Goal: Task Accomplishment & Management: Complete application form

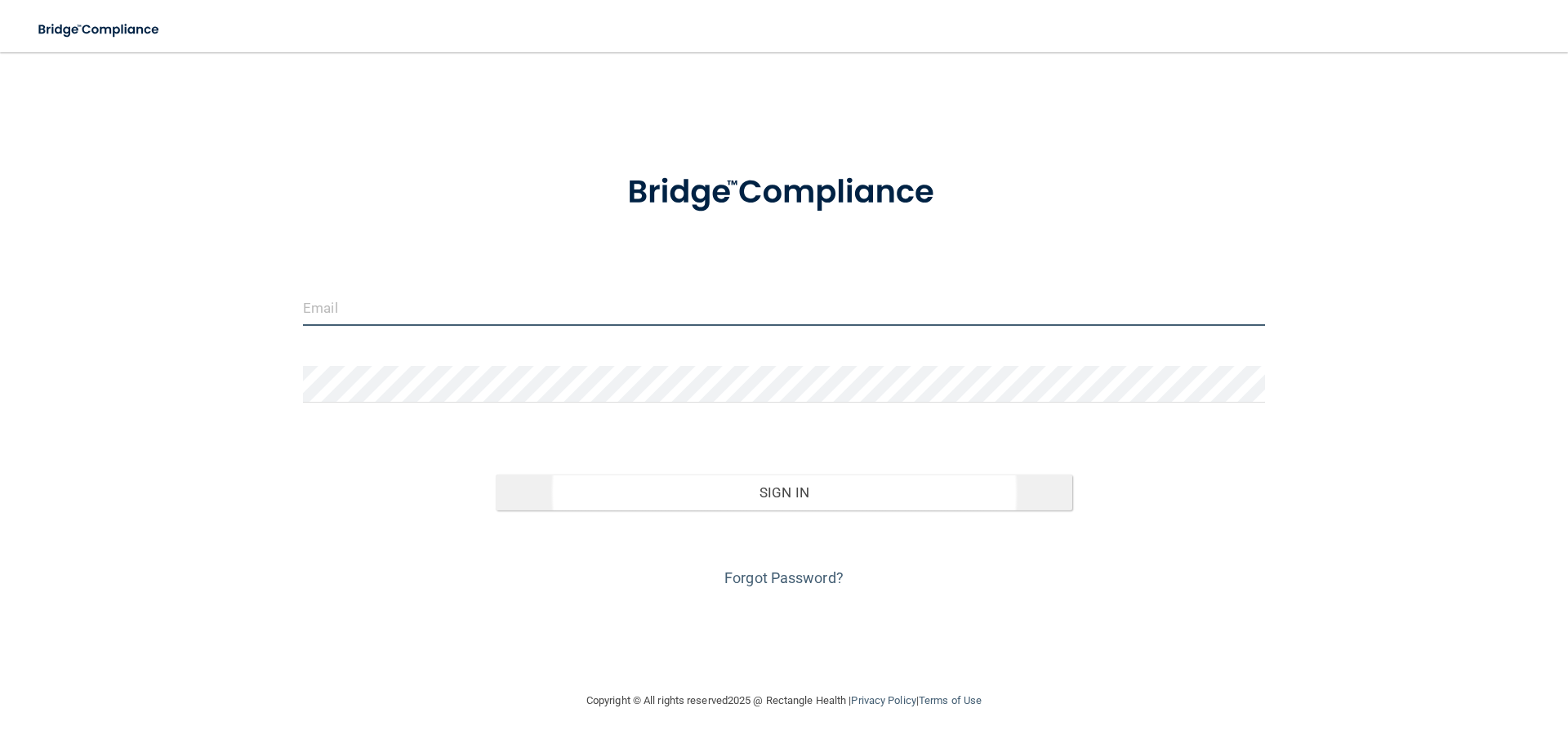
type input "[EMAIL_ADDRESS][DOMAIN_NAME]"
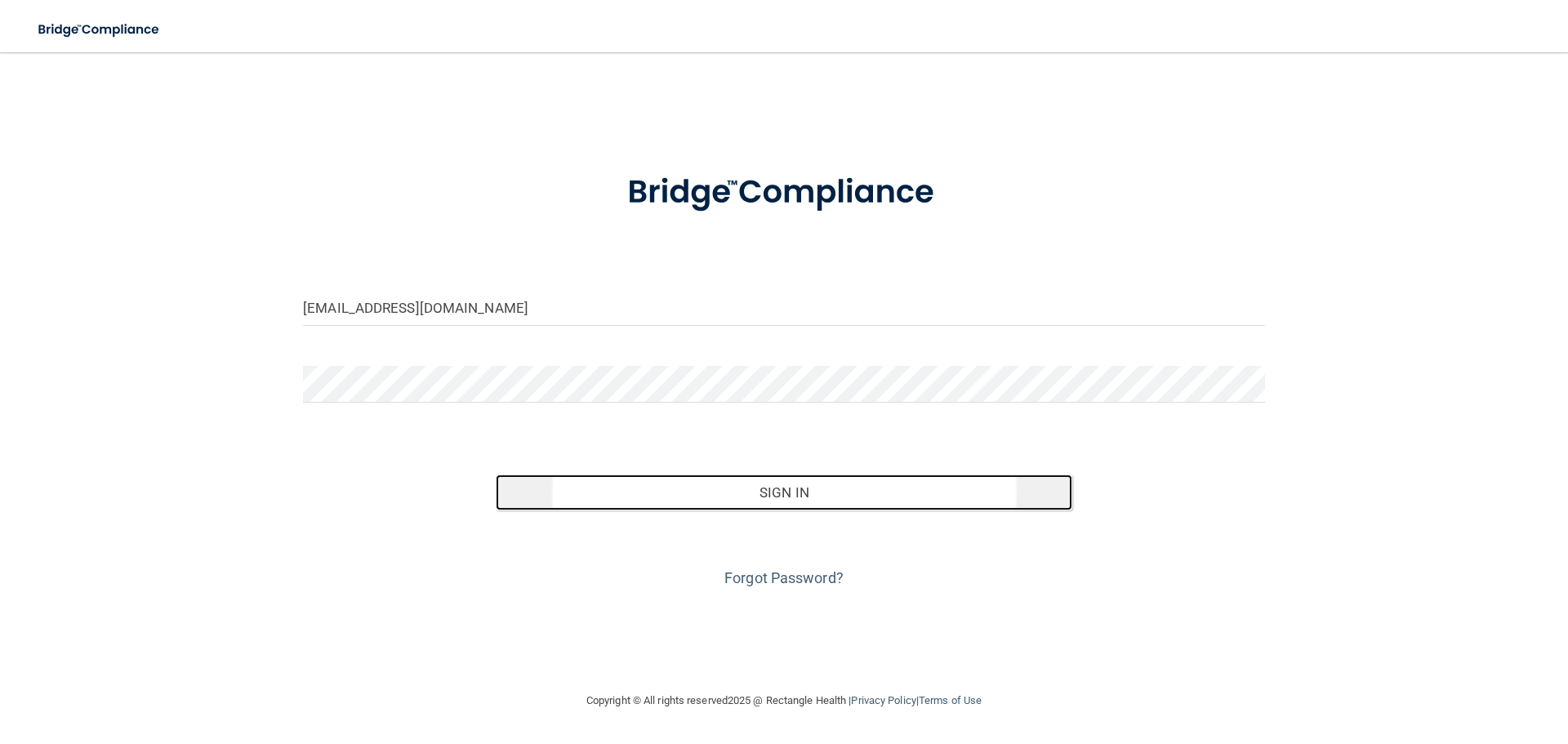
click at [723, 489] on button "Sign In" at bounding box center [784, 493] width 577 height 36
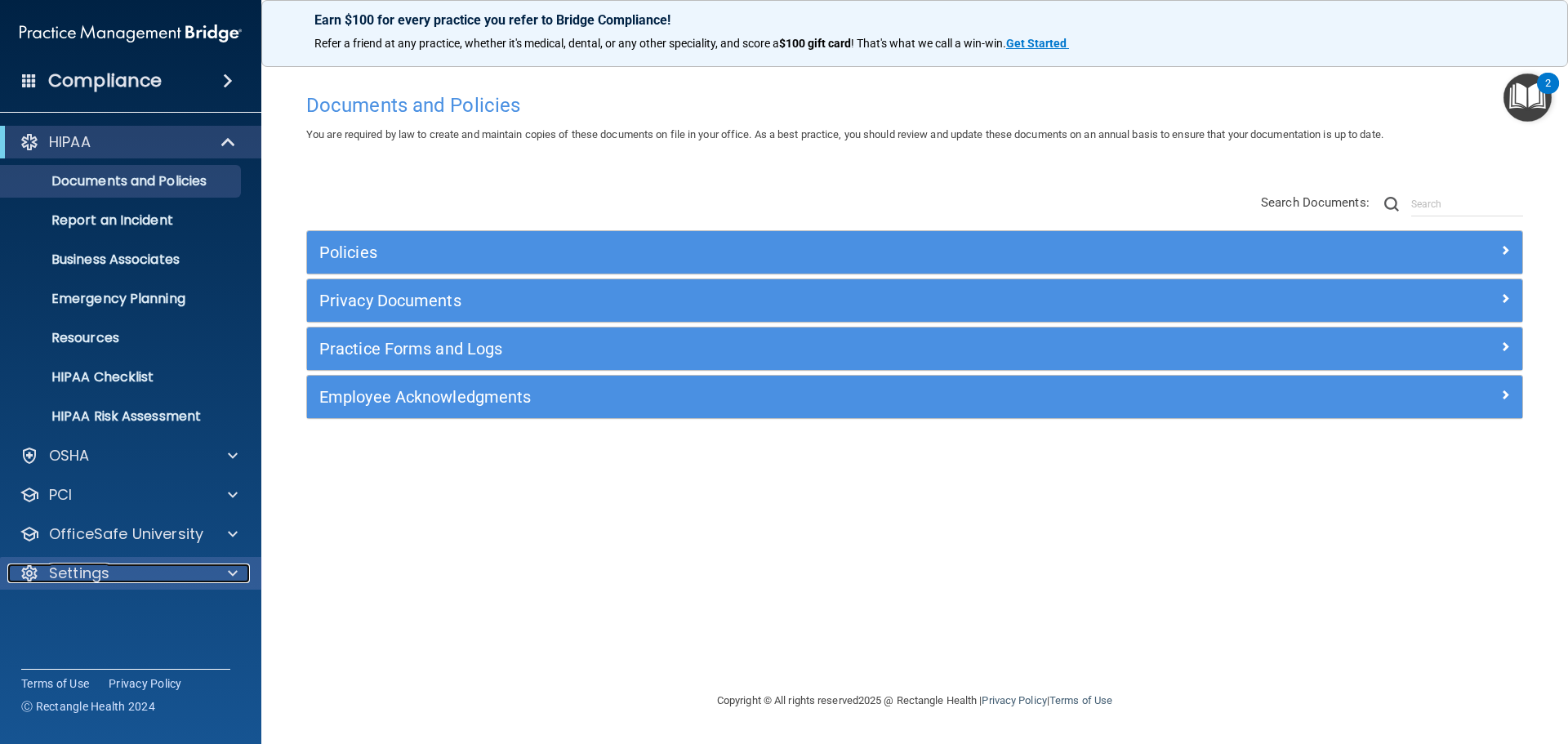
click at [238, 570] on div at bounding box center [230, 573] width 41 height 20
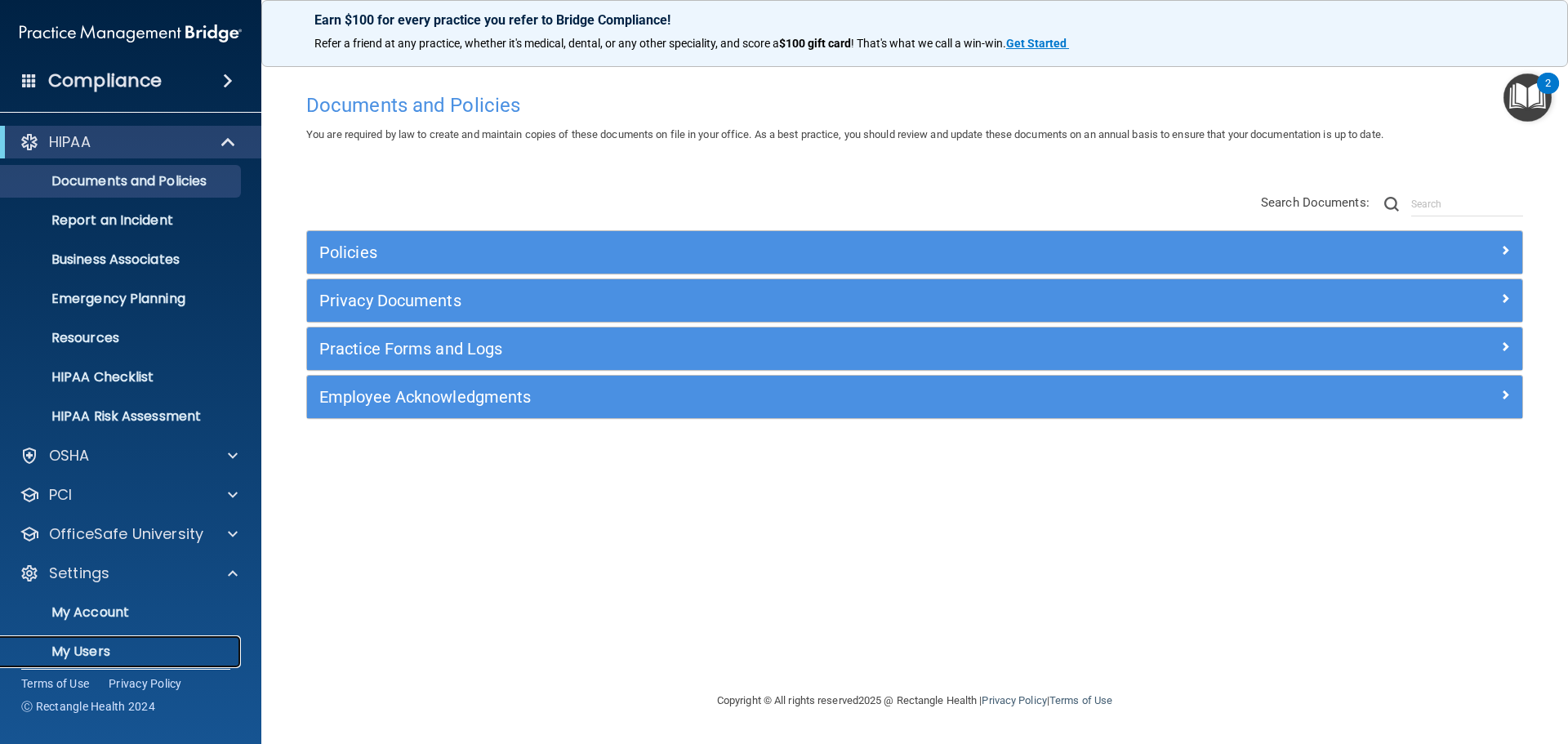
click at [104, 646] on p "My Users" at bounding box center [121, 651] width 223 height 16
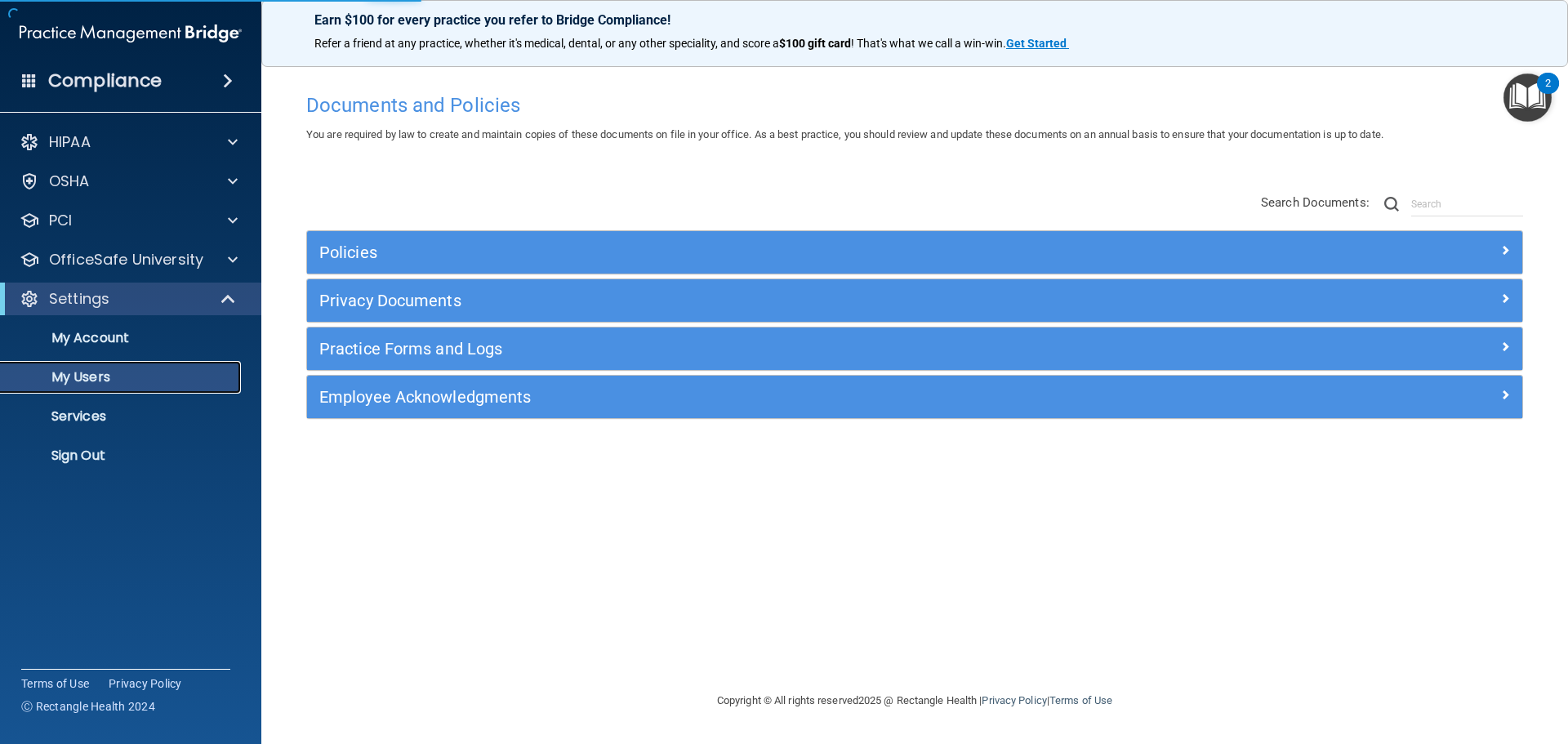
select select "20"
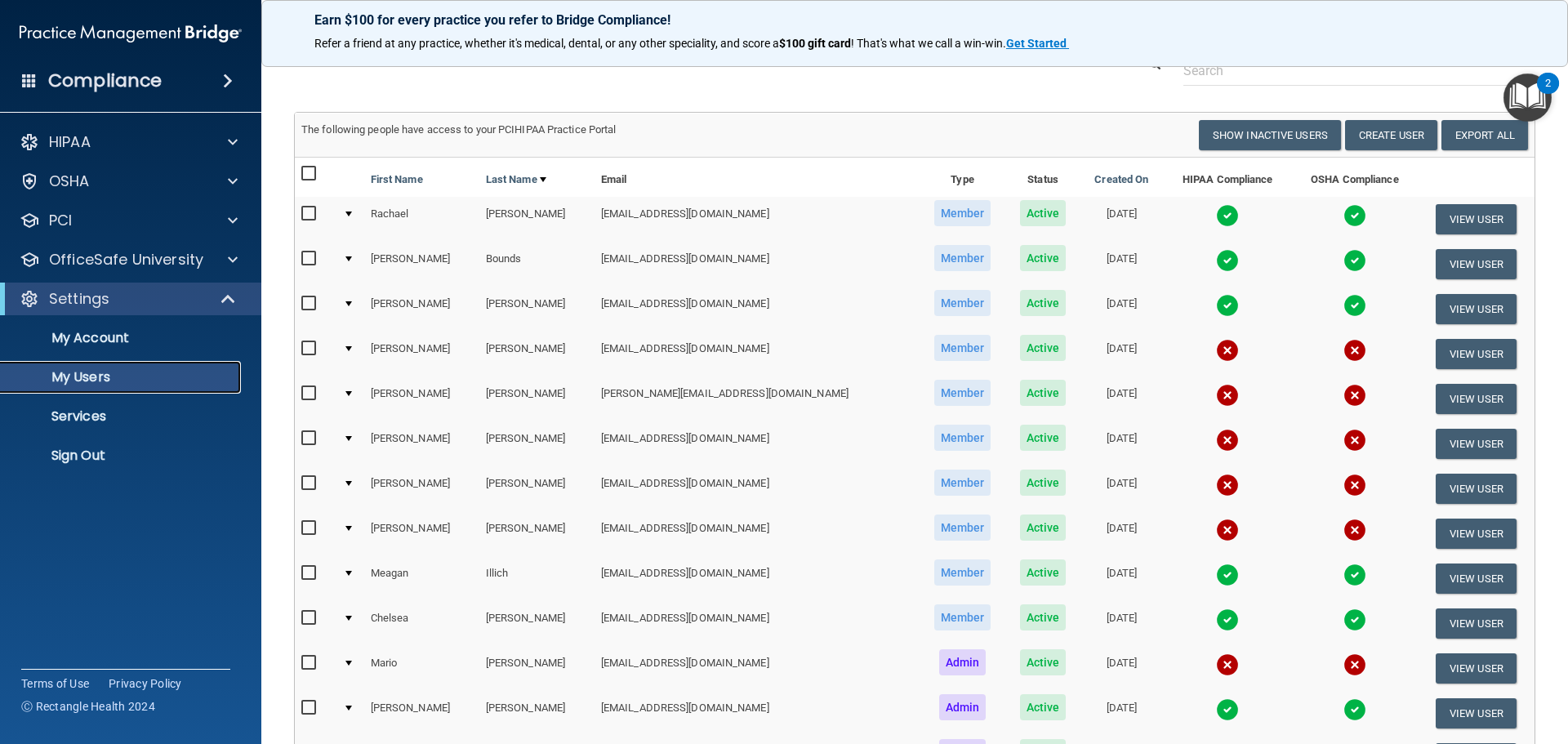
scroll to position [82, 0]
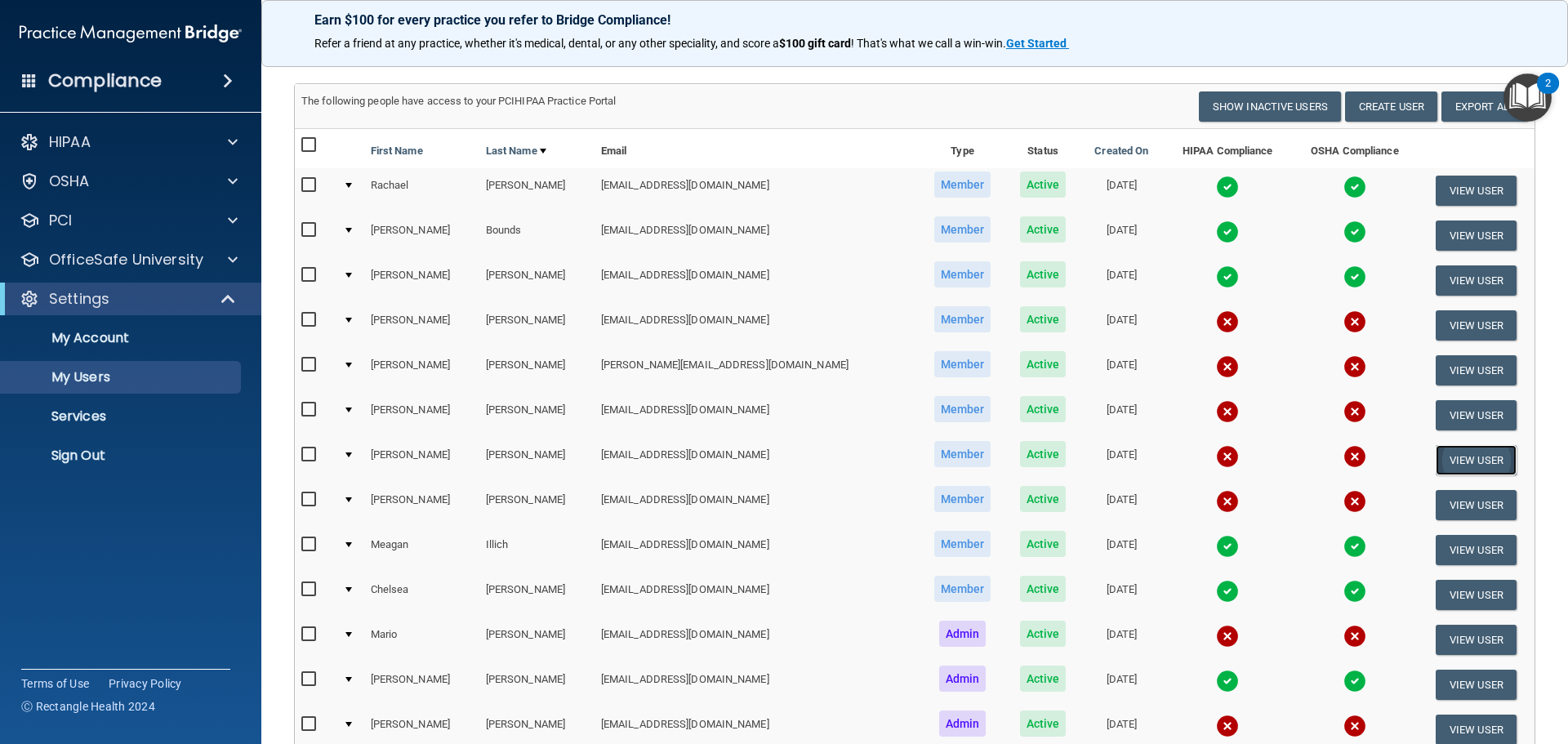
click at [1474, 462] on button "View User" at bounding box center [1475, 460] width 81 height 30
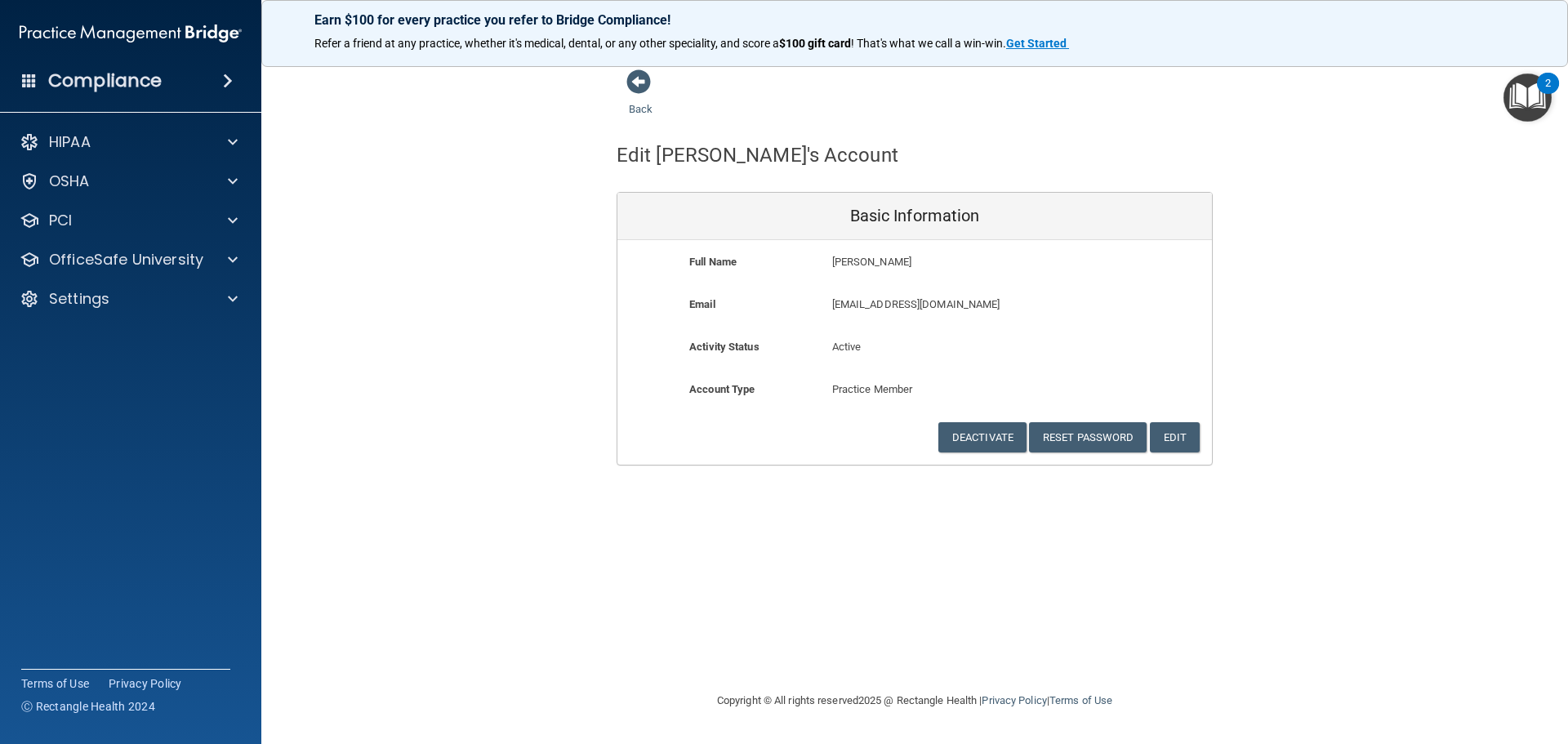
click at [1320, 436] on div "Back Edit JoAnna's Account Basic Information Full Name JoAnna Gill JoAnna Last …" at bounding box center [915, 267] width 1241 height 397
click at [645, 86] on span at bounding box center [639, 82] width 25 height 25
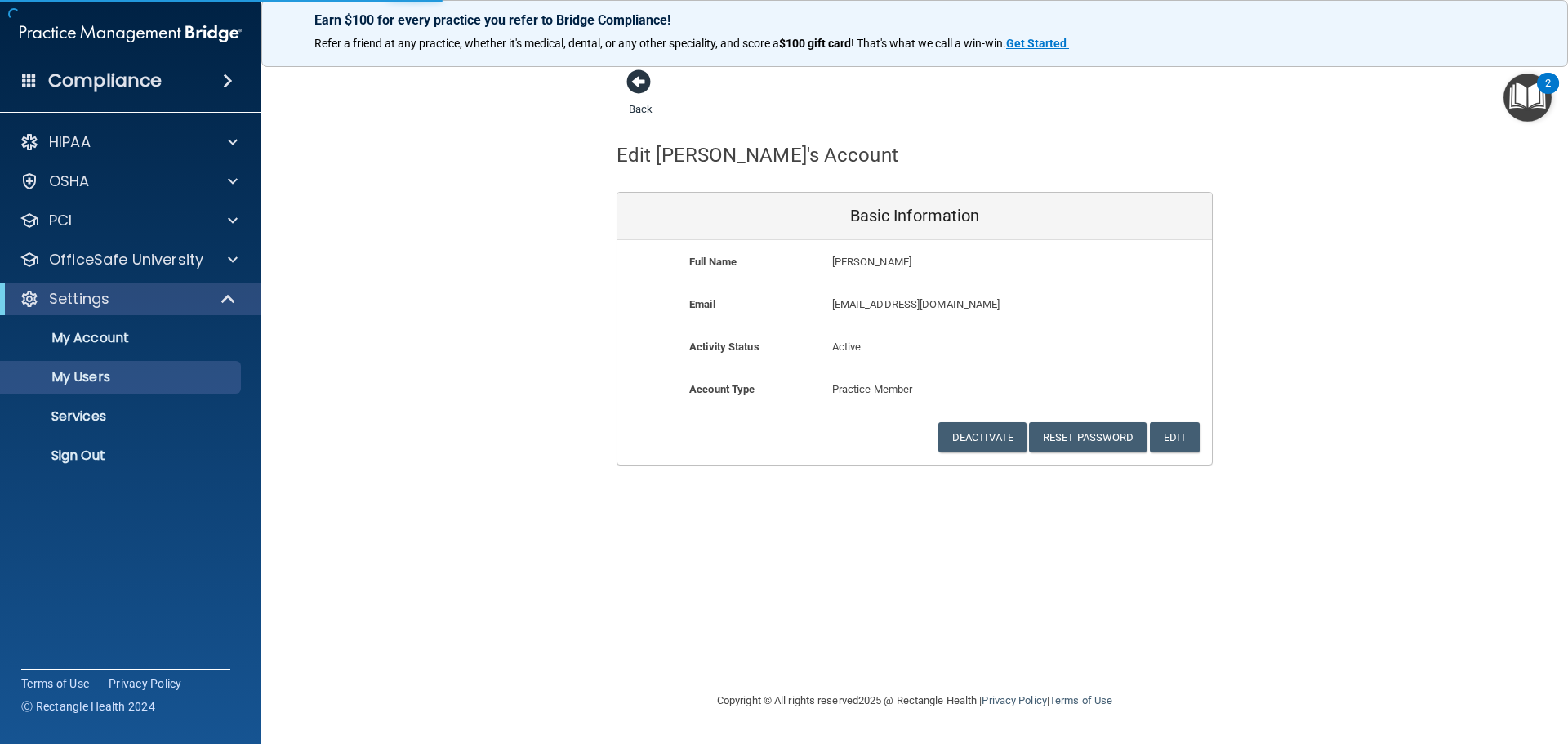
select select "20"
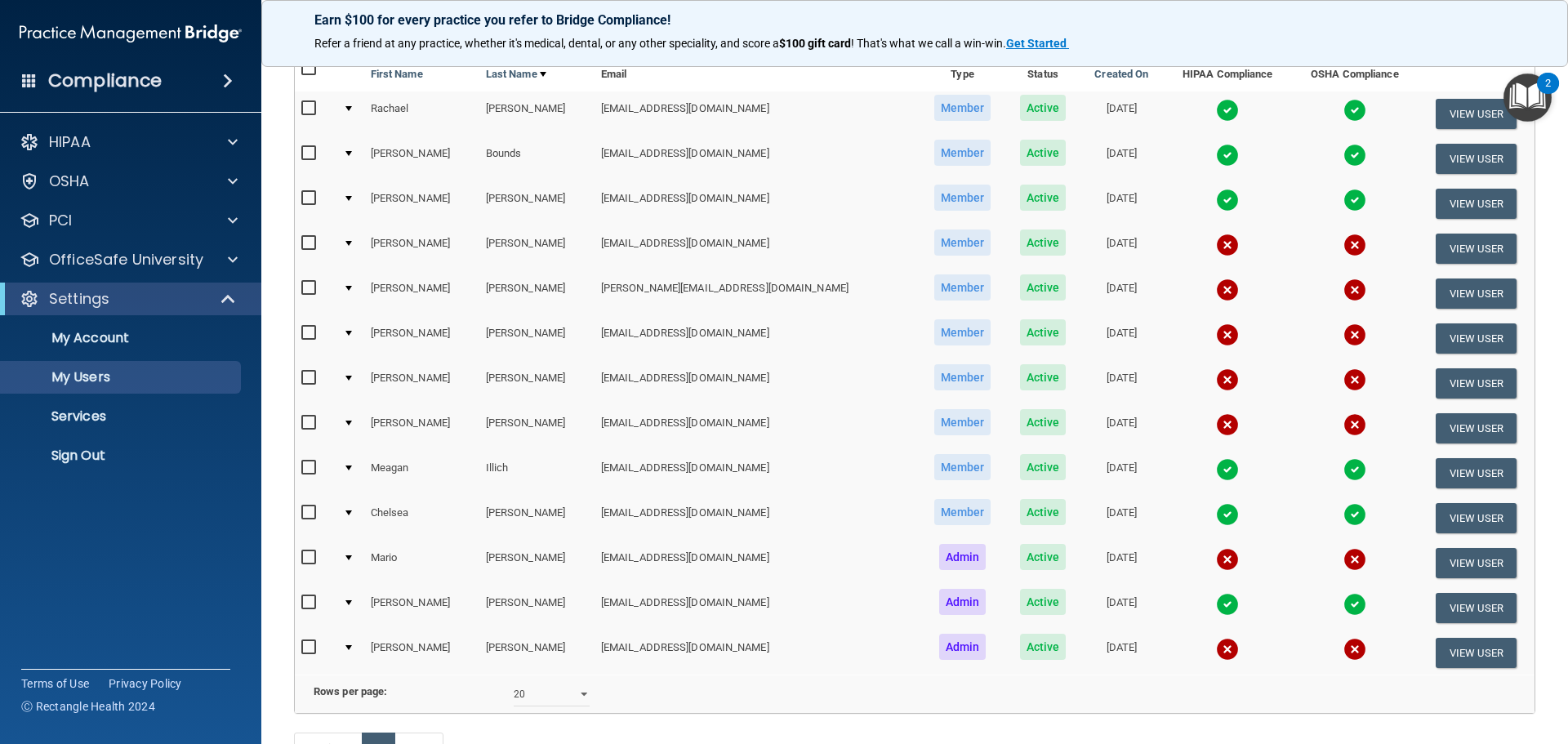
scroll to position [163, 0]
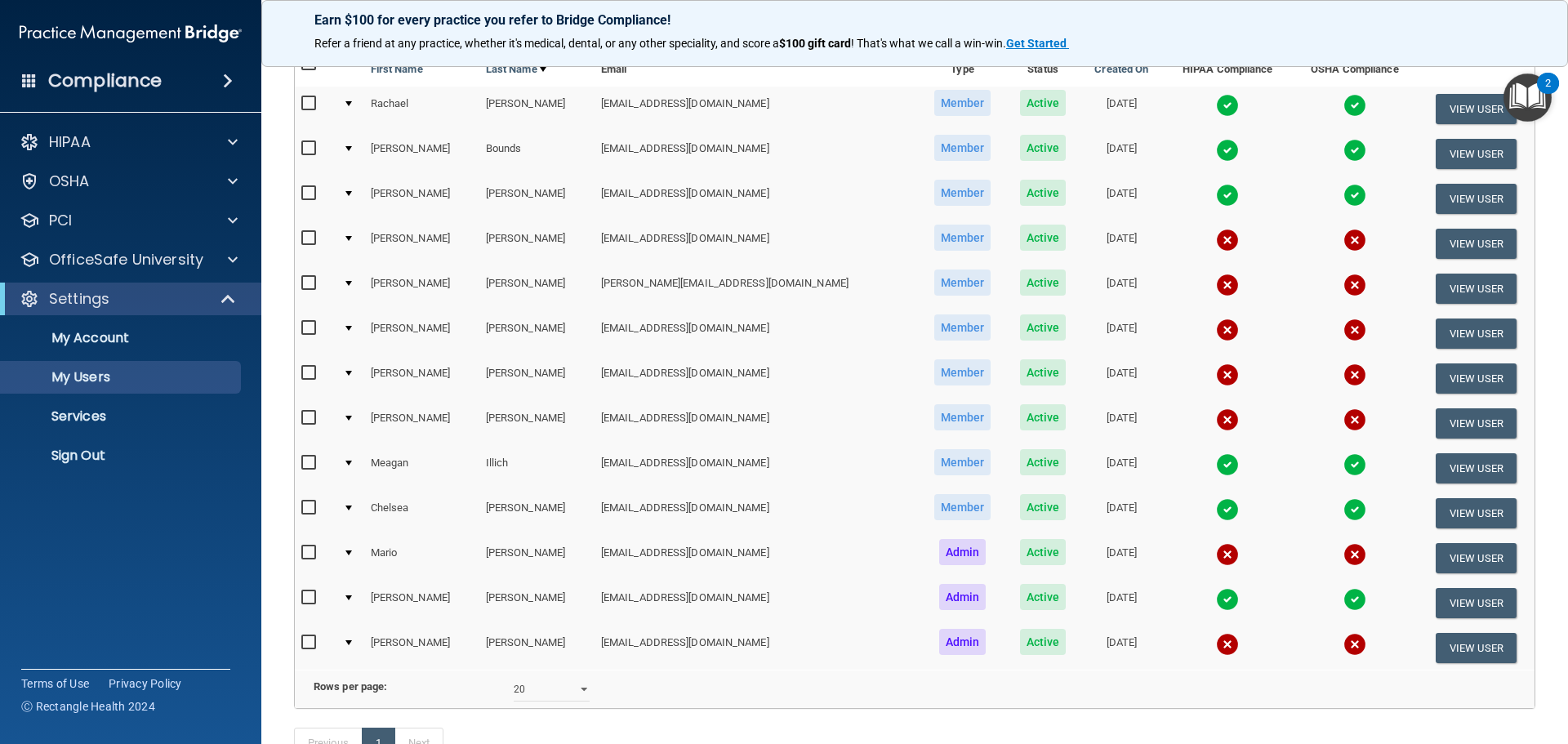
click at [307, 642] on input "checkbox" at bounding box center [310, 642] width 19 height 13
checkbox input "true"
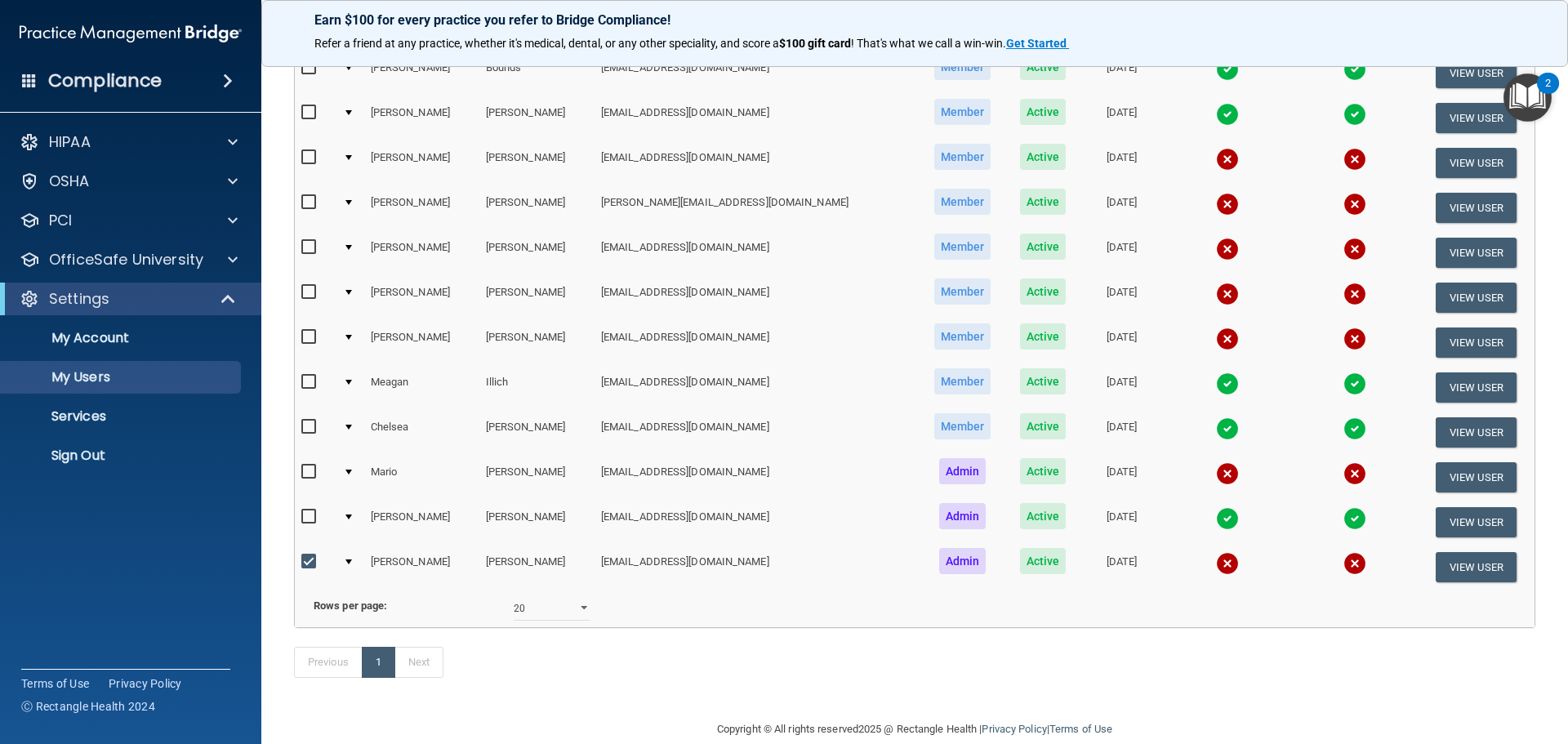
scroll to position [247, 0]
click at [1435, 562] on button "View User" at bounding box center [1475, 567] width 81 height 30
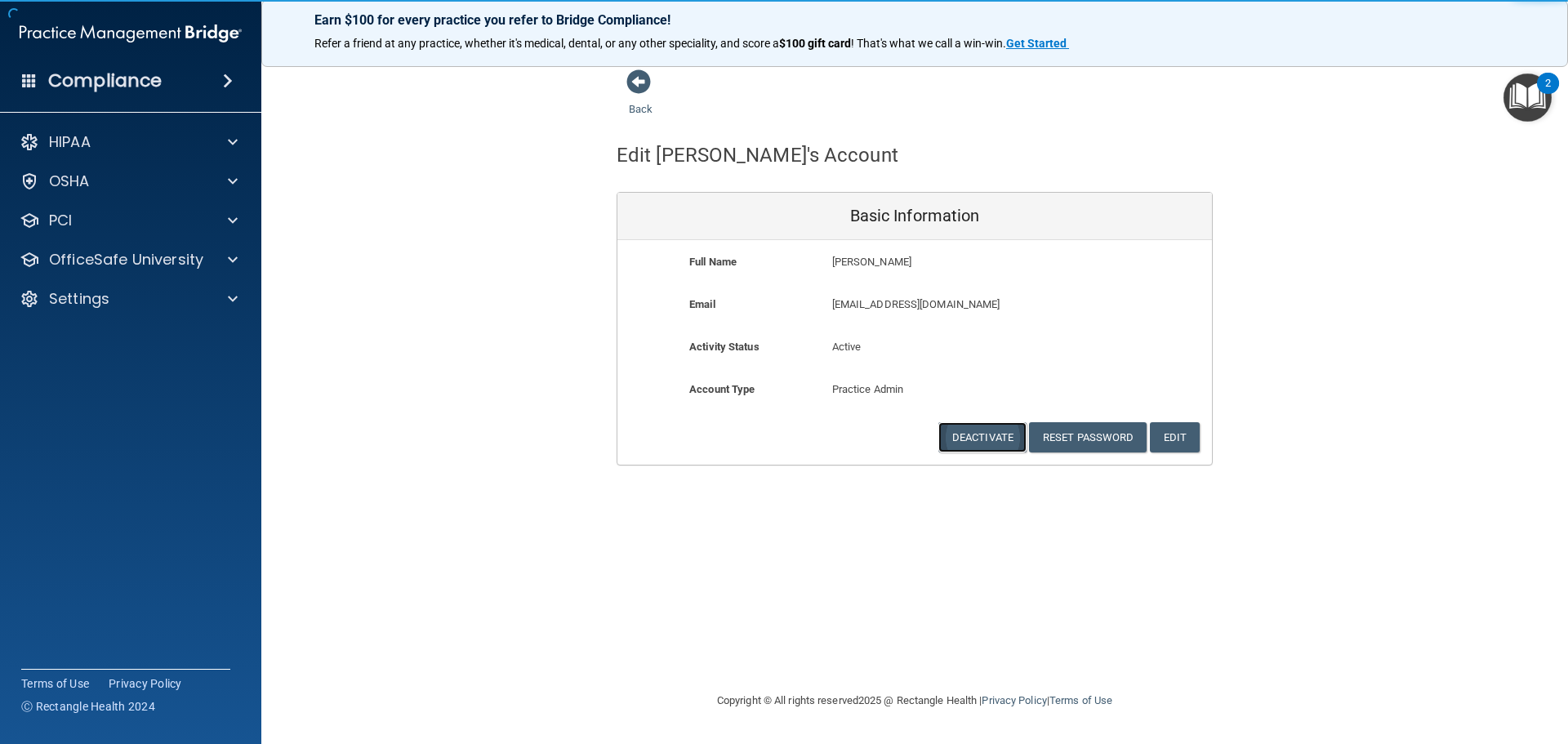
click at [967, 437] on button "Deactivate" at bounding box center [982, 437] width 88 height 30
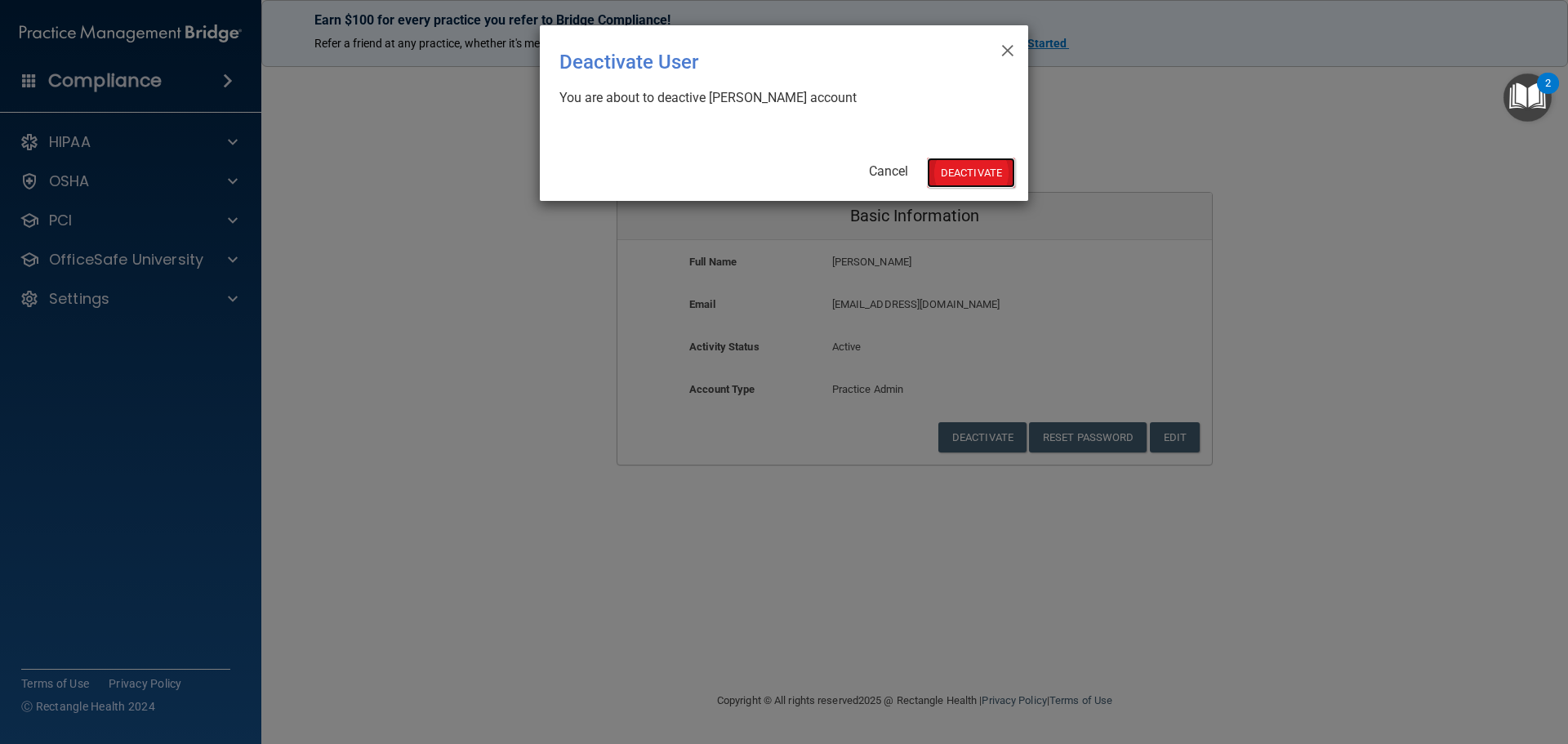
click at [967, 183] on button "Deactivate" at bounding box center [970, 173] width 88 height 30
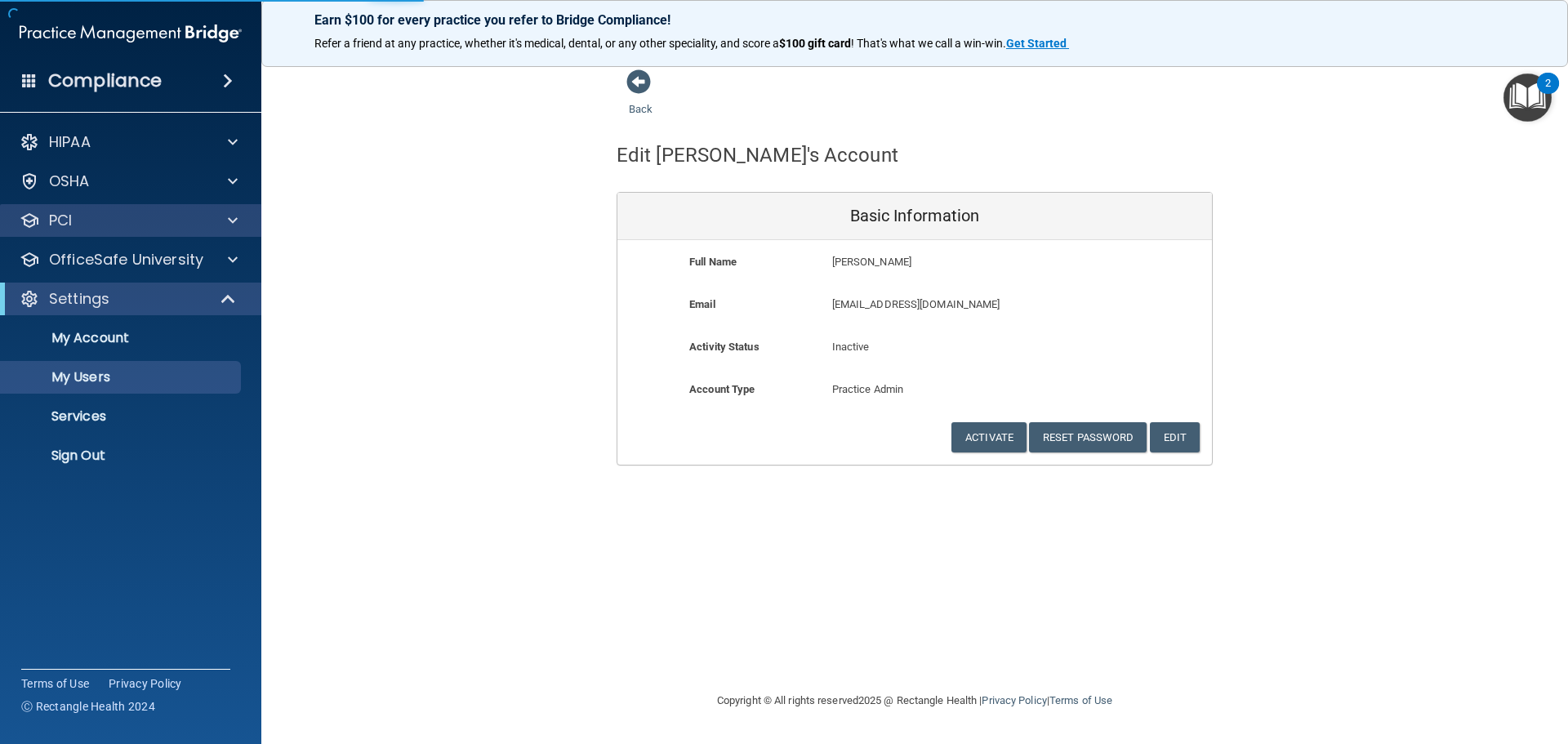
select select "20"
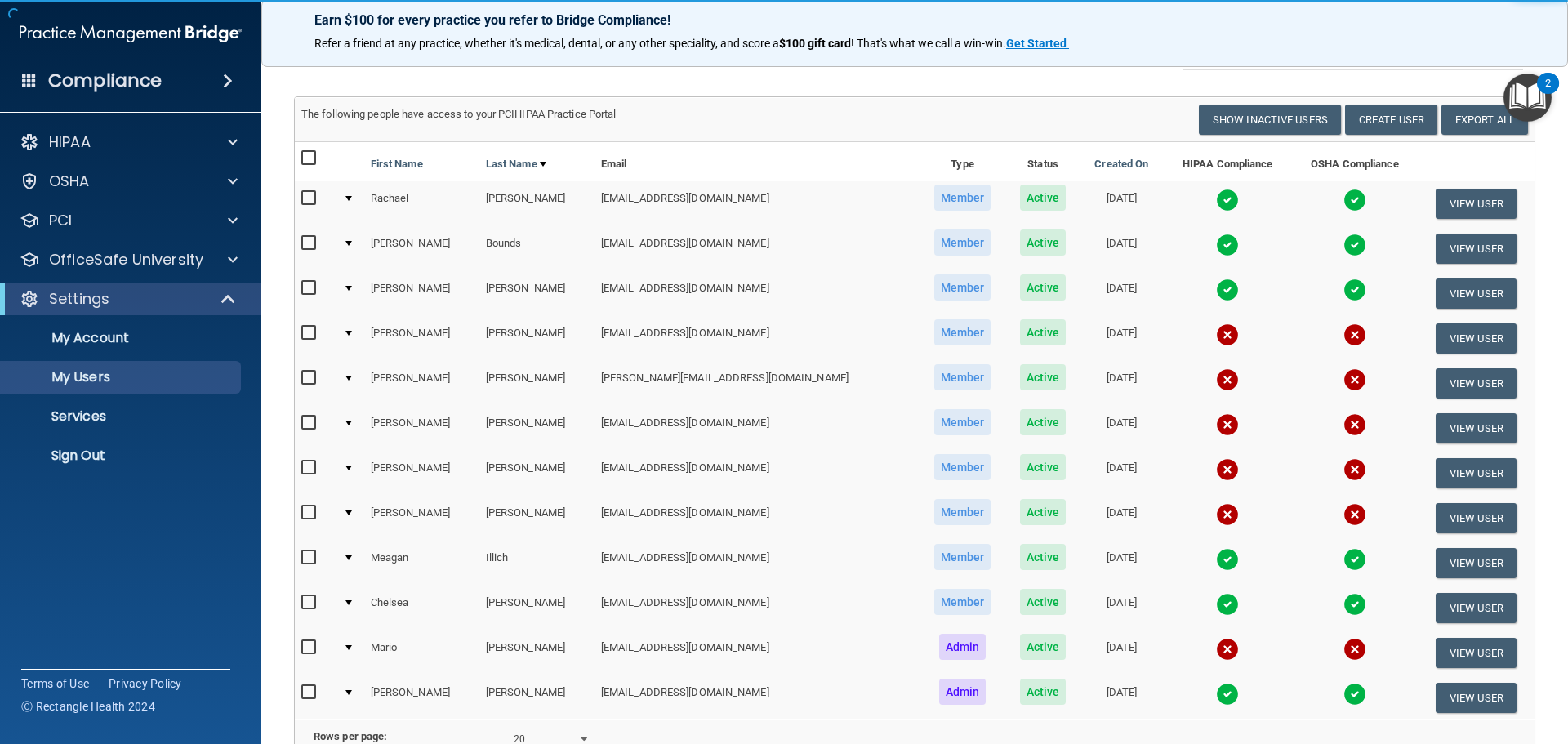
scroll to position [163, 0]
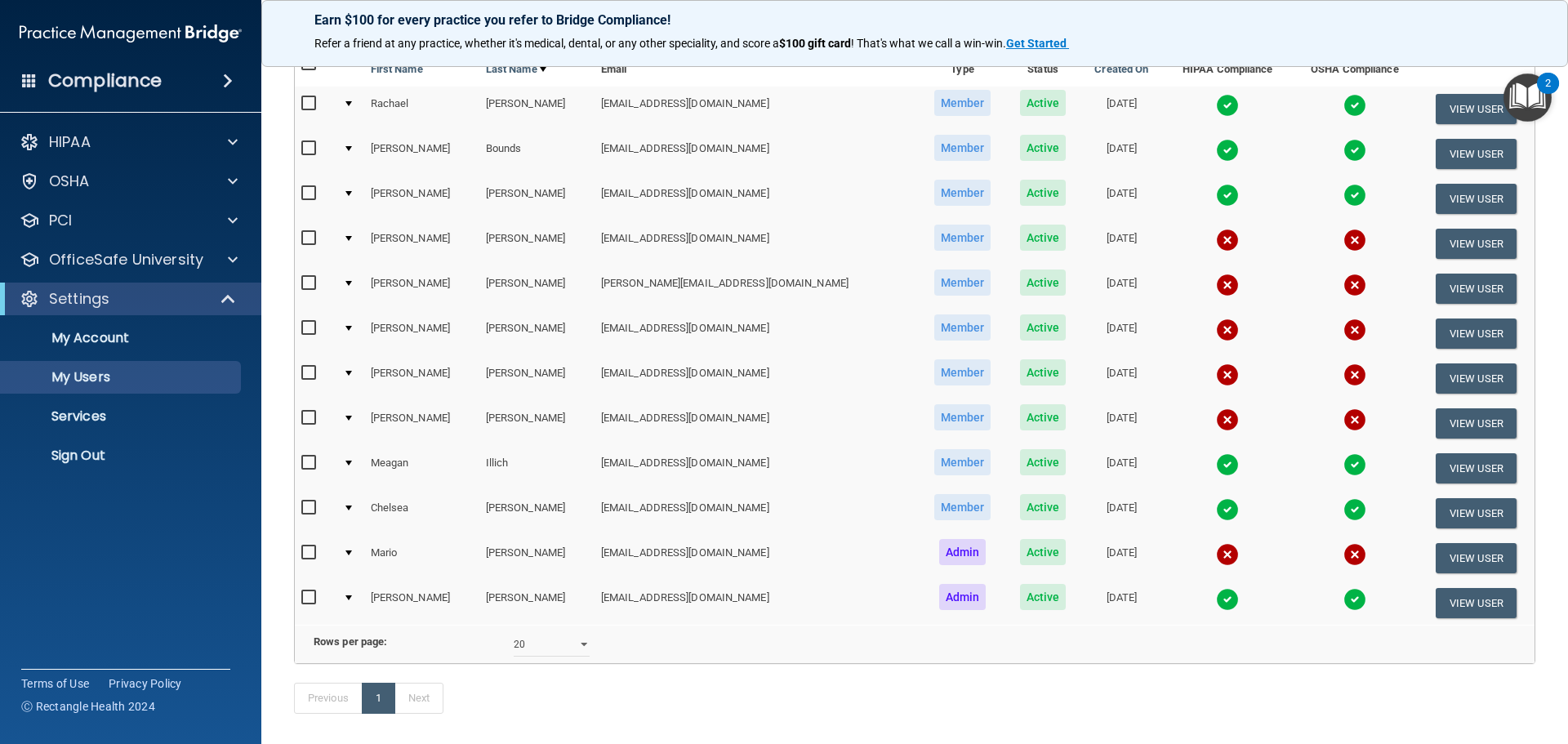
click at [309, 419] on input "checkbox" at bounding box center [310, 418] width 19 height 13
checkbox input "true"
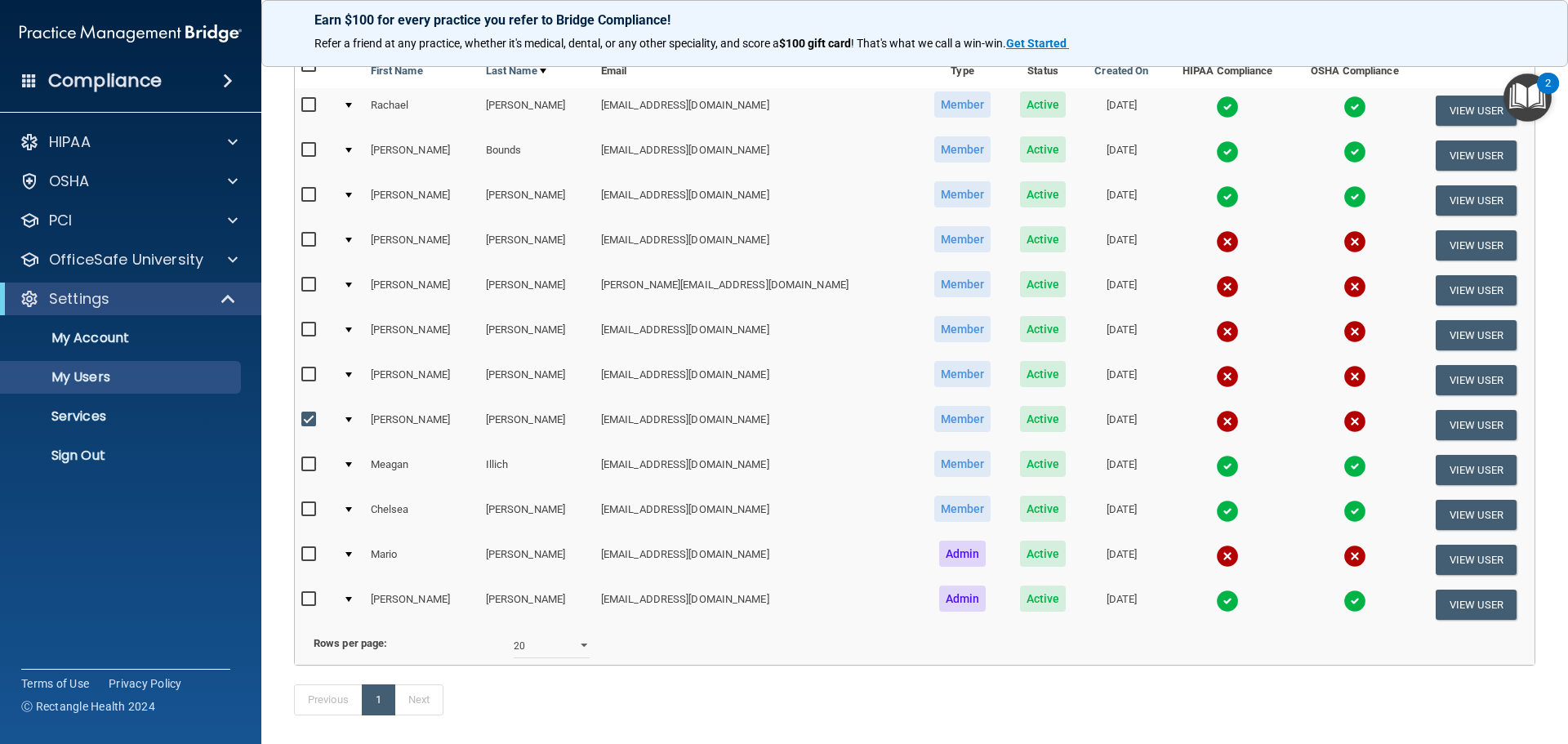
scroll to position [165, 0]
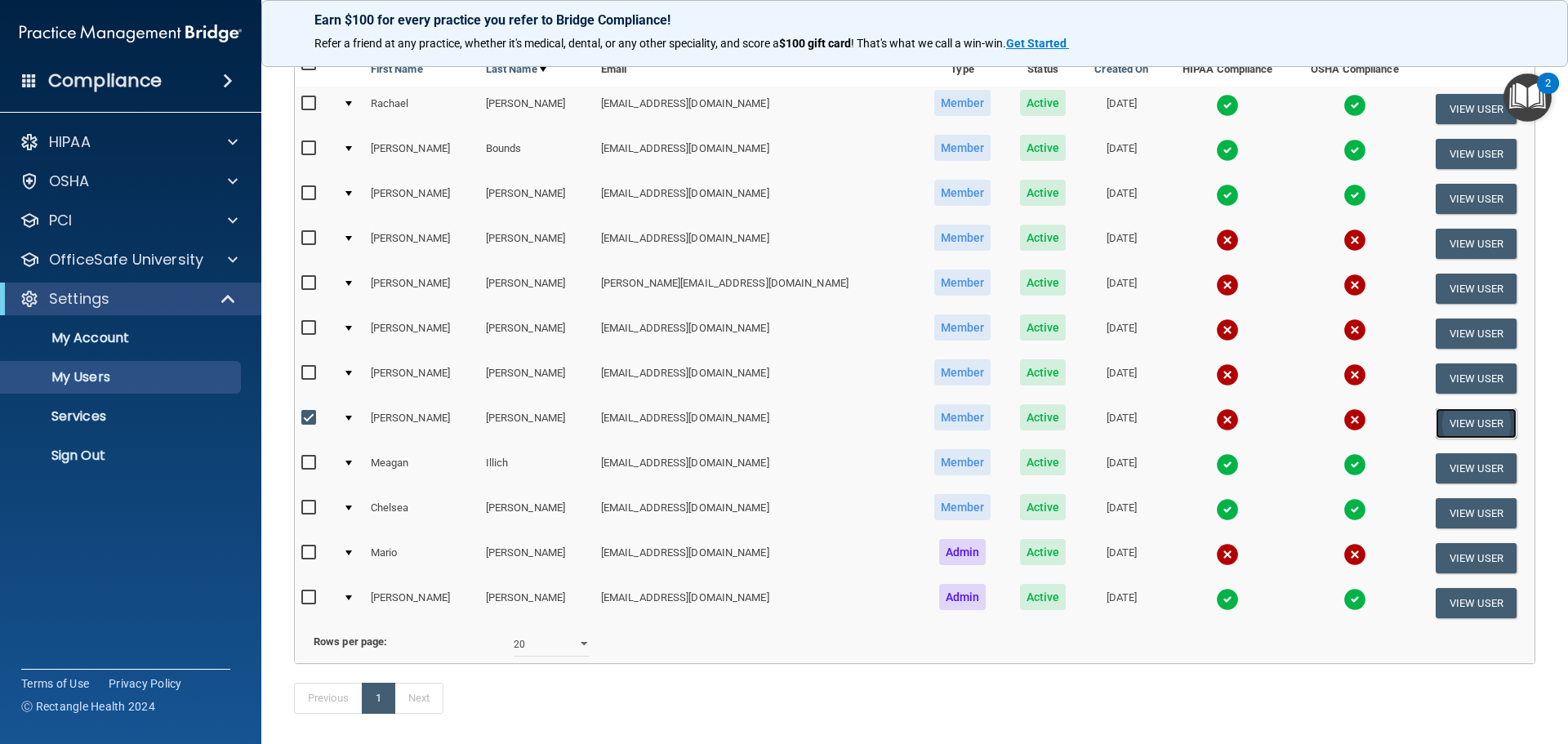
click at [1457, 423] on button "View User" at bounding box center [1475, 423] width 81 height 30
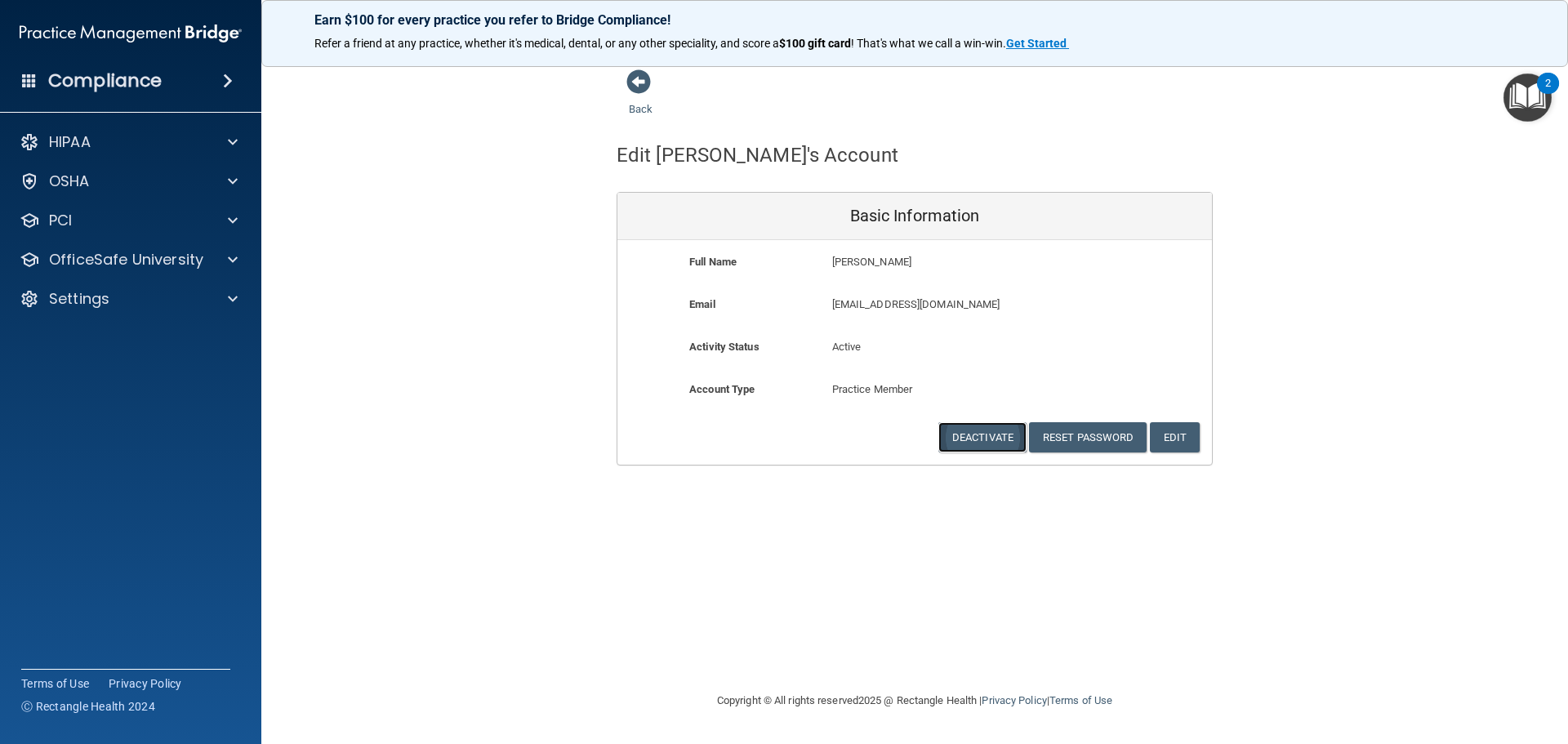
click at [990, 442] on button "Deactivate" at bounding box center [982, 437] width 88 height 30
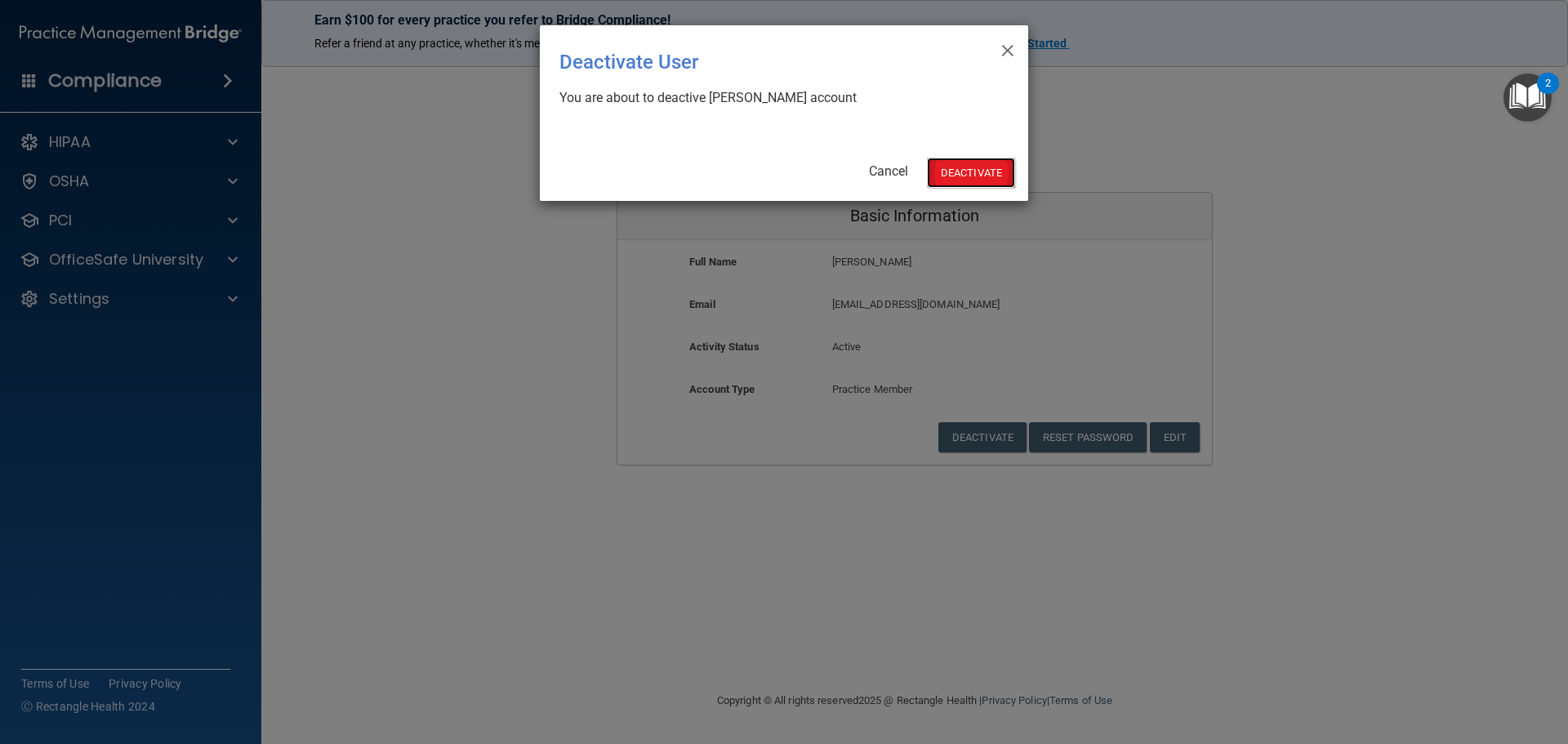
click at [972, 173] on button "Deactivate" at bounding box center [970, 173] width 88 height 30
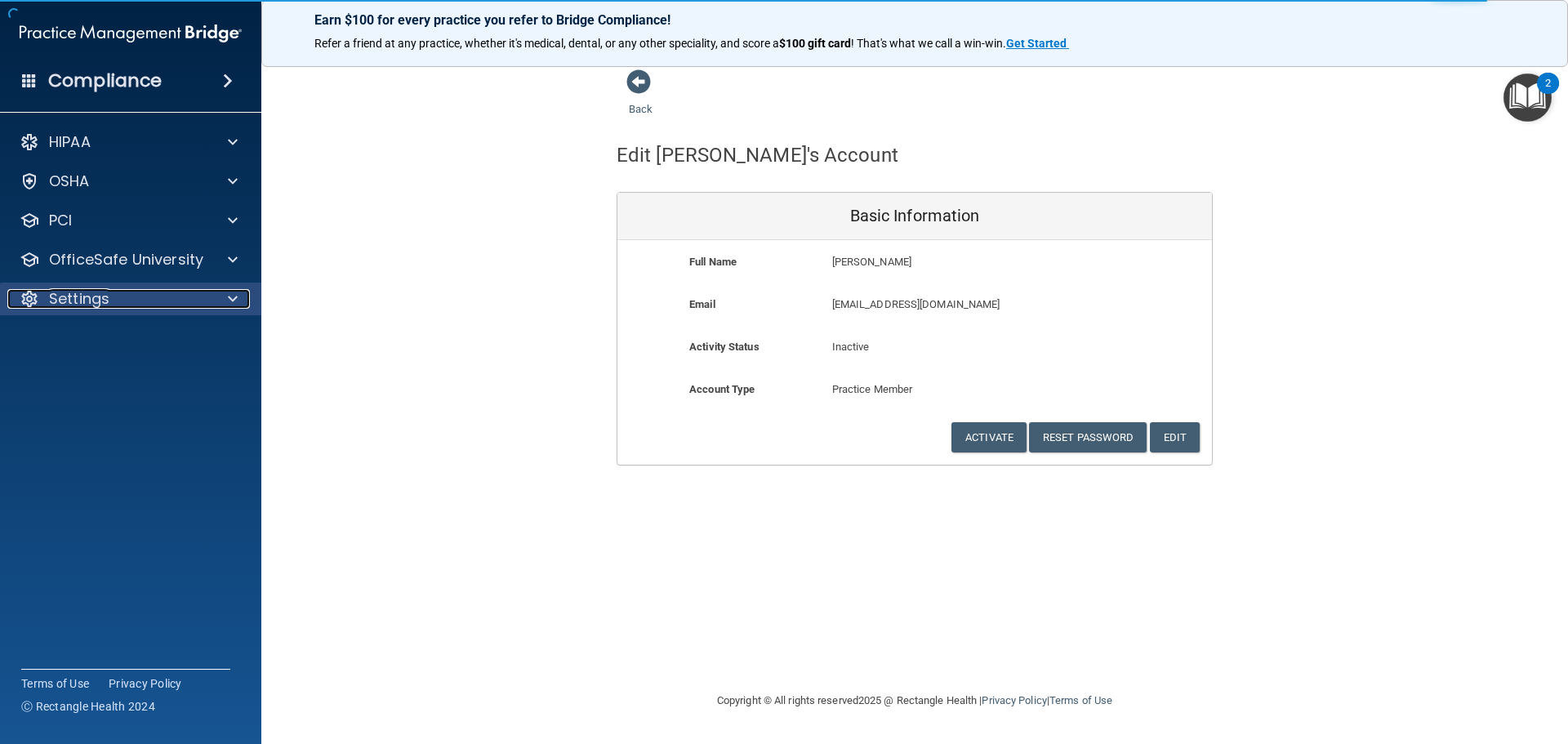
click at [75, 297] on p "Settings" at bounding box center [80, 299] width 61 height 20
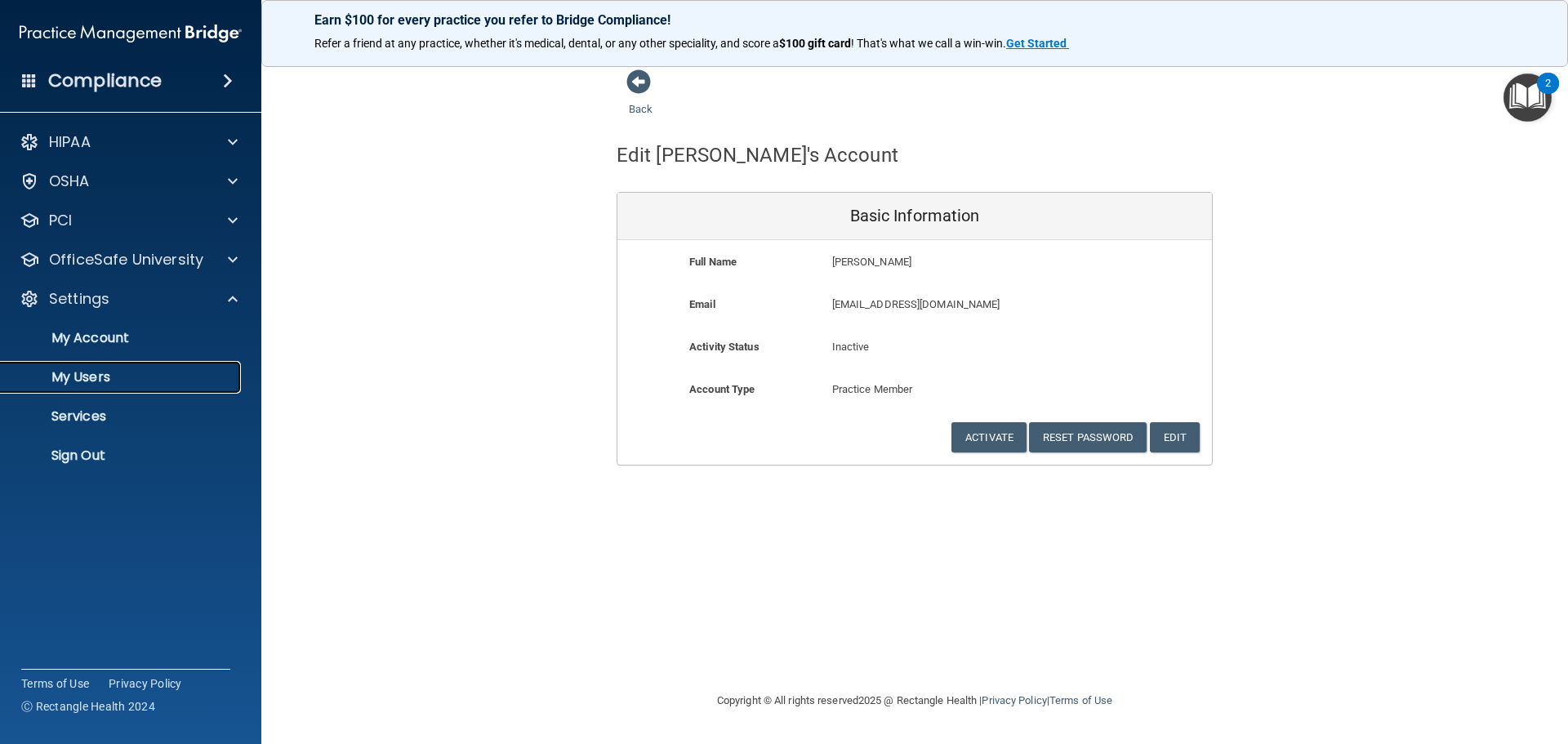
click at [94, 386] on link "My Users" at bounding box center [112, 377] width 257 height 32
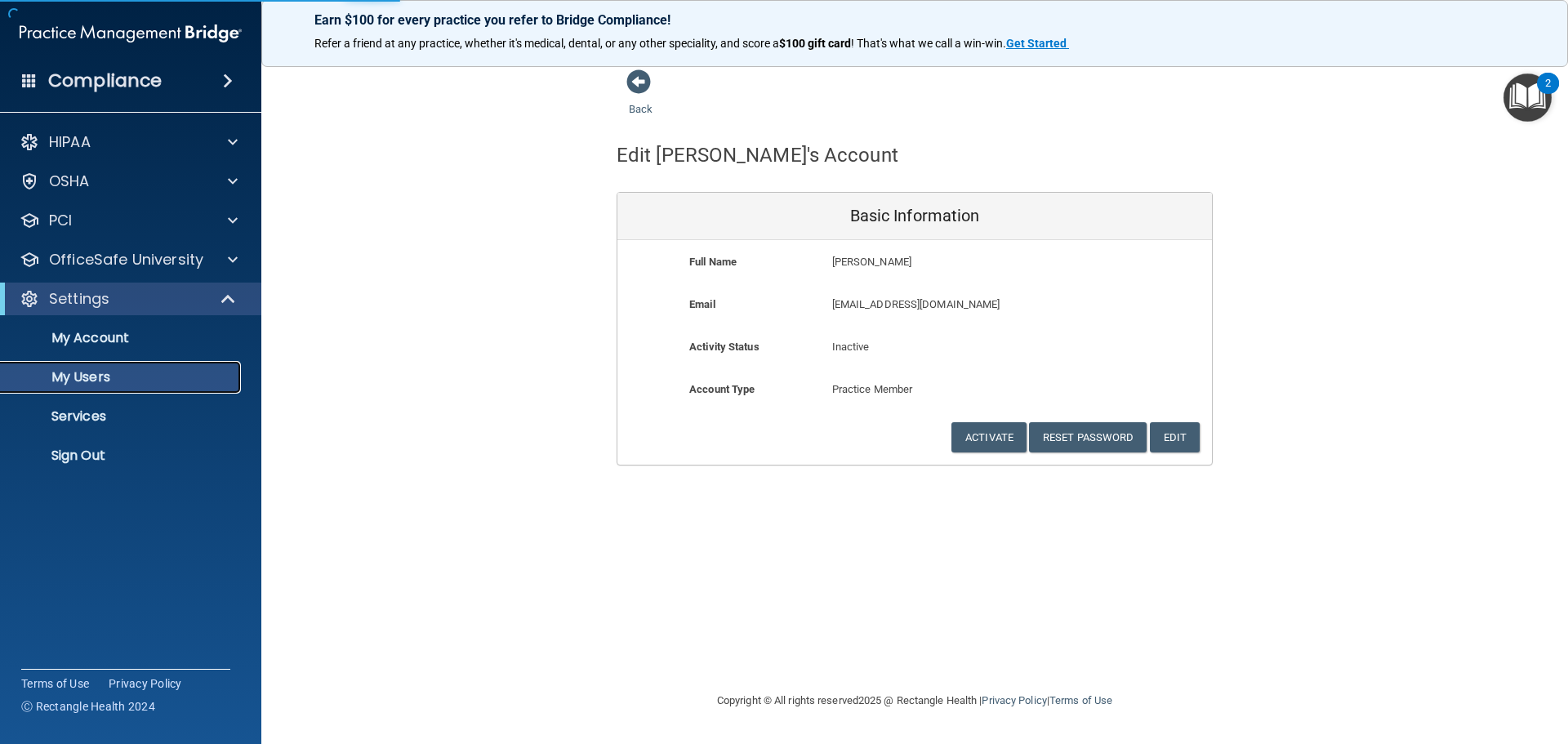
select select "20"
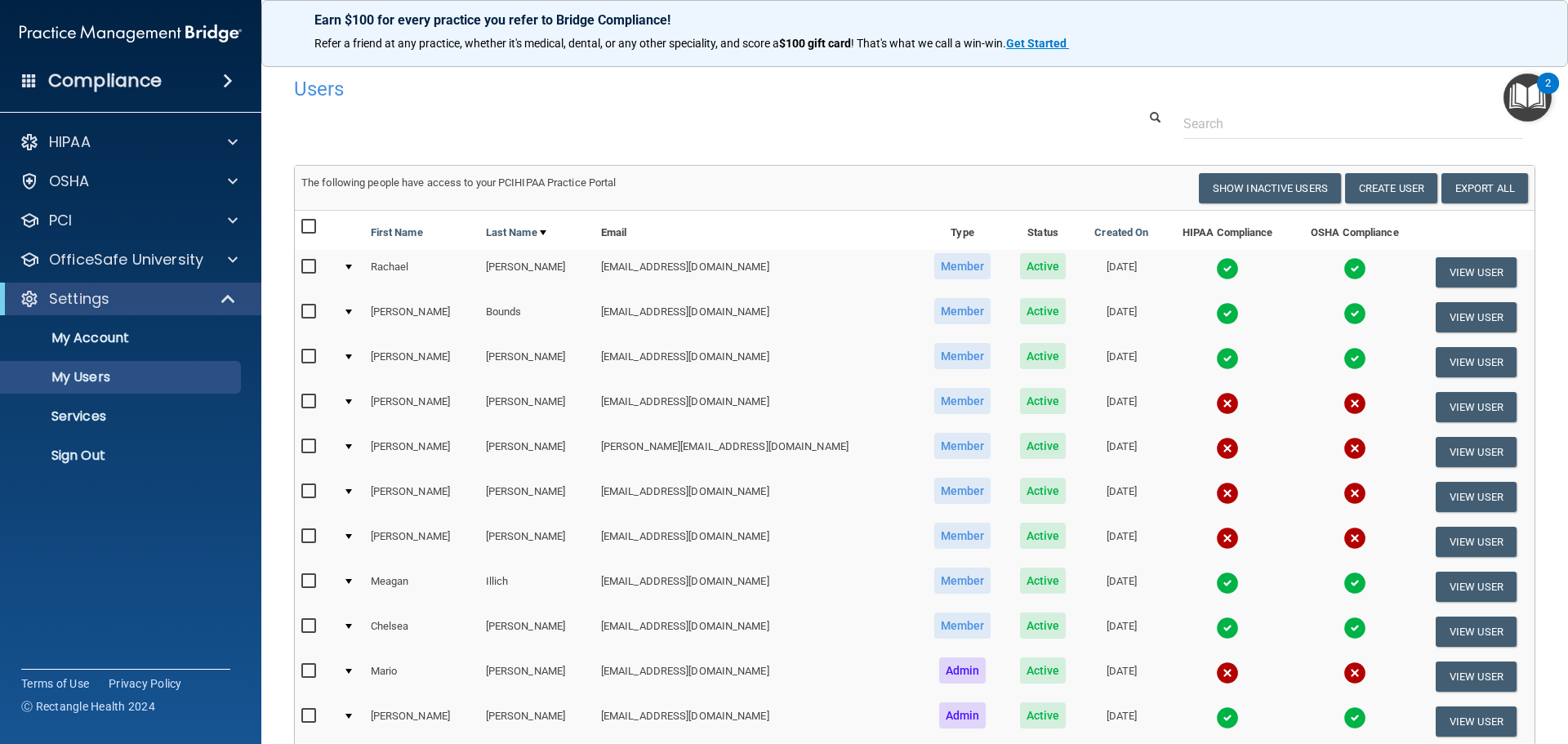
click at [301, 447] on td at bounding box center [316, 452] width 42 height 45
click at [308, 448] on input "checkbox" at bounding box center [310, 447] width 19 height 13
checkbox input "true"
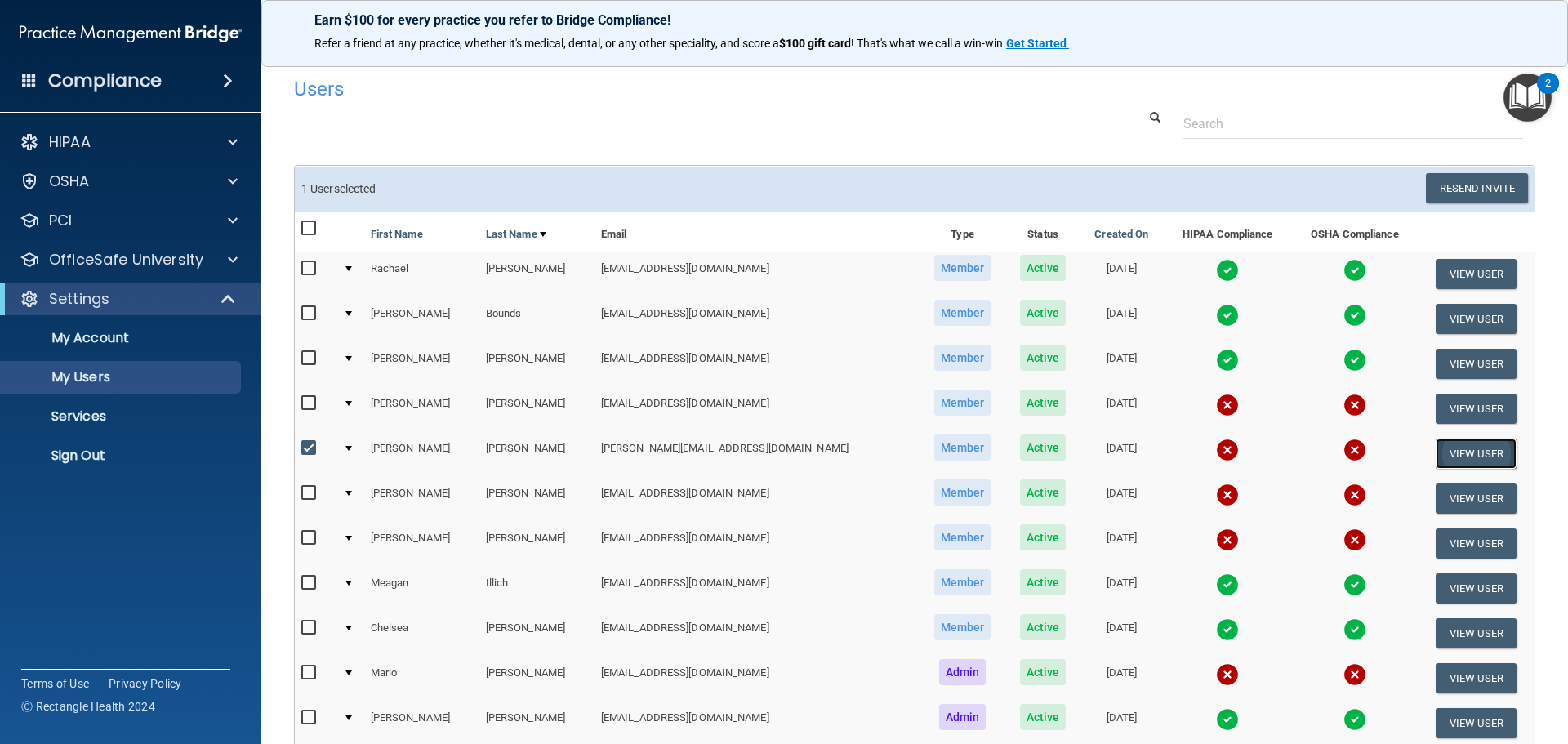
click at [1435, 460] on button "View User" at bounding box center [1475, 454] width 81 height 30
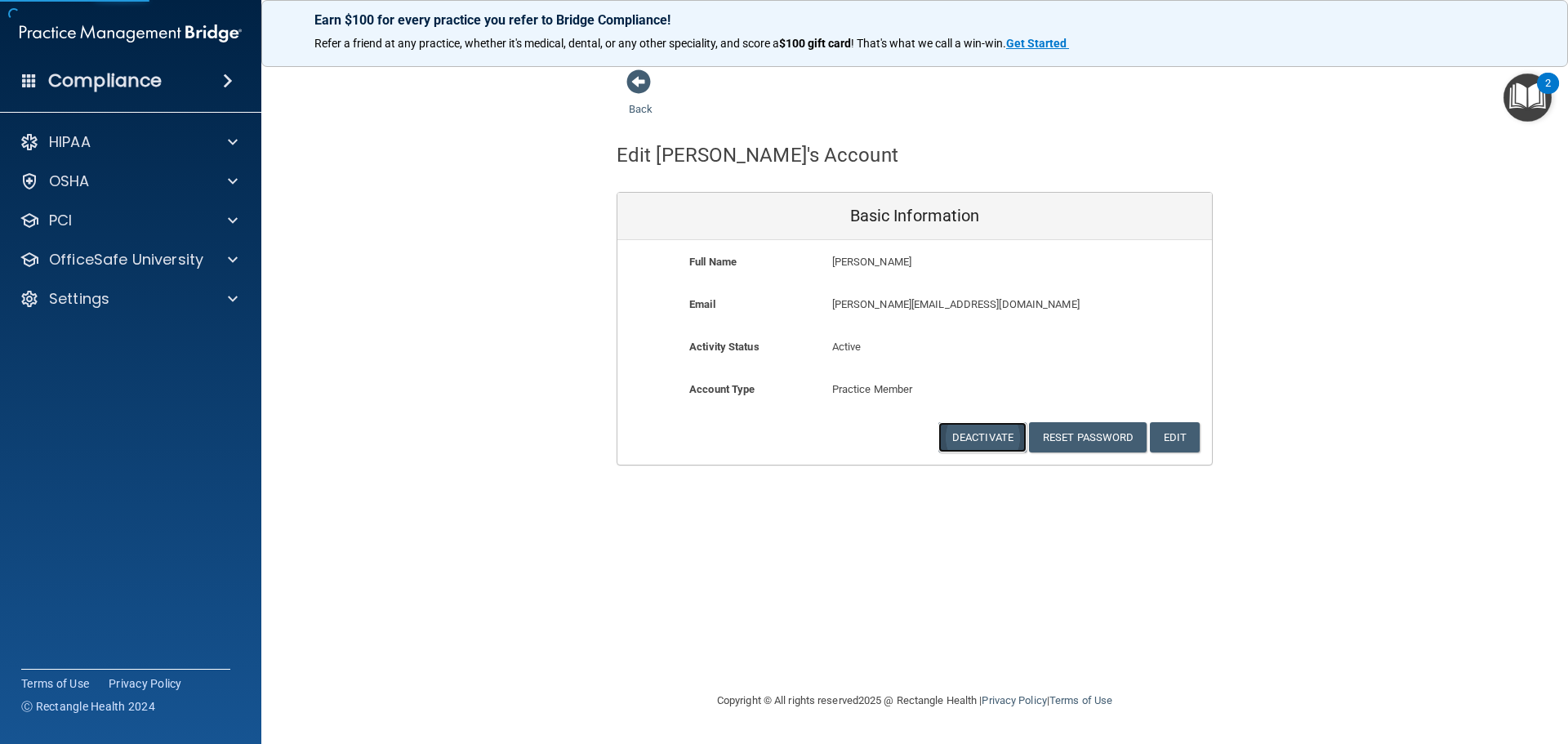
click at [976, 435] on button "Deactivate" at bounding box center [982, 437] width 88 height 30
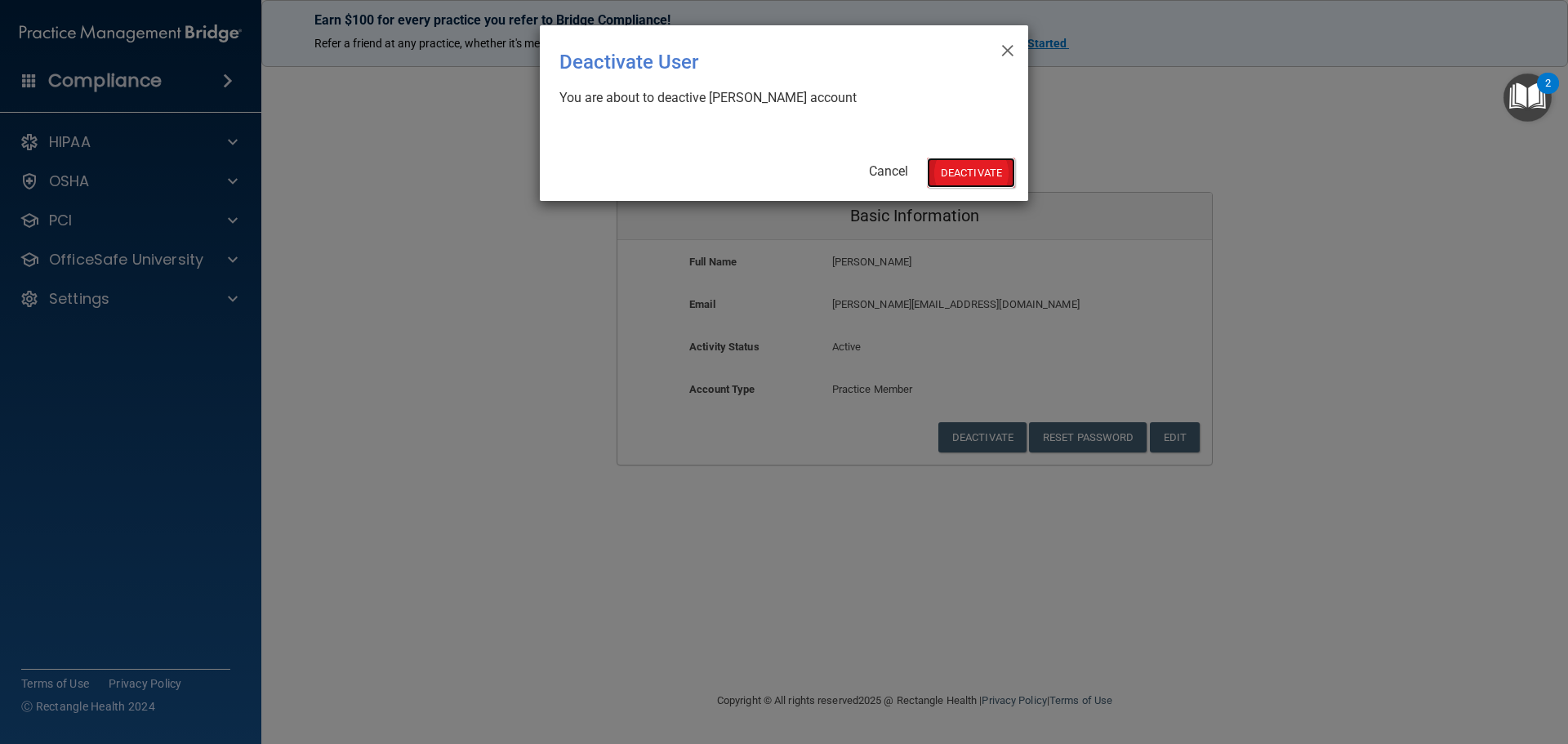
click at [939, 178] on button "Deactivate" at bounding box center [970, 173] width 88 height 30
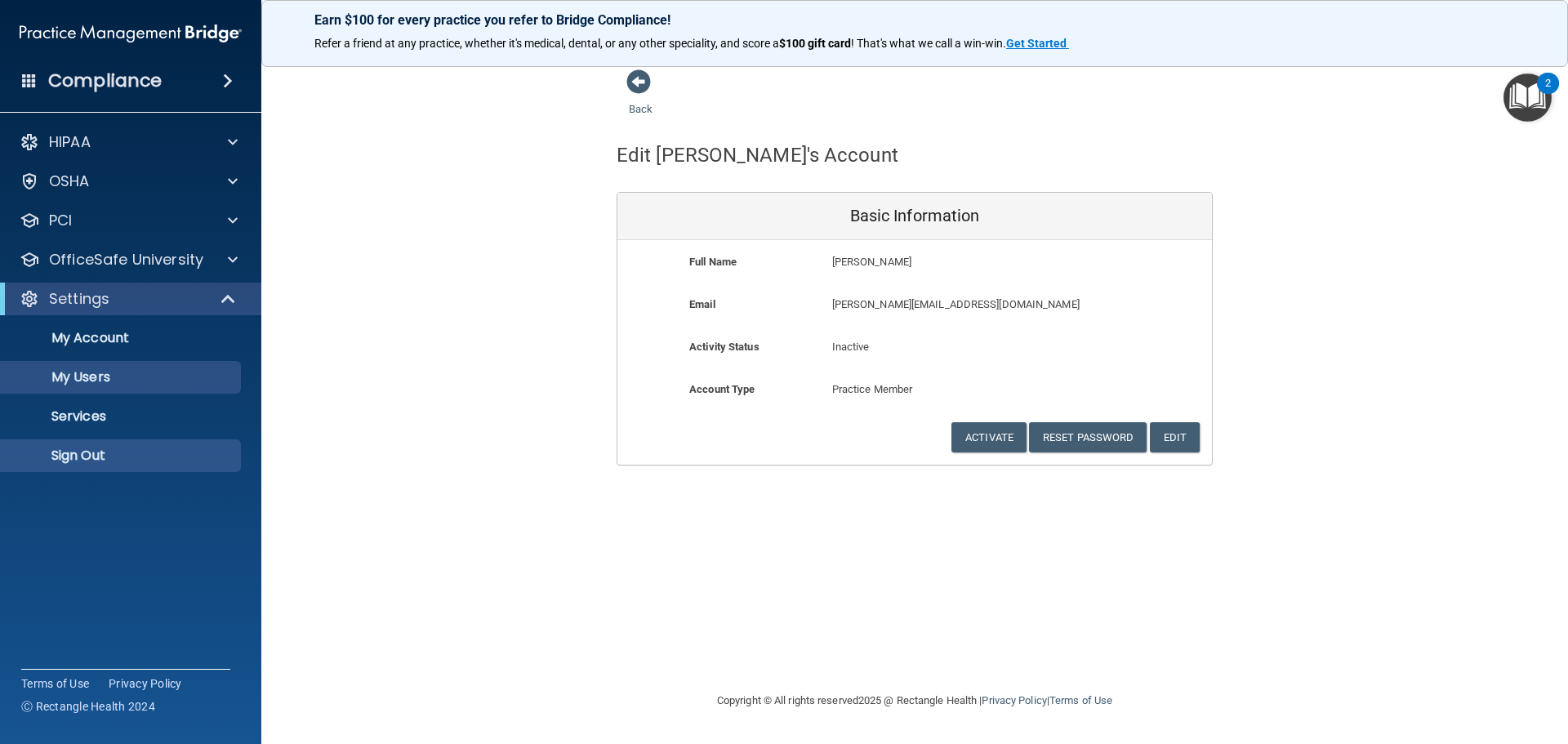
select select "20"
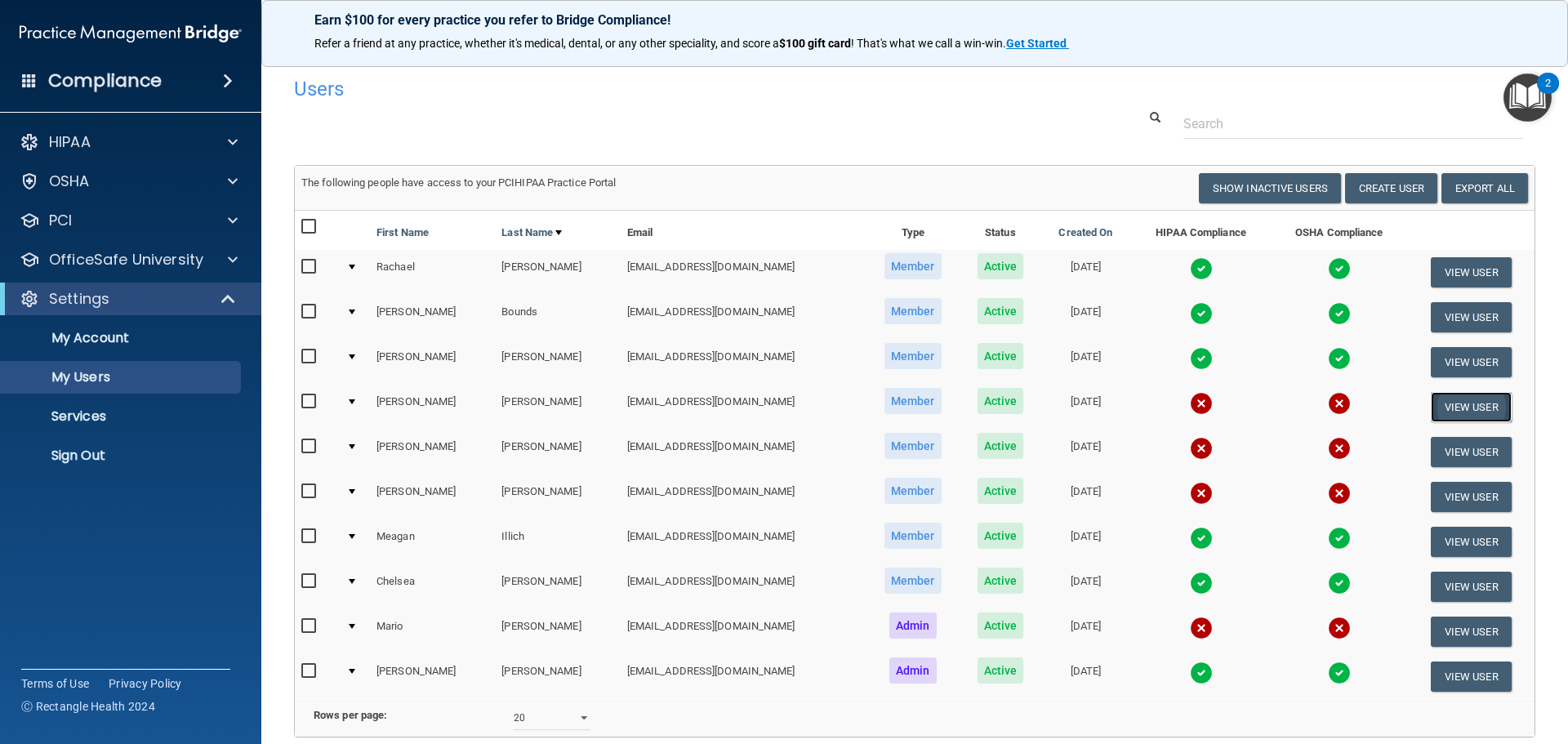
click at [1455, 403] on button "View User" at bounding box center [1470, 407] width 81 height 30
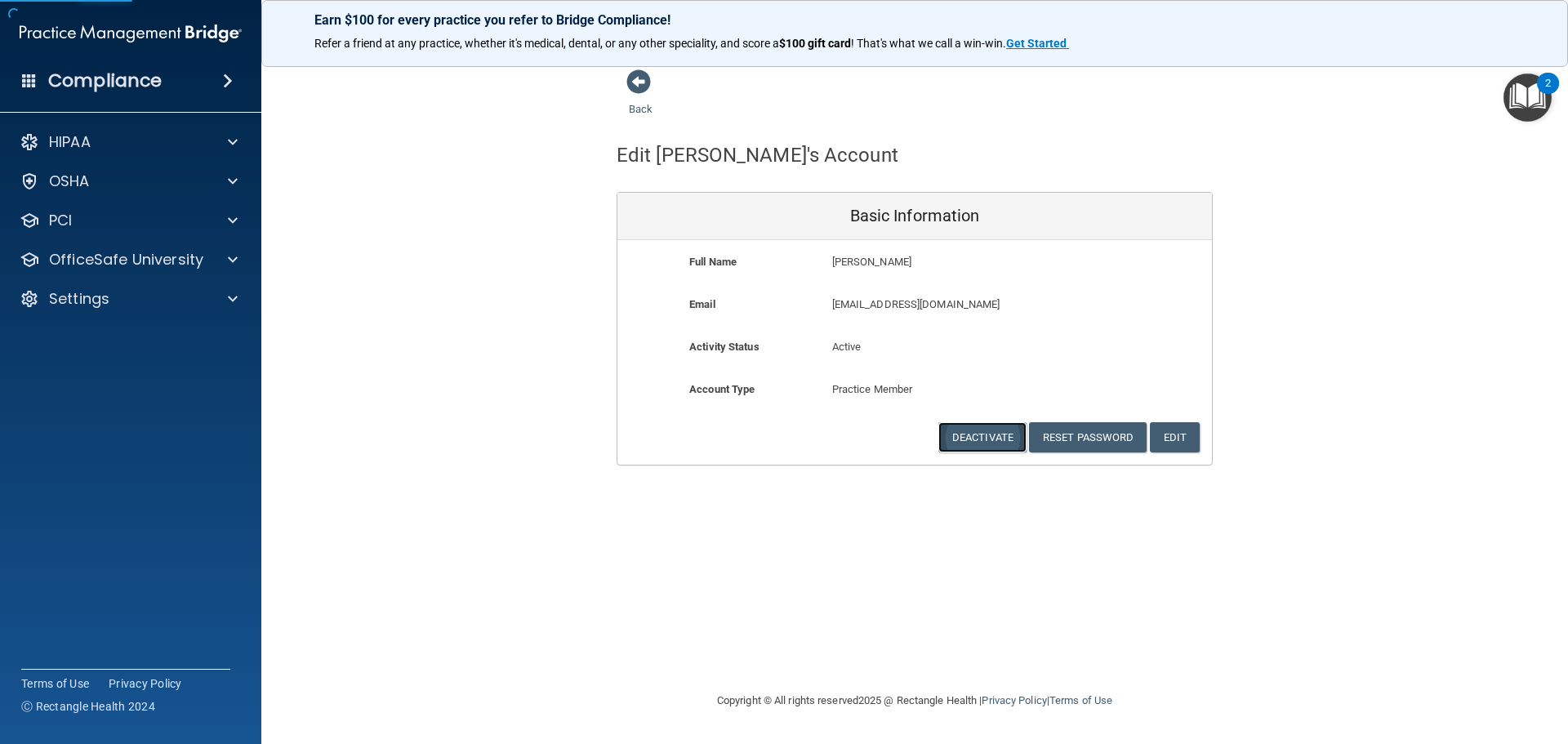
click at [983, 428] on button "Deactivate" at bounding box center [982, 437] width 88 height 30
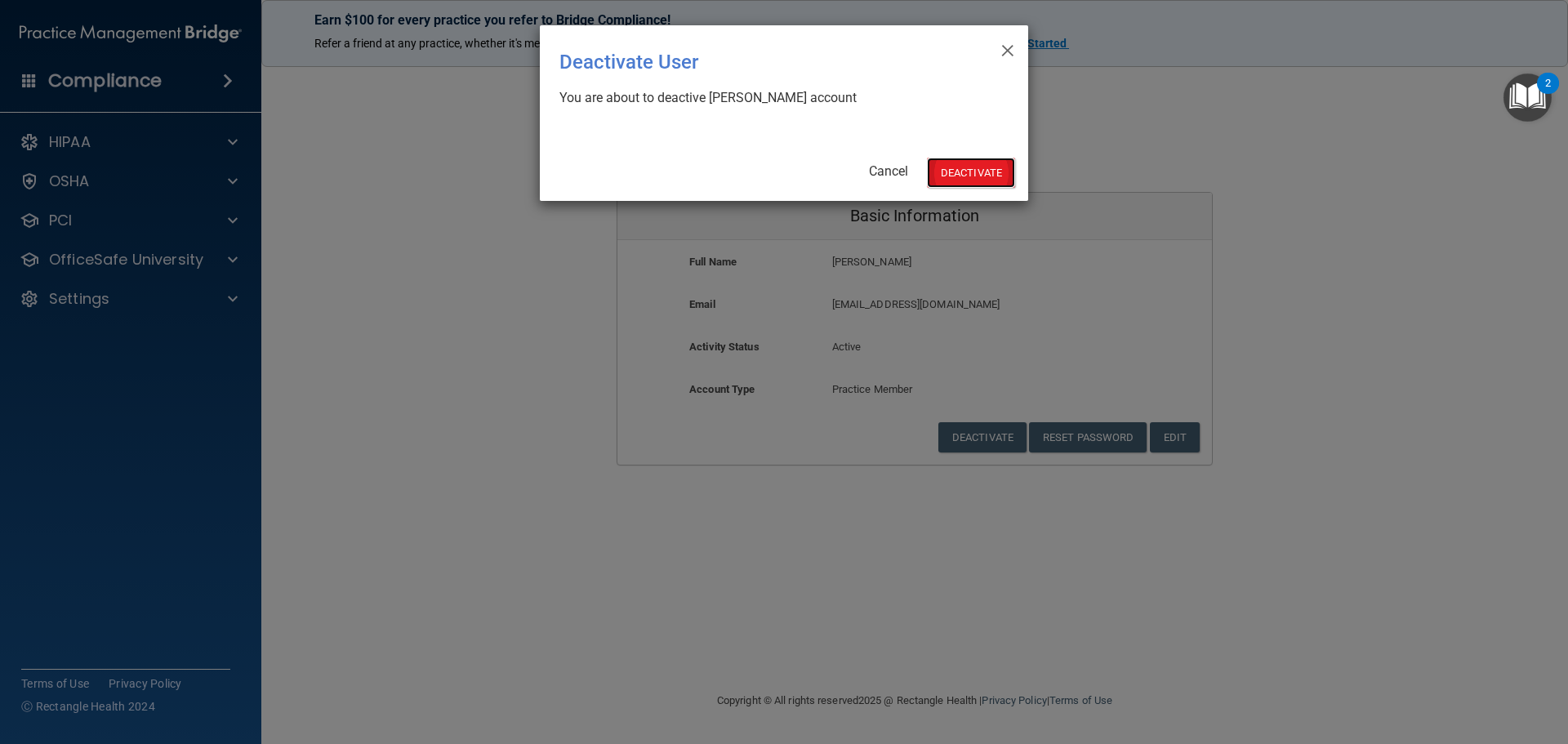
click at [949, 175] on button "Deactivate" at bounding box center [970, 173] width 88 height 30
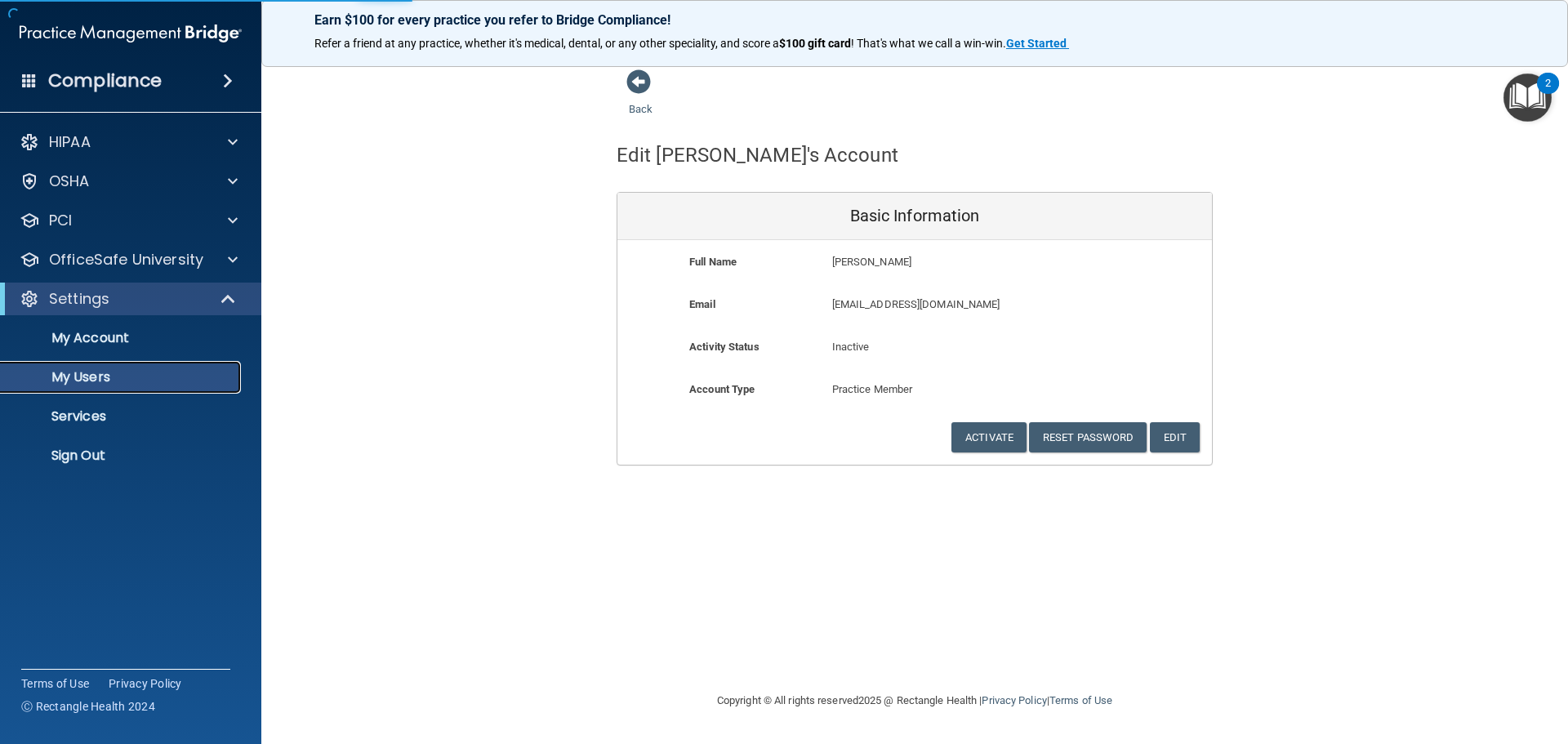
select select "20"
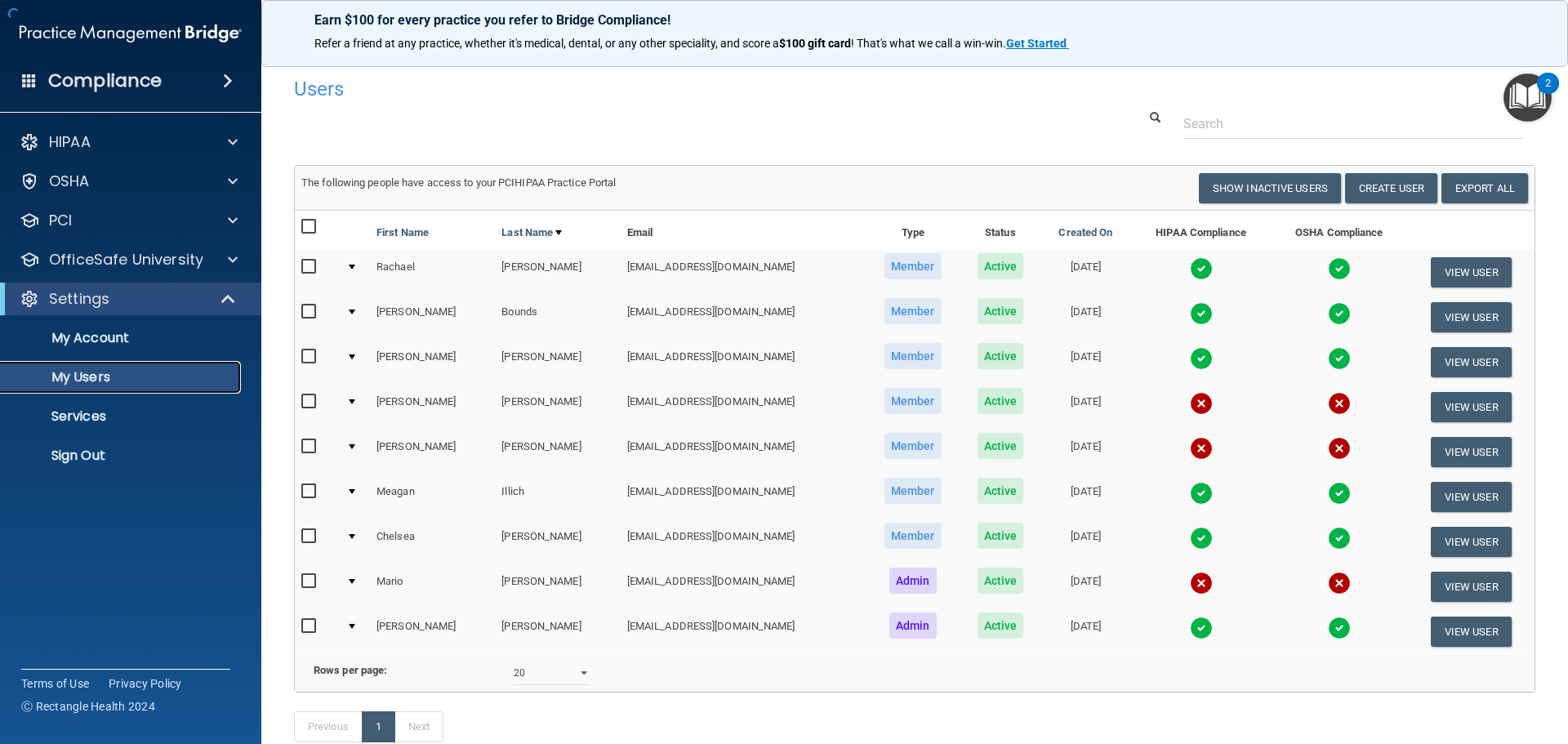
click at [68, 369] on p "My Users" at bounding box center [121, 377] width 223 height 16
click at [302, 401] on input "checkbox" at bounding box center [310, 401] width 19 height 13
checkbox input "true"
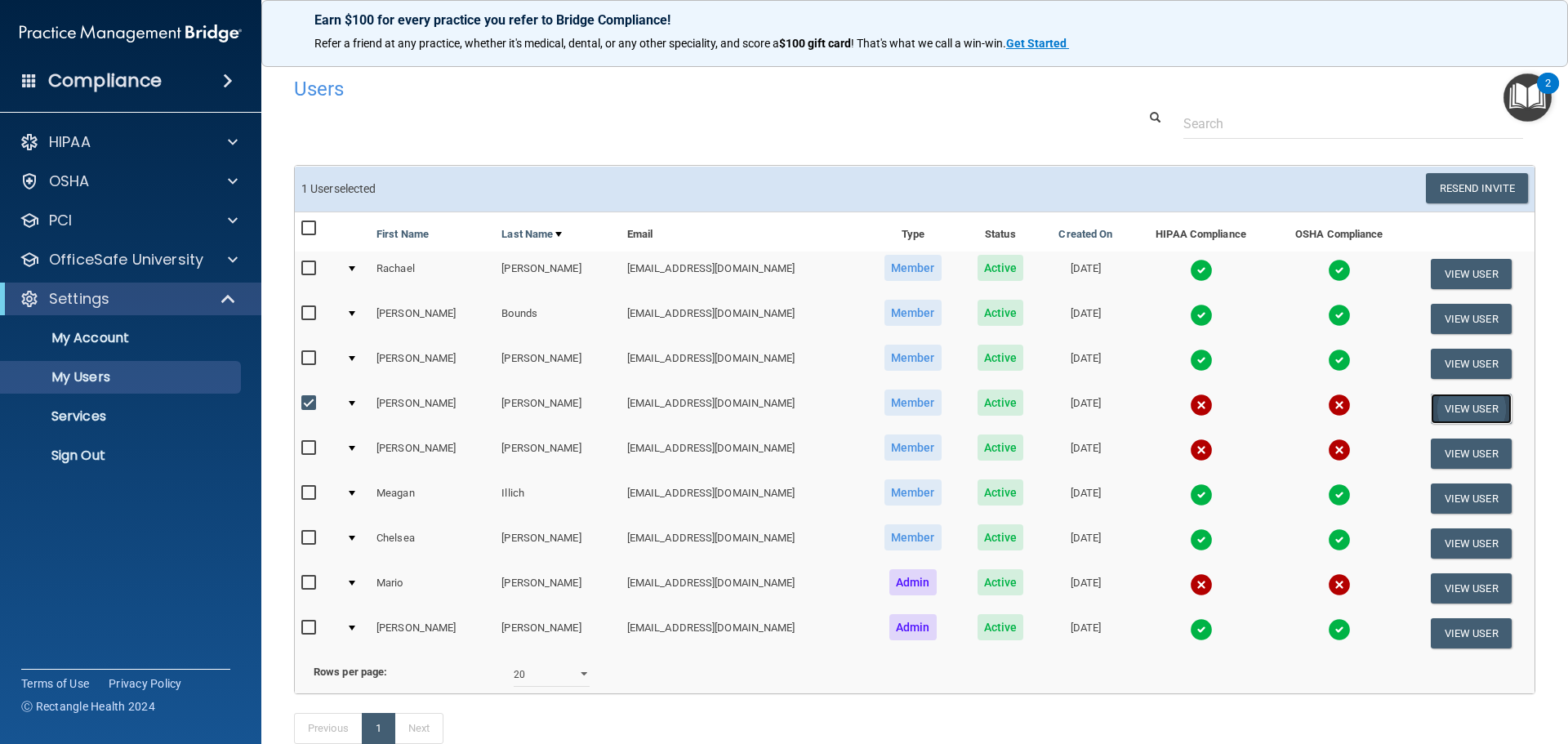
click at [1450, 405] on button "View User" at bounding box center [1470, 409] width 81 height 30
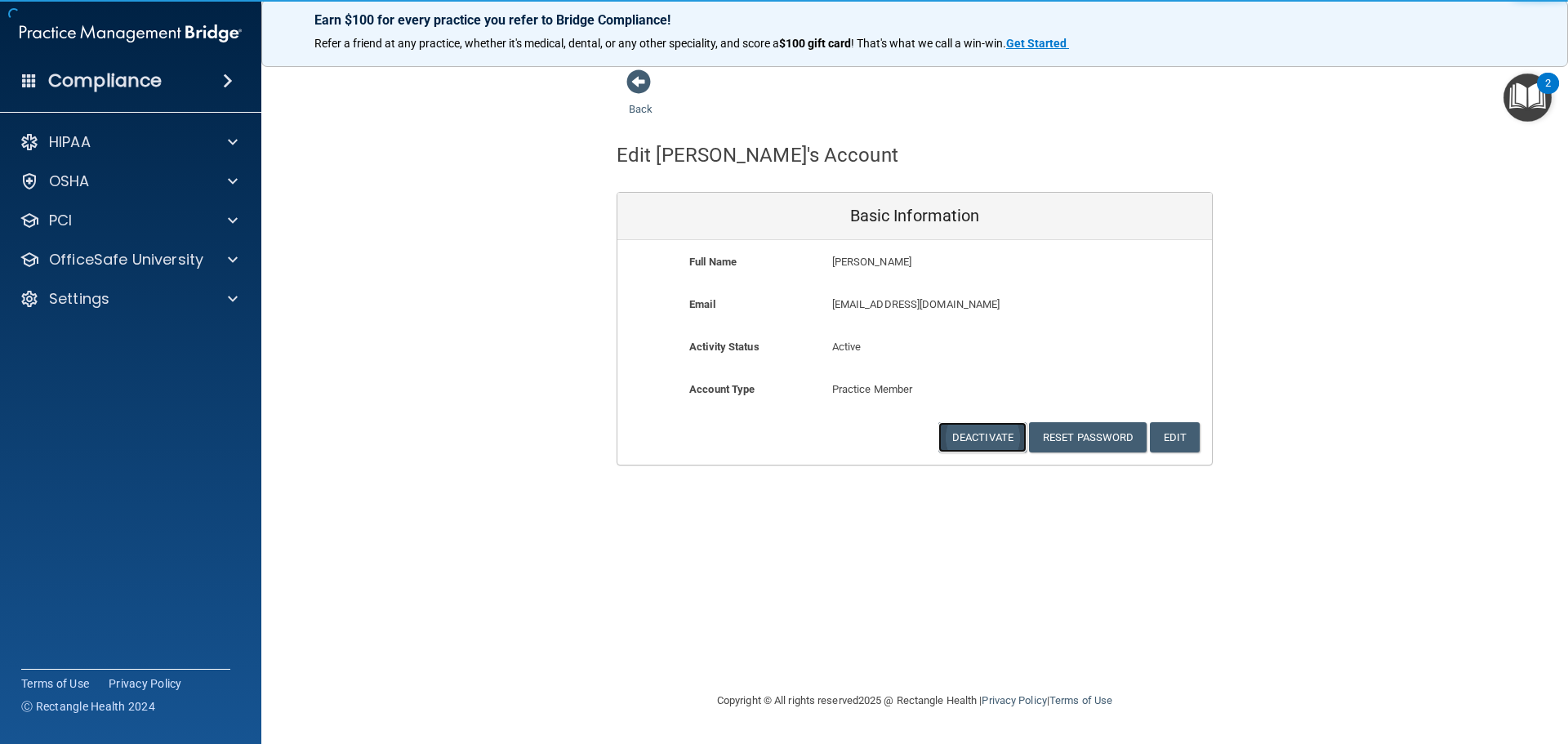
click at [991, 445] on button "Deactivate" at bounding box center [982, 437] width 88 height 30
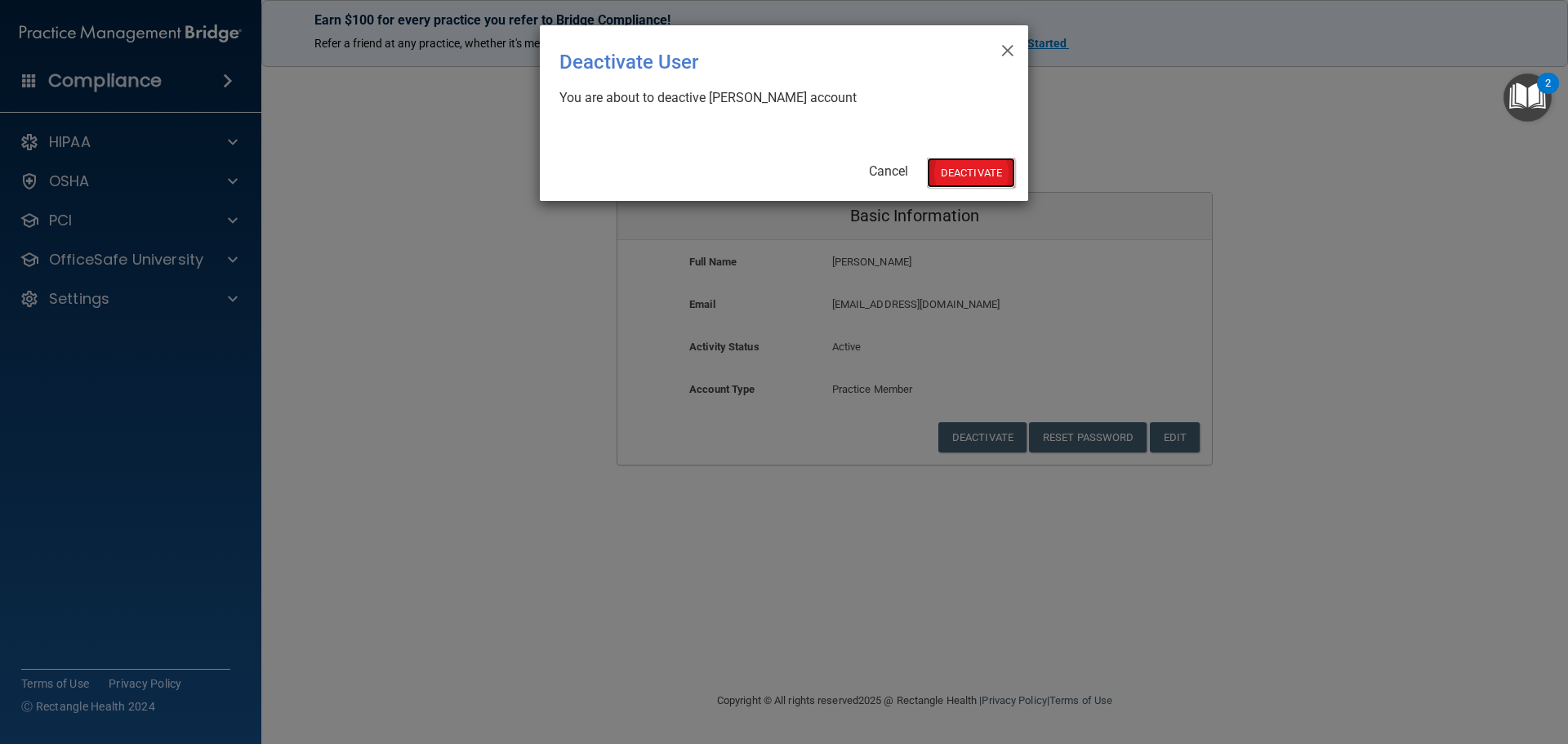
click at [942, 181] on button "Deactivate" at bounding box center [970, 173] width 88 height 30
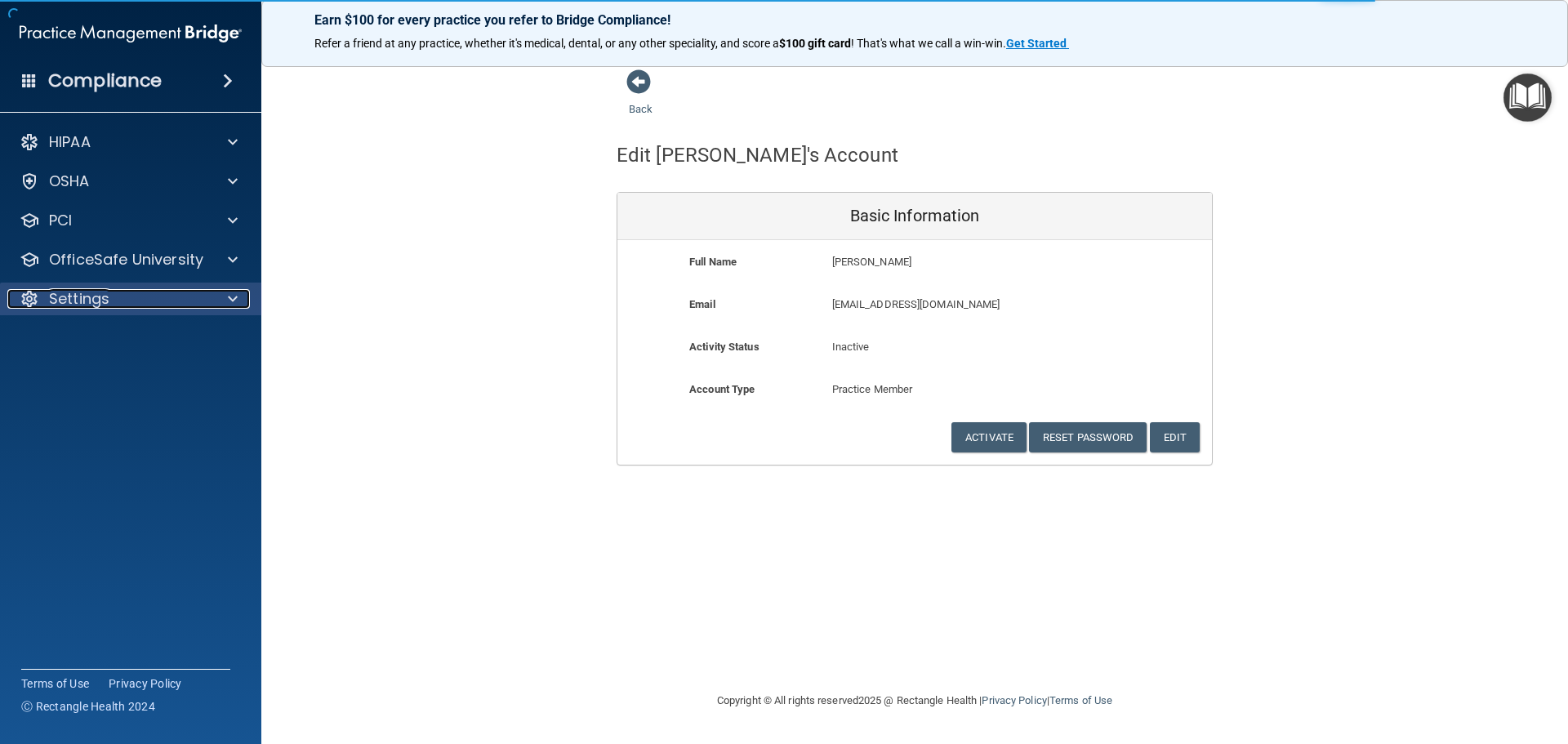
click at [89, 303] on p "Settings" at bounding box center [80, 299] width 61 height 20
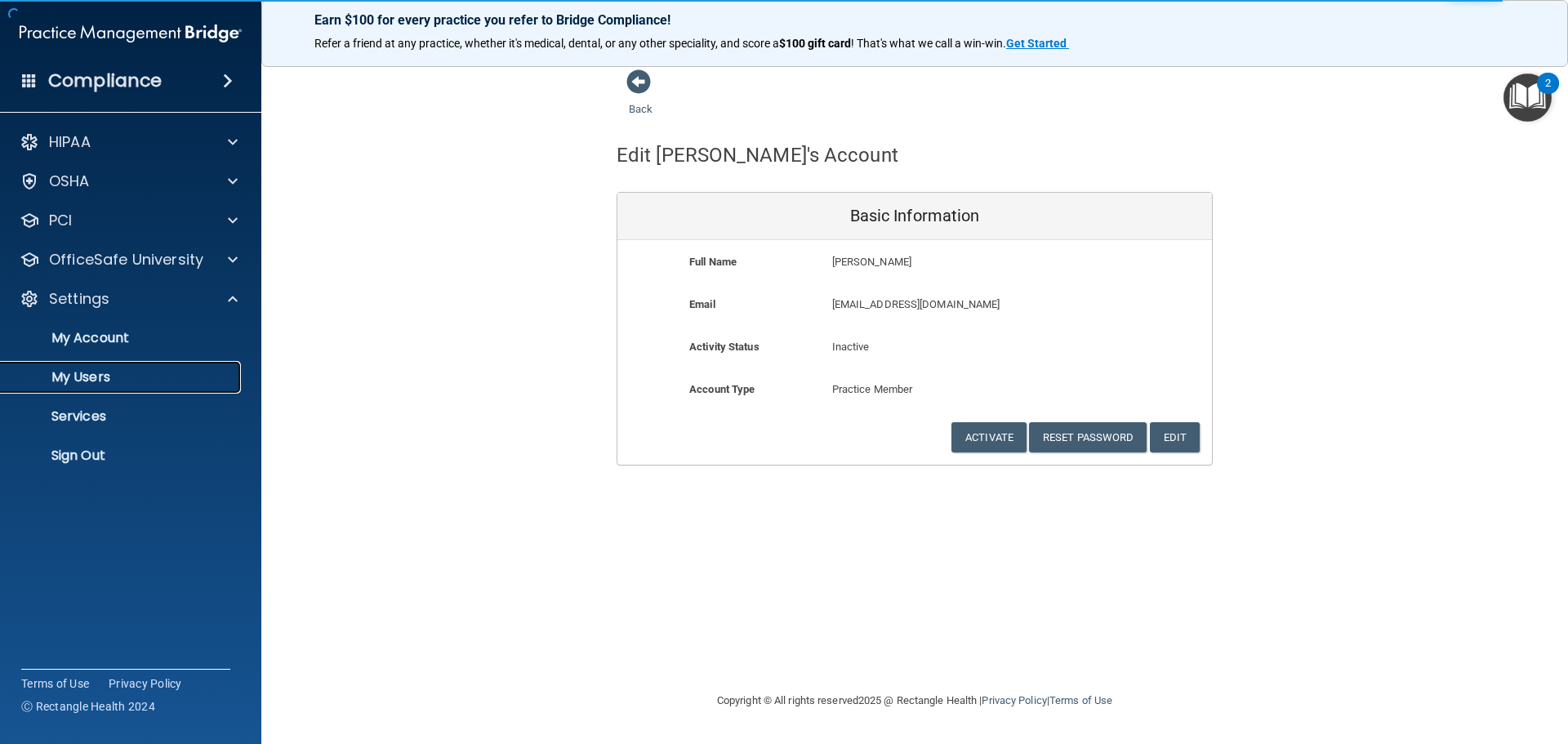
click at [90, 382] on p "My Users" at bounding box center [121, 377] width 223 height 16
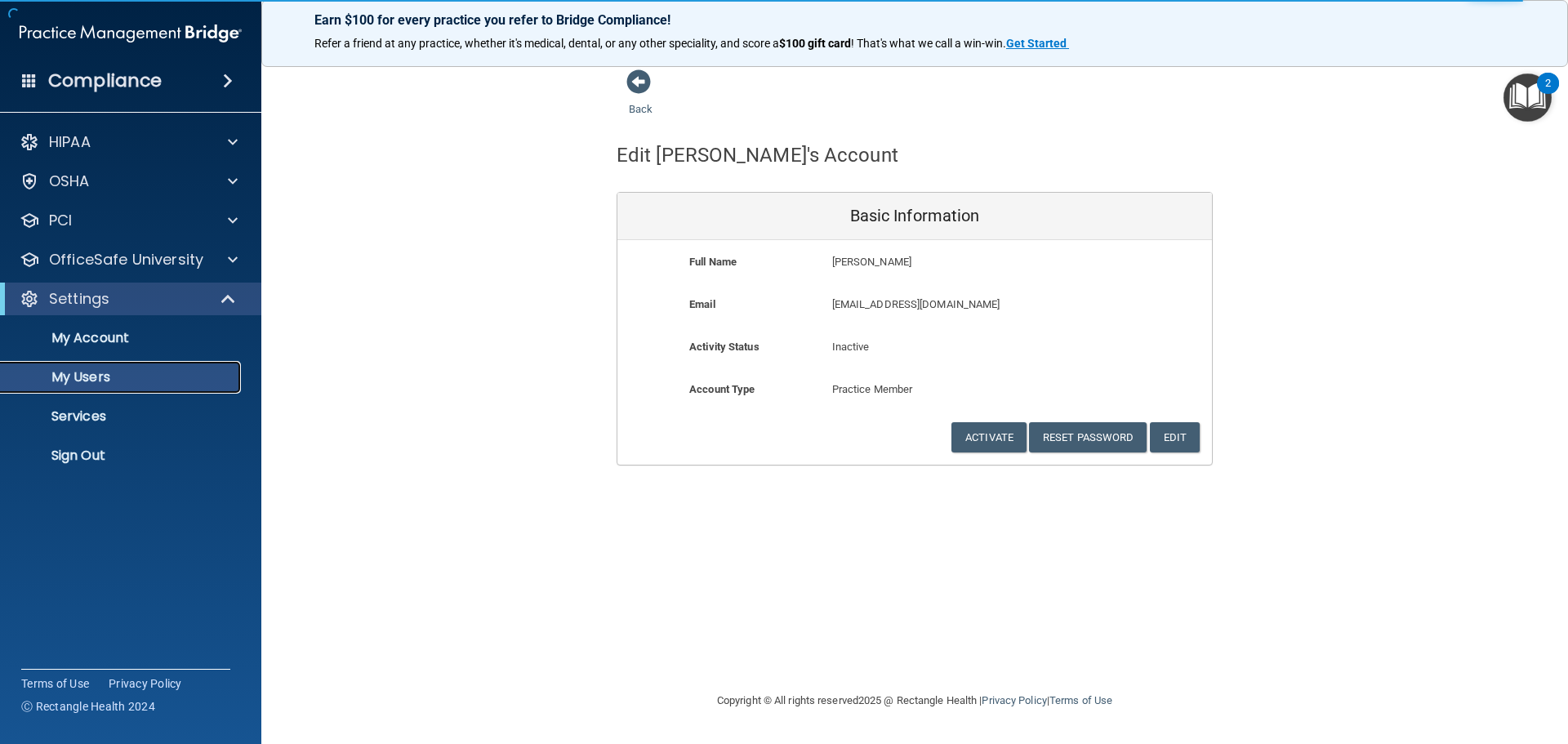
select select "20"
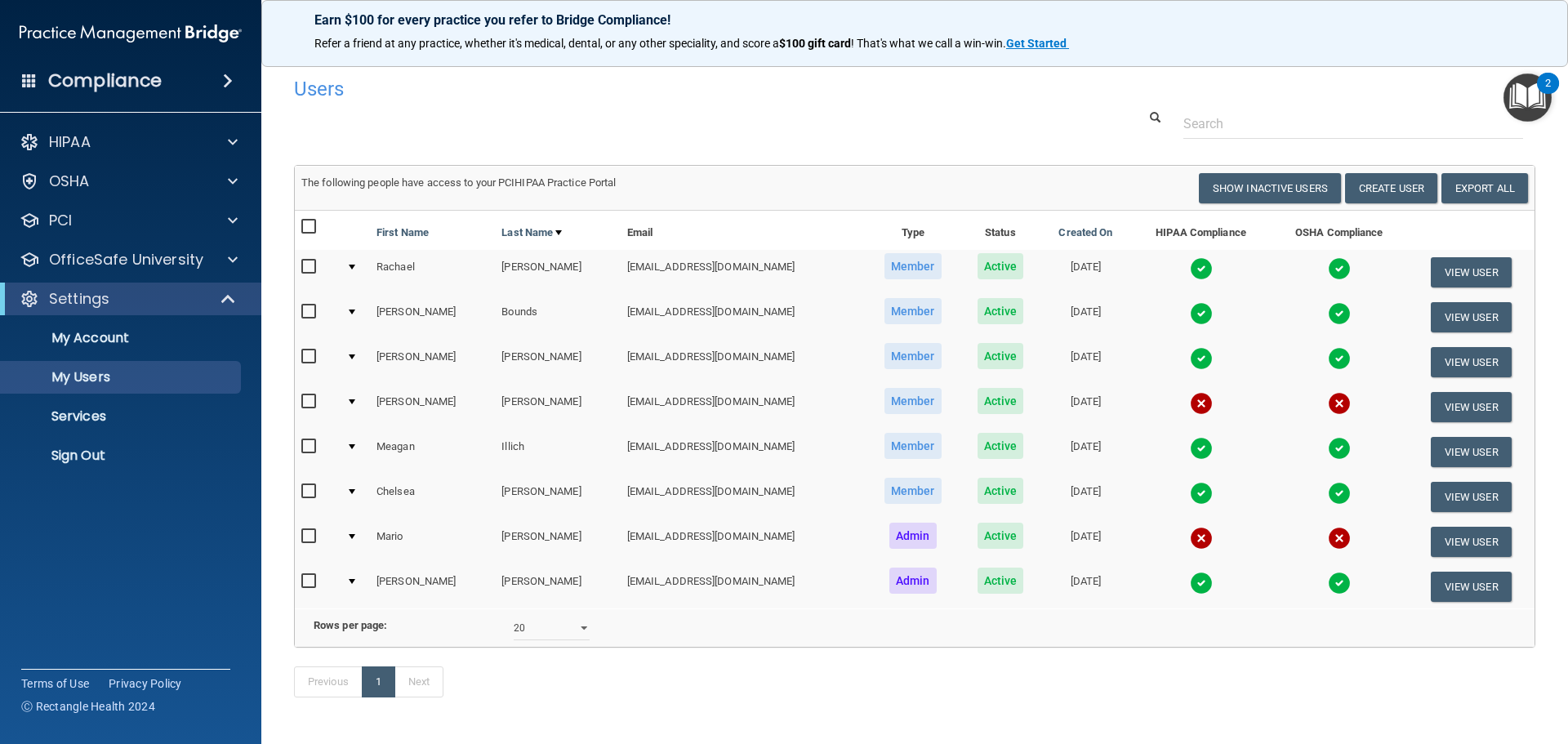
click at [319, 400] on input "checkbox" at bounding box center [310, 401] width 19 height 13
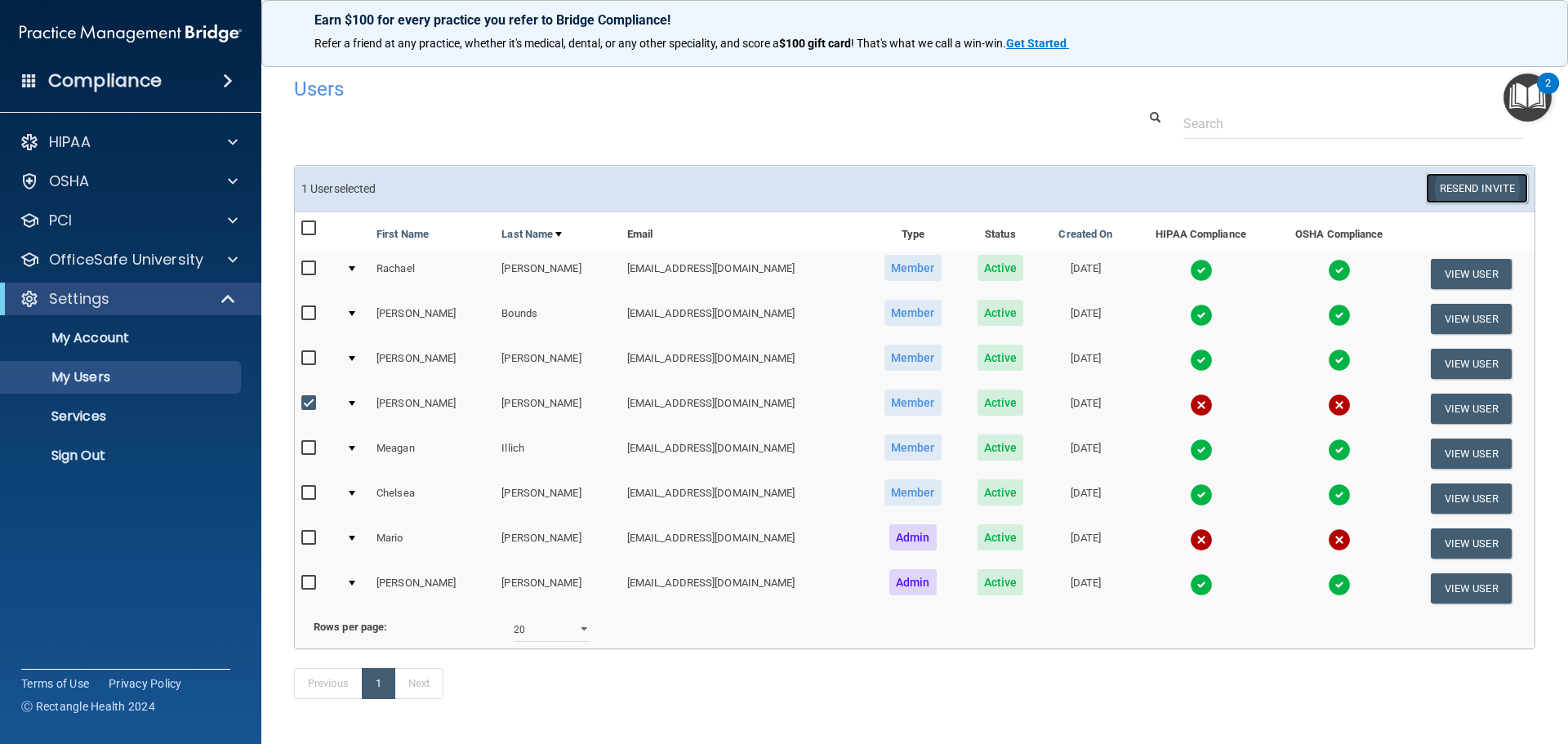
click at [1429, 191] on button "Resend Invite" at bounding box center [1477, 188] width 103 height 30
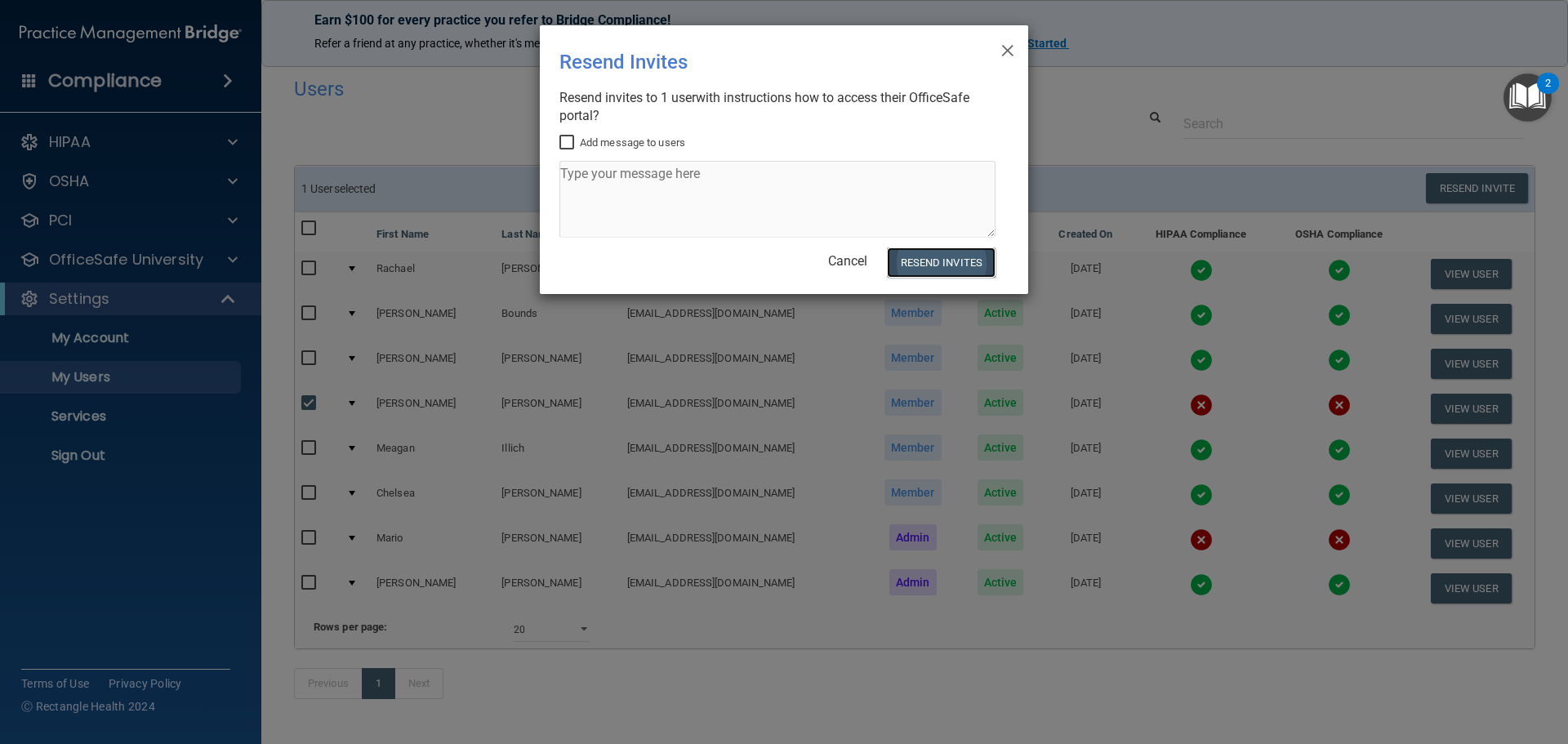
click at [937, 259] on button "Resend Invites" at bounding box center [941, 263] width 108 height 30
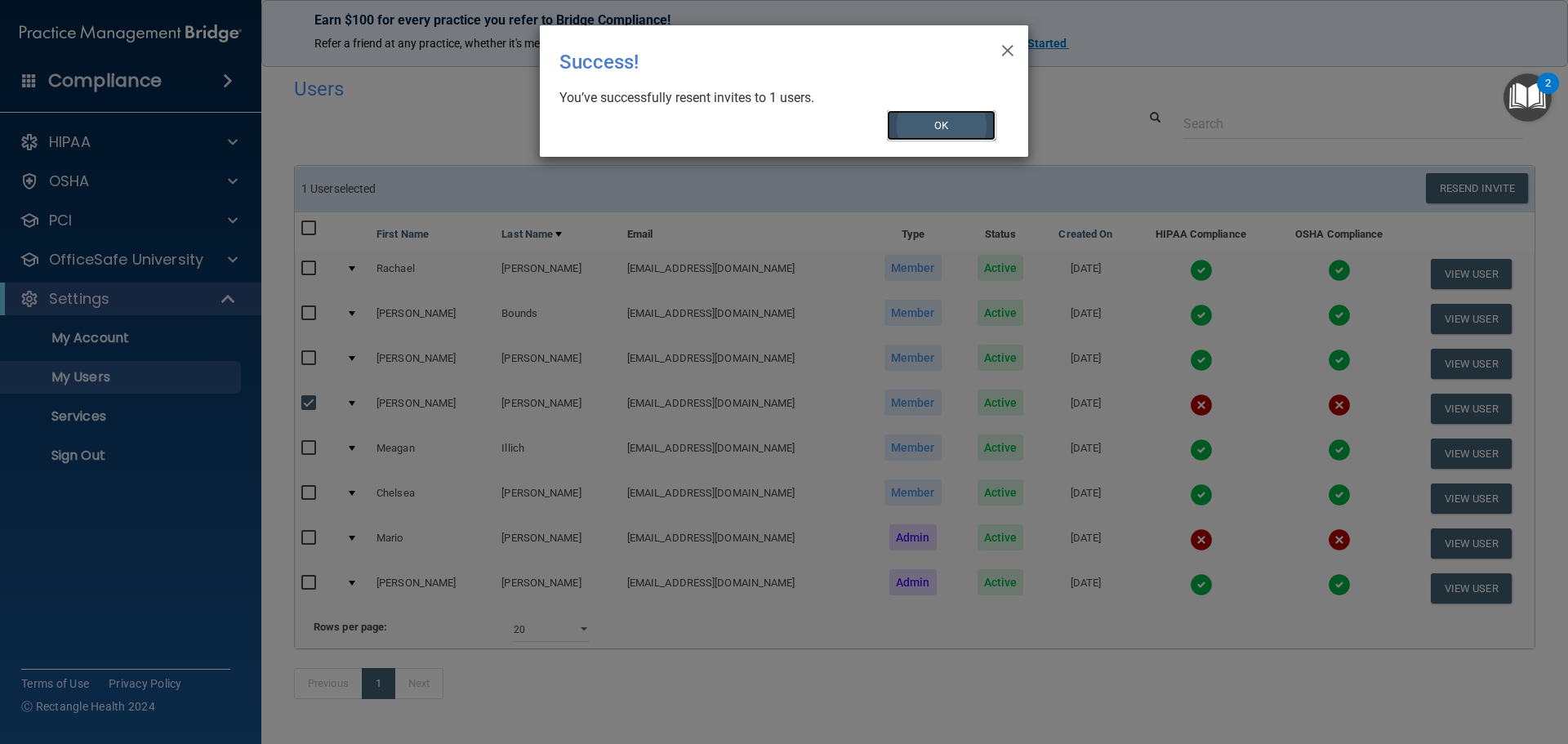
click at [947, 132] on button "OK" at bounding box center [941, 125] width 109 height 30
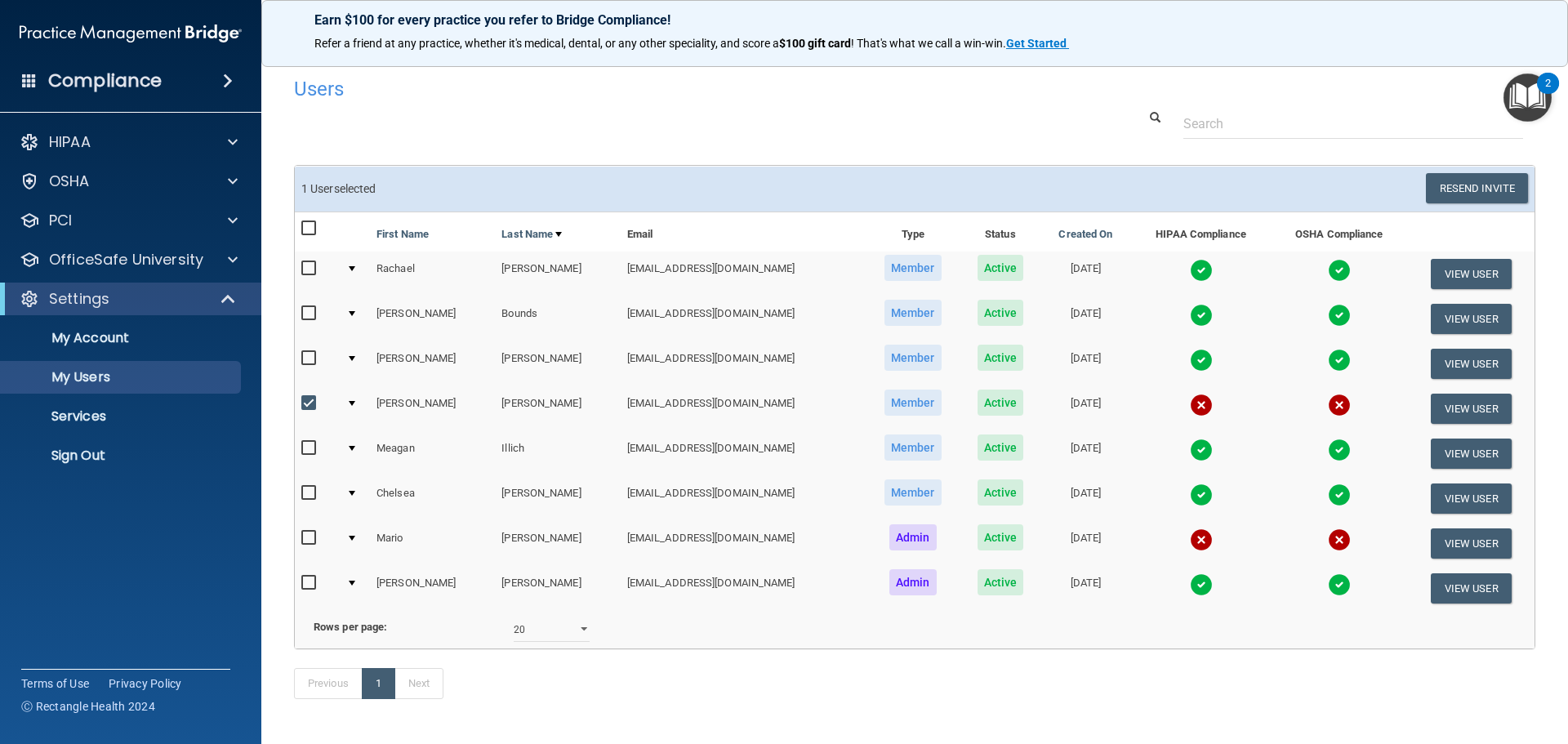
click at [309, 400] on input "checkbox" at bounding box center [310, 403] width 19 height 13
checkbox input "false"
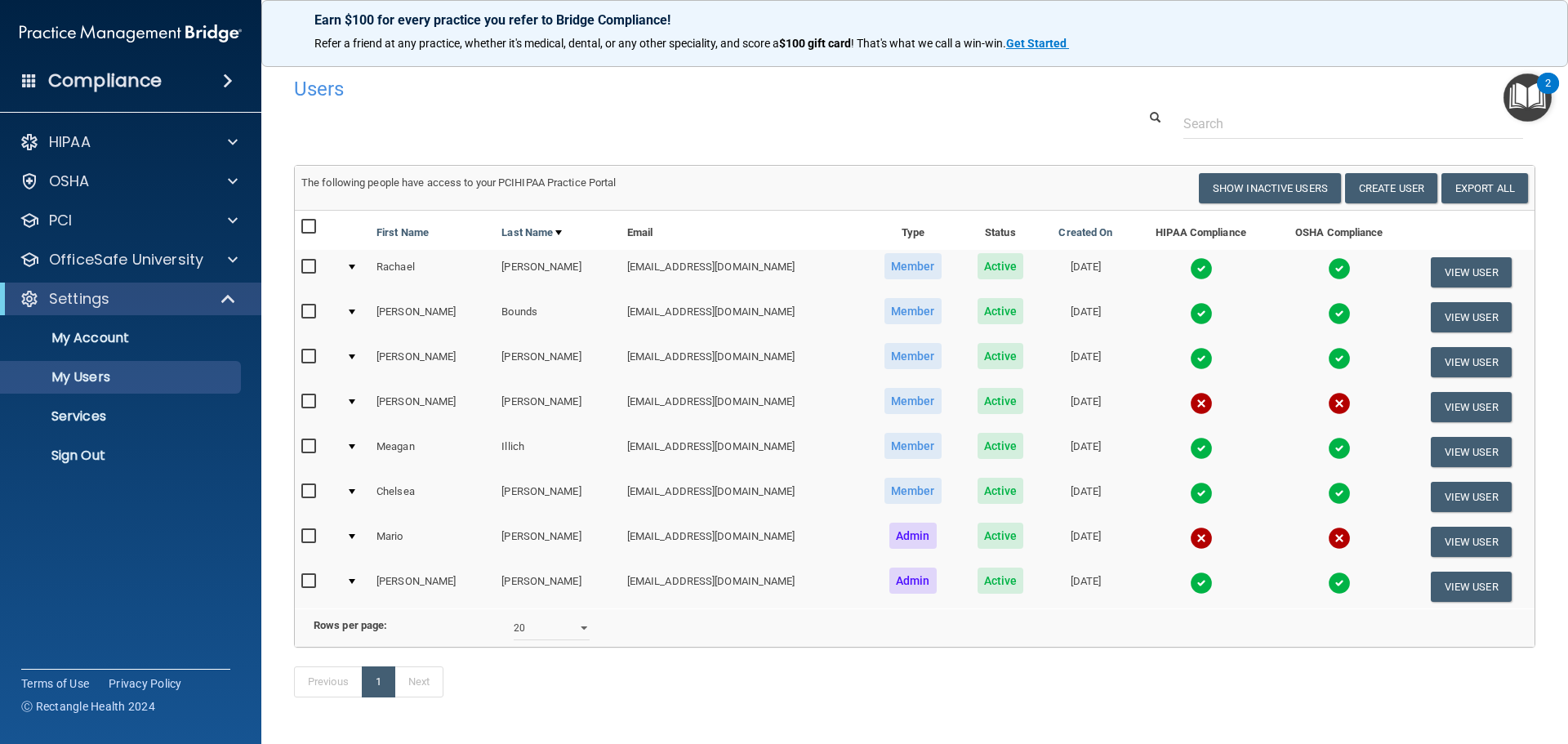
click at [305, 530] on input "checkbox" at bounding box center [310, 536] width 19 height 13
checkbox input "true"
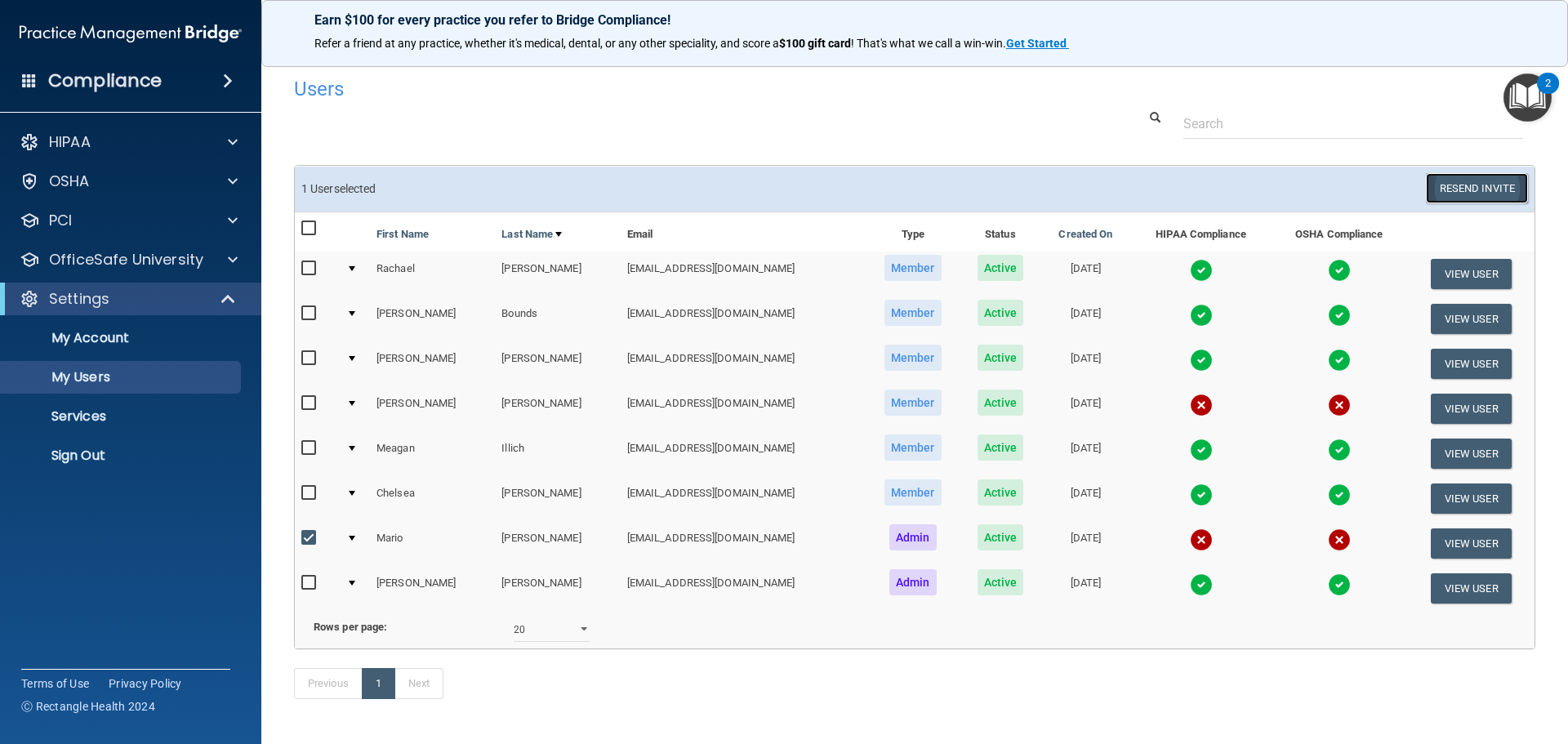
click at [1461, 186] on button "Resend Invite" at bounding box center [1477, 188] width 103 height 30
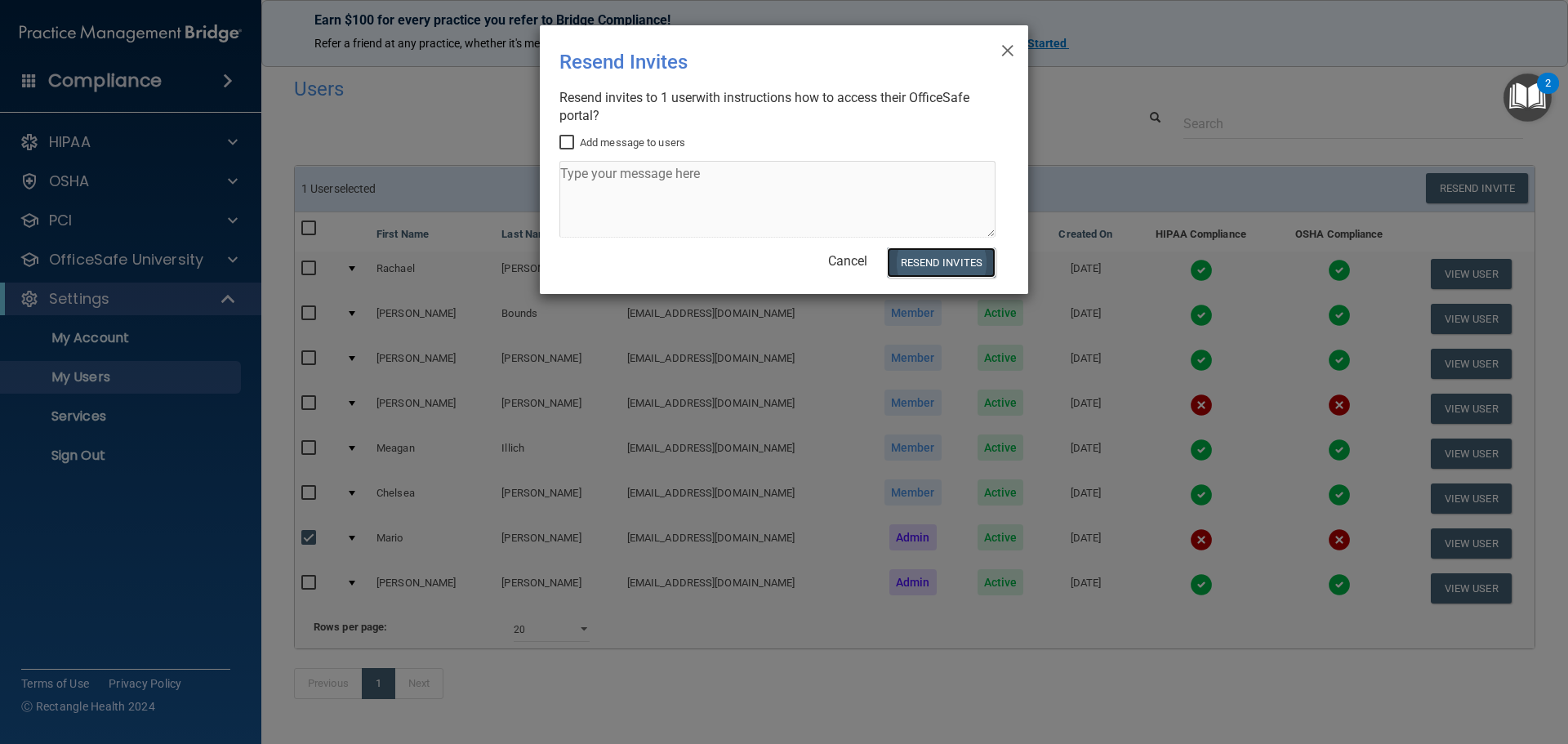
click at [949, 269] on button "Resend Invites" at bounding box center [941, 263] width 108 height 30
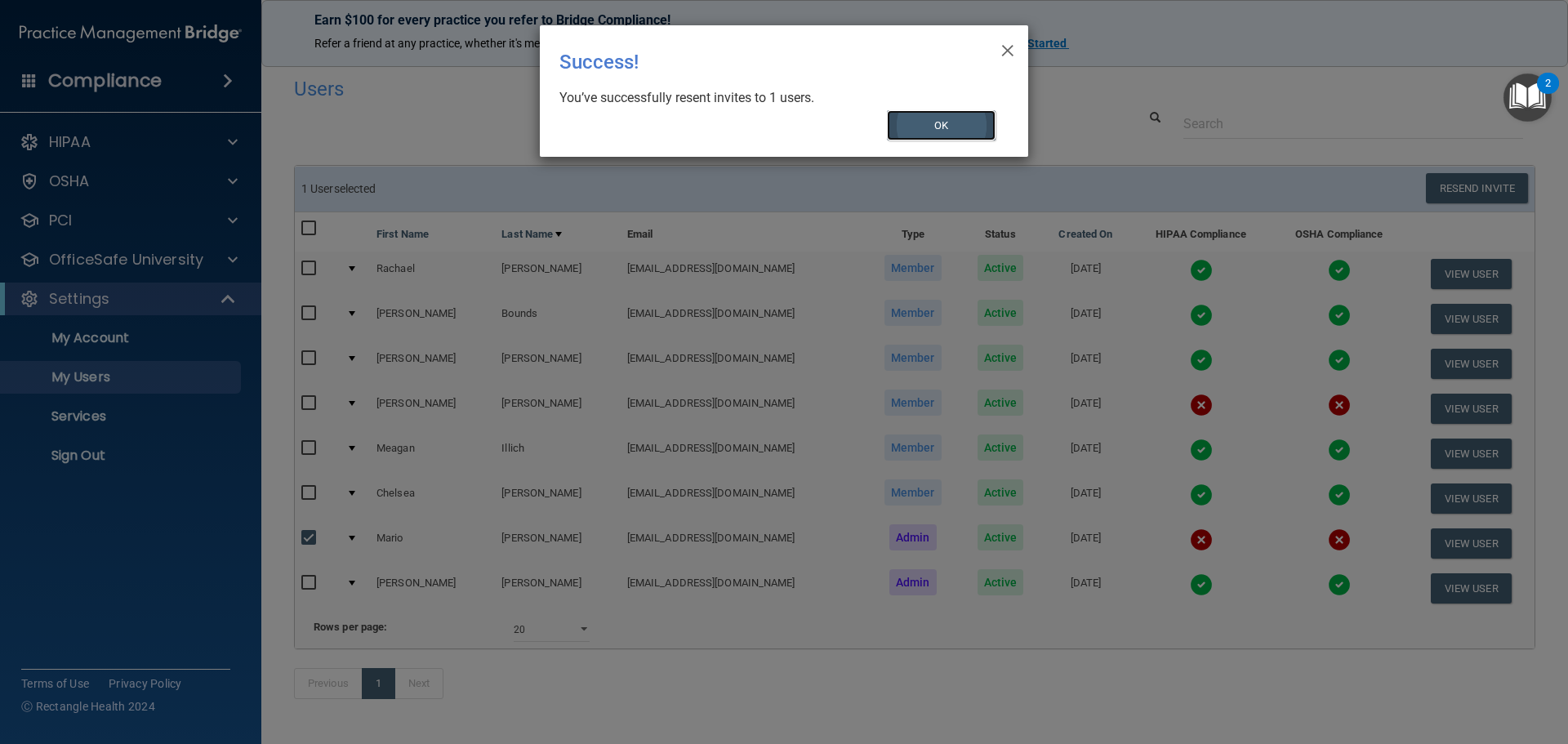
click at [936, 136] on button "OK" at bounding box center [941, 125] width 109 height 30
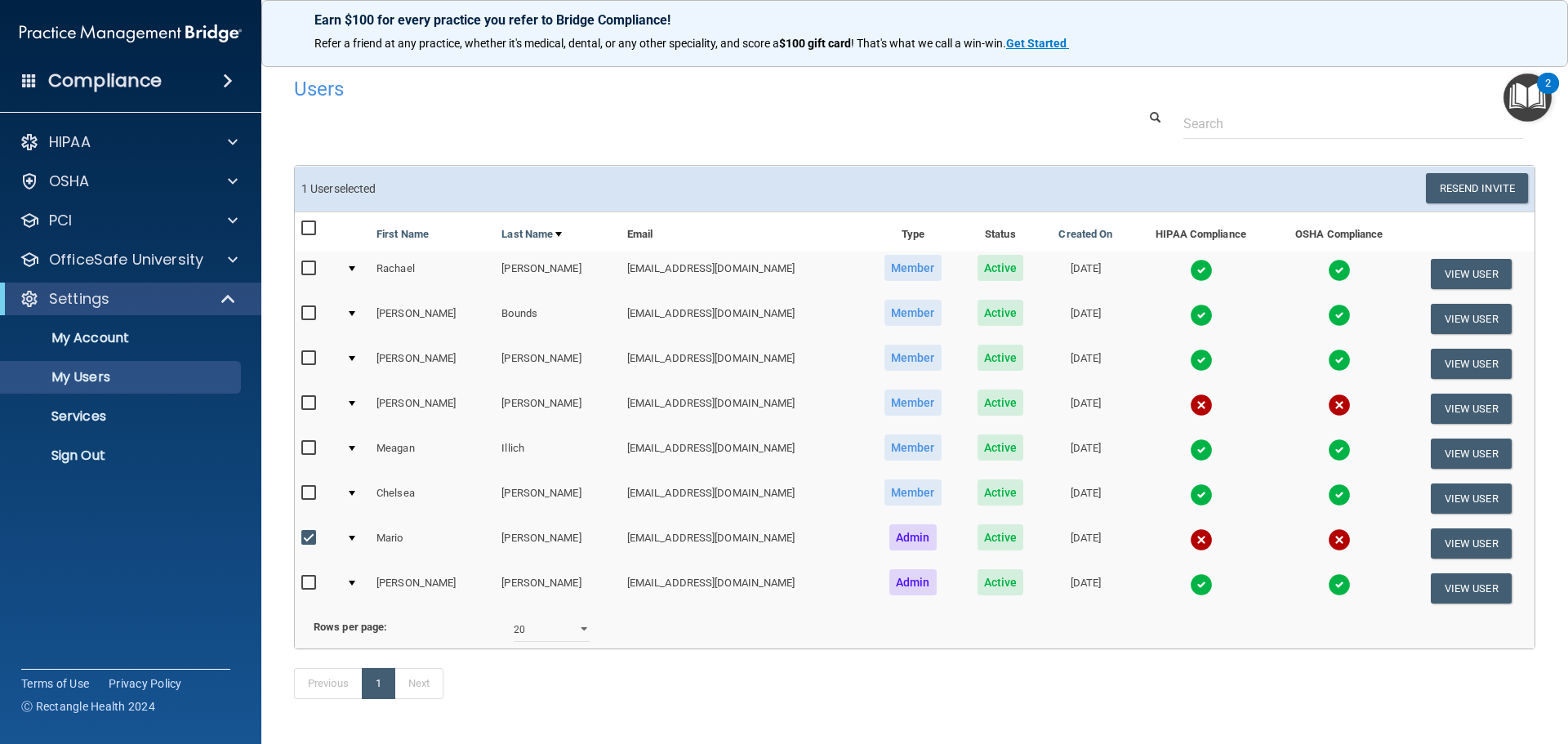
click at [319, 88] on h4 "Users" at bounding box center [651, 89] width 714 height 21
click at [96, 338] on p "My Account" at bounding box center [121, 338] width 223 height 16
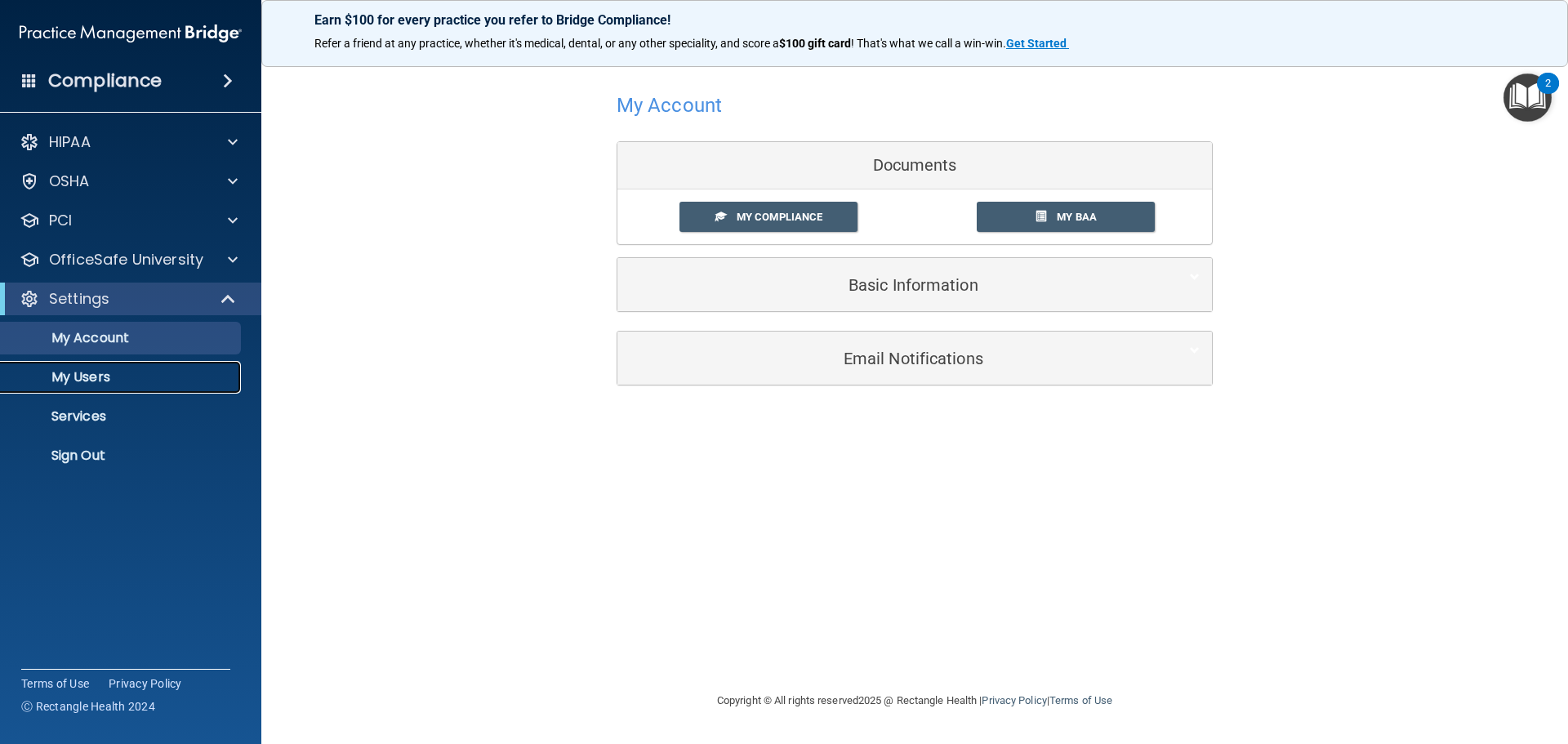
click at [92, 377] on p "My Users" at bounding box center [121, 377] width 223 height 16
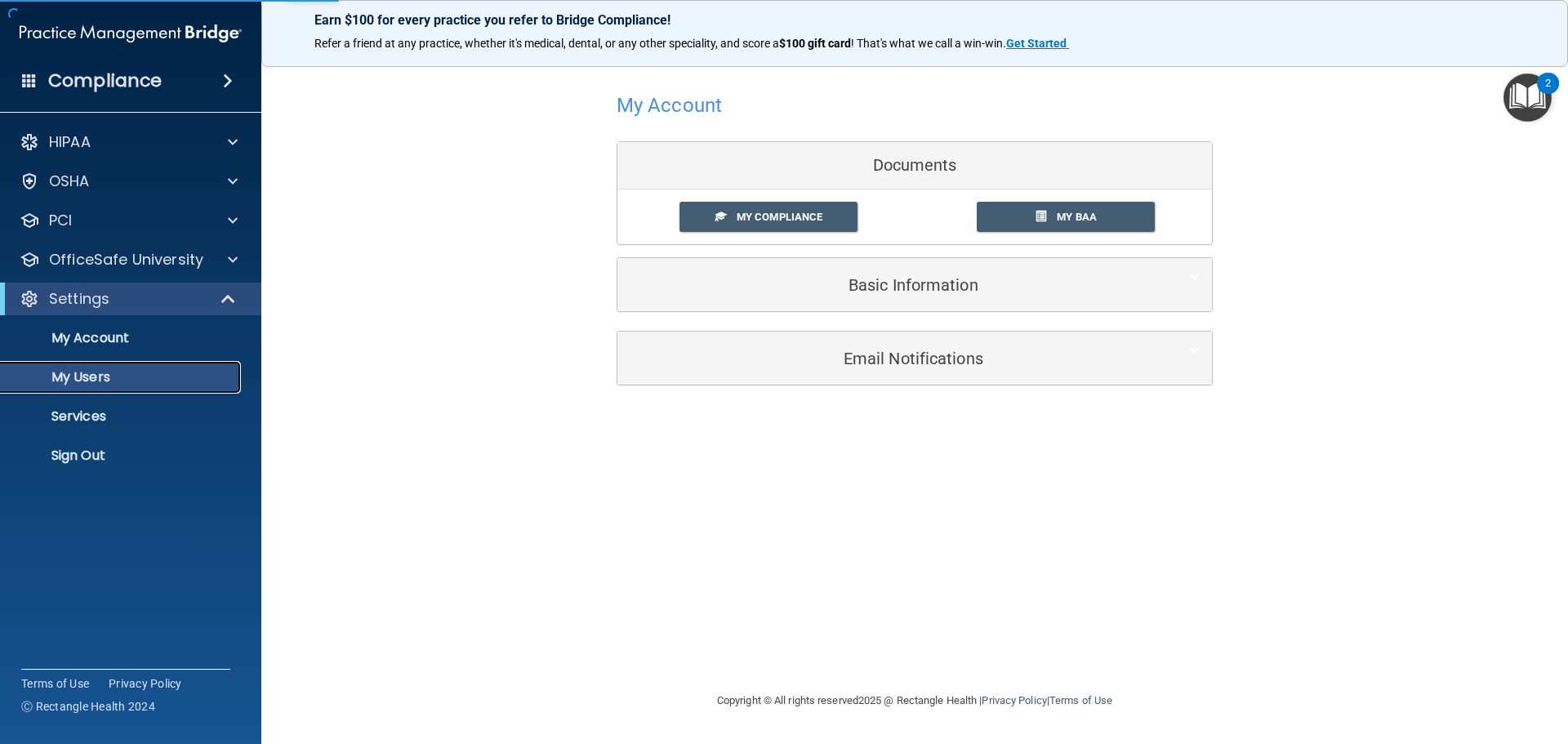
select select "20"
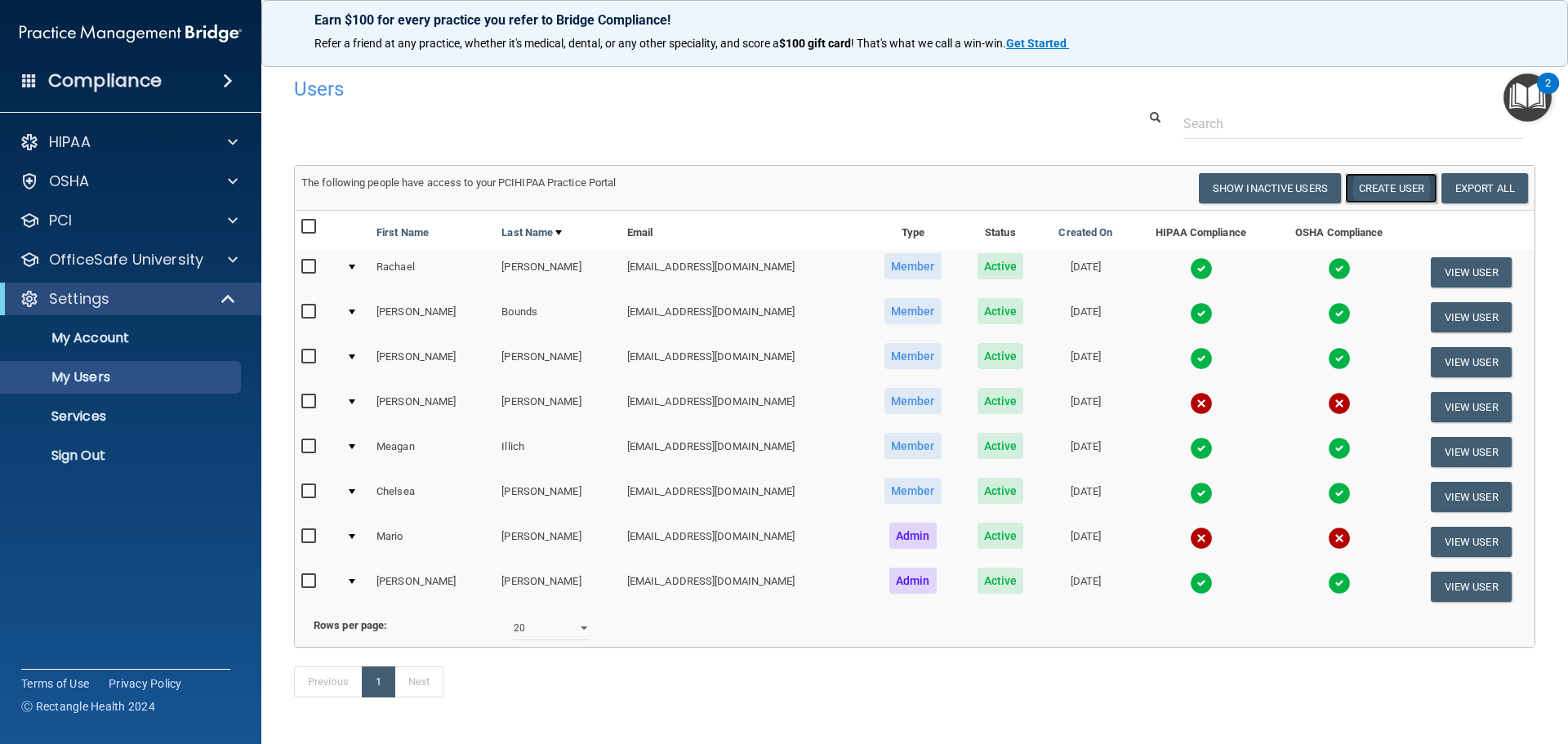
click at [1388, 195] on button "Create User" at bounding box center [1391, 188] width 92 height 30
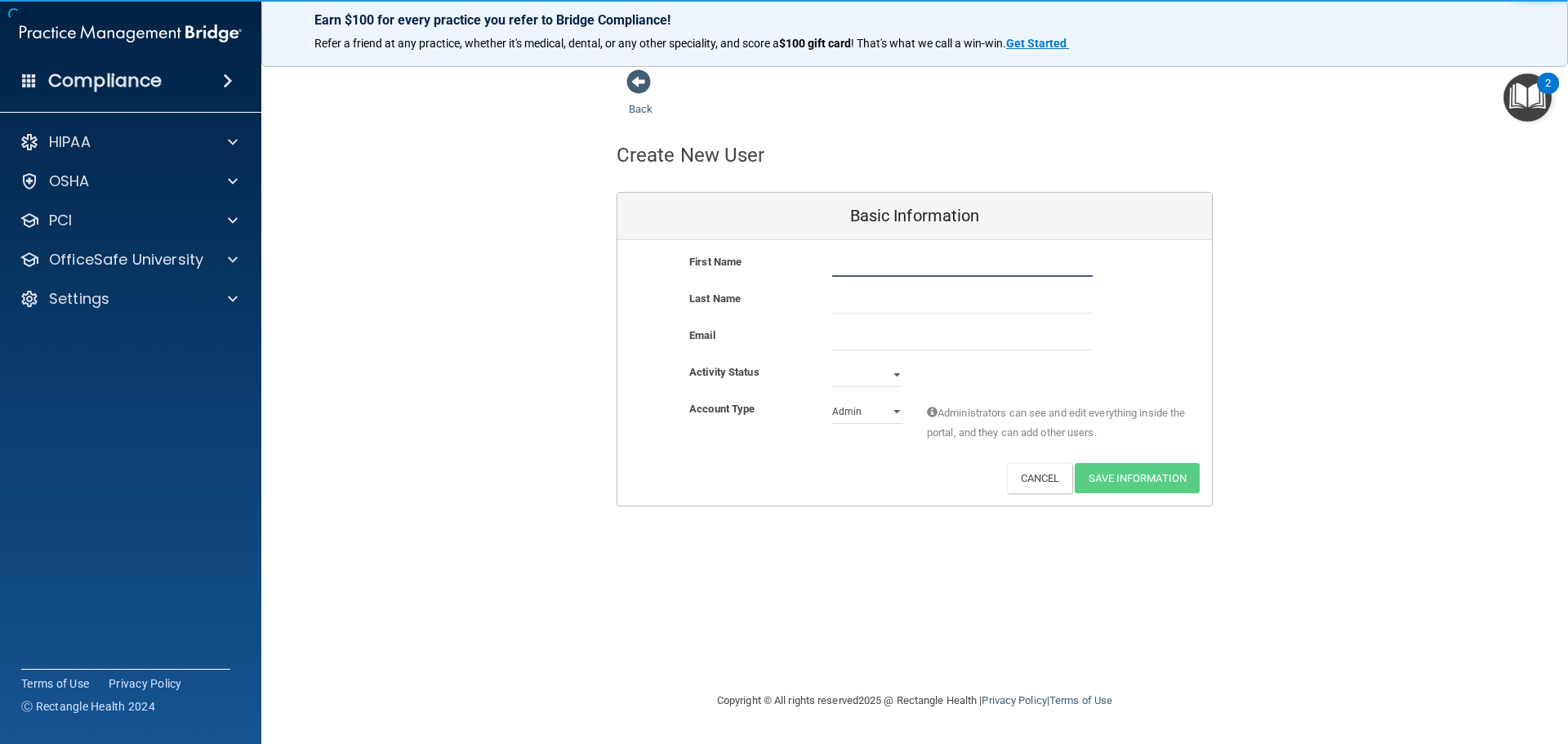
click at [936, 266] on input "text" at bounding box center [962, 265] width 260 height 25
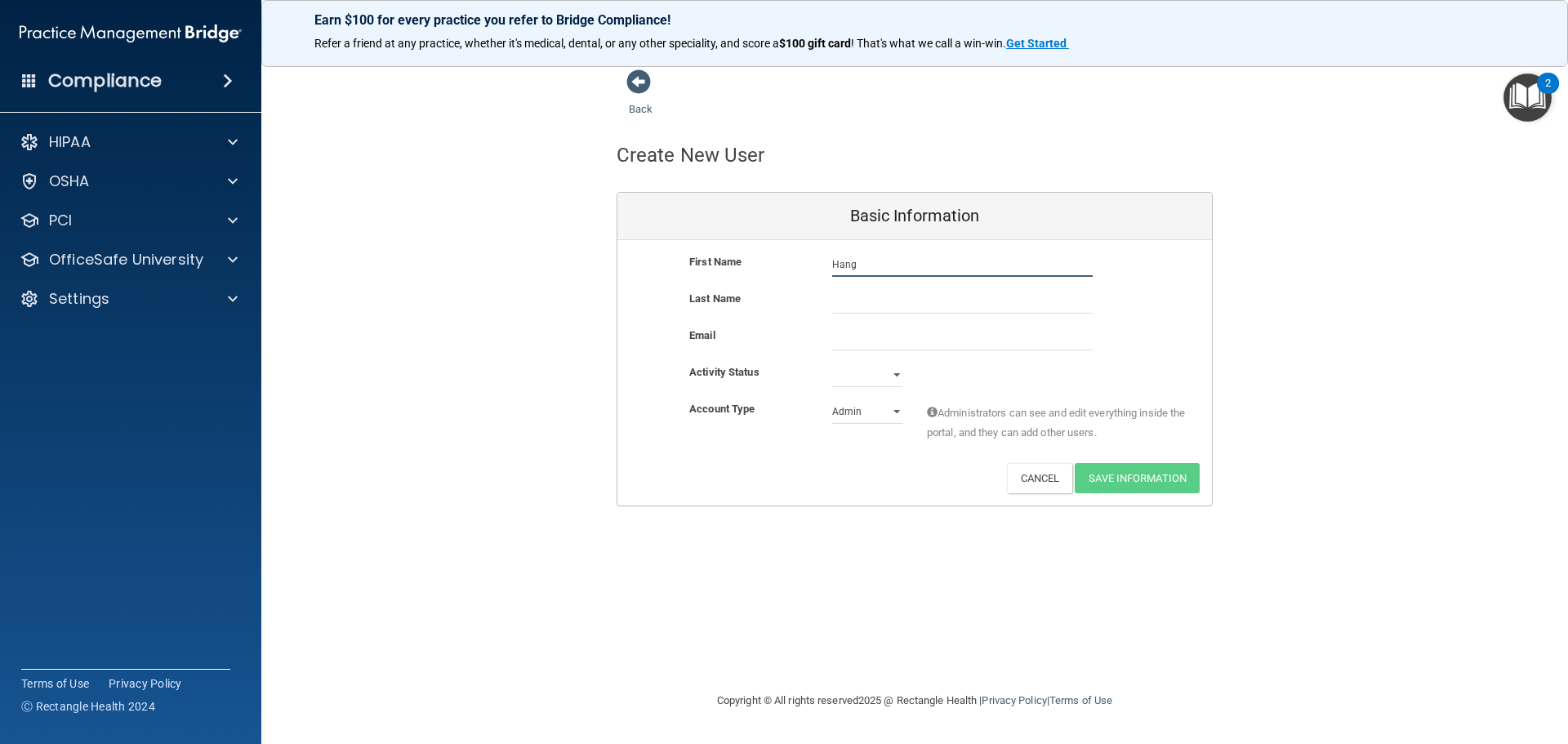
type input "Hang"
type input "H"
type input "[PERSON_NAME]"
click at [868, 339] on input "email" at bounding box center [962, 338] width 260 height 25
click at [867, 339] on input "email" at bounding box center [962, 338] width 260 height 25
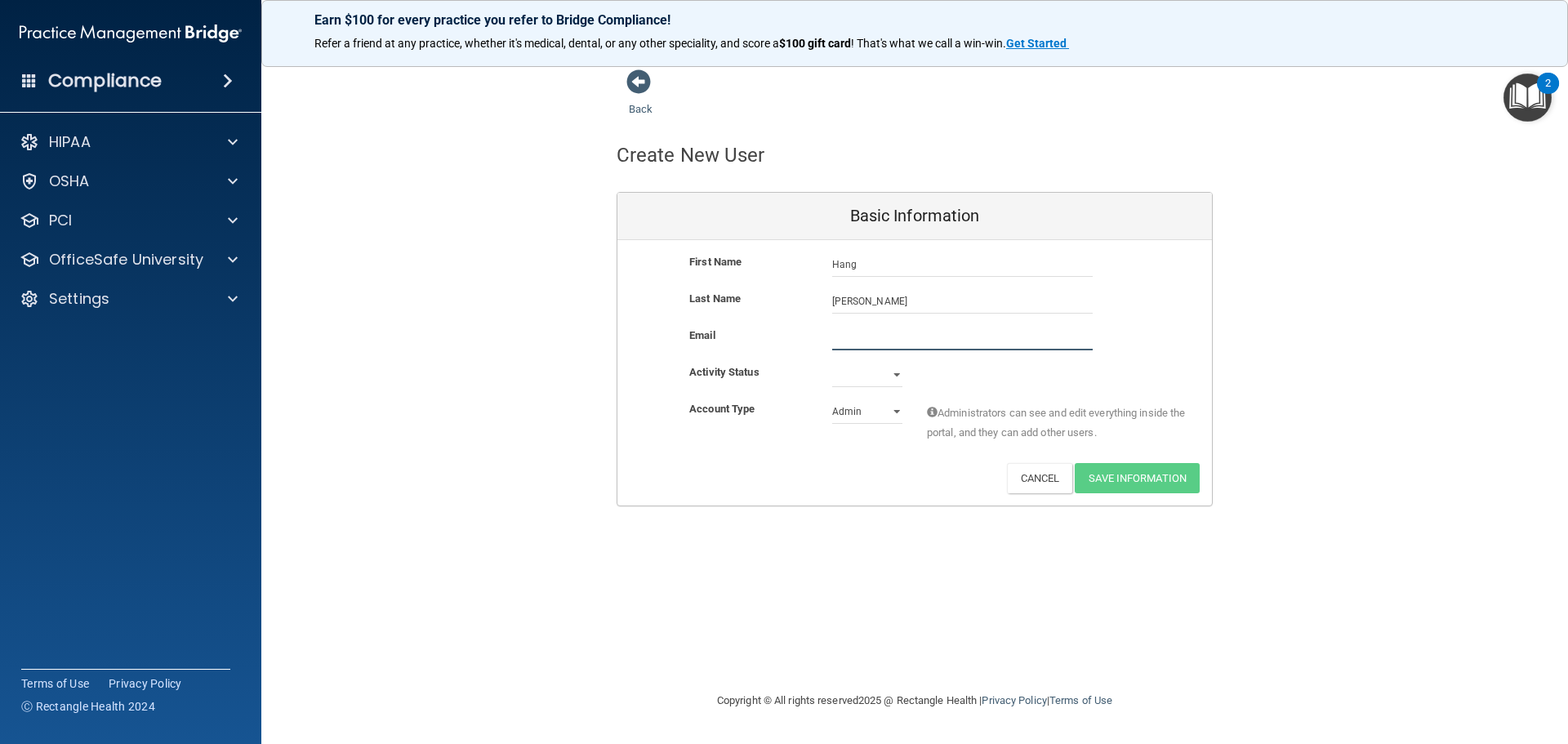
paste input "[EMAIL_ADDRESS][DOMAIN_NAME]"
type input "[EMAIL_ADDRESS][DOMAIN_NAME]"
click at [898, 371] on select "Active Inactive" at bounding box center [868, 378] width 70 height 25
select select "active"
click at [832, 363] on select "Active Inactive" at bounding box center [868, 375] width 70 height 25
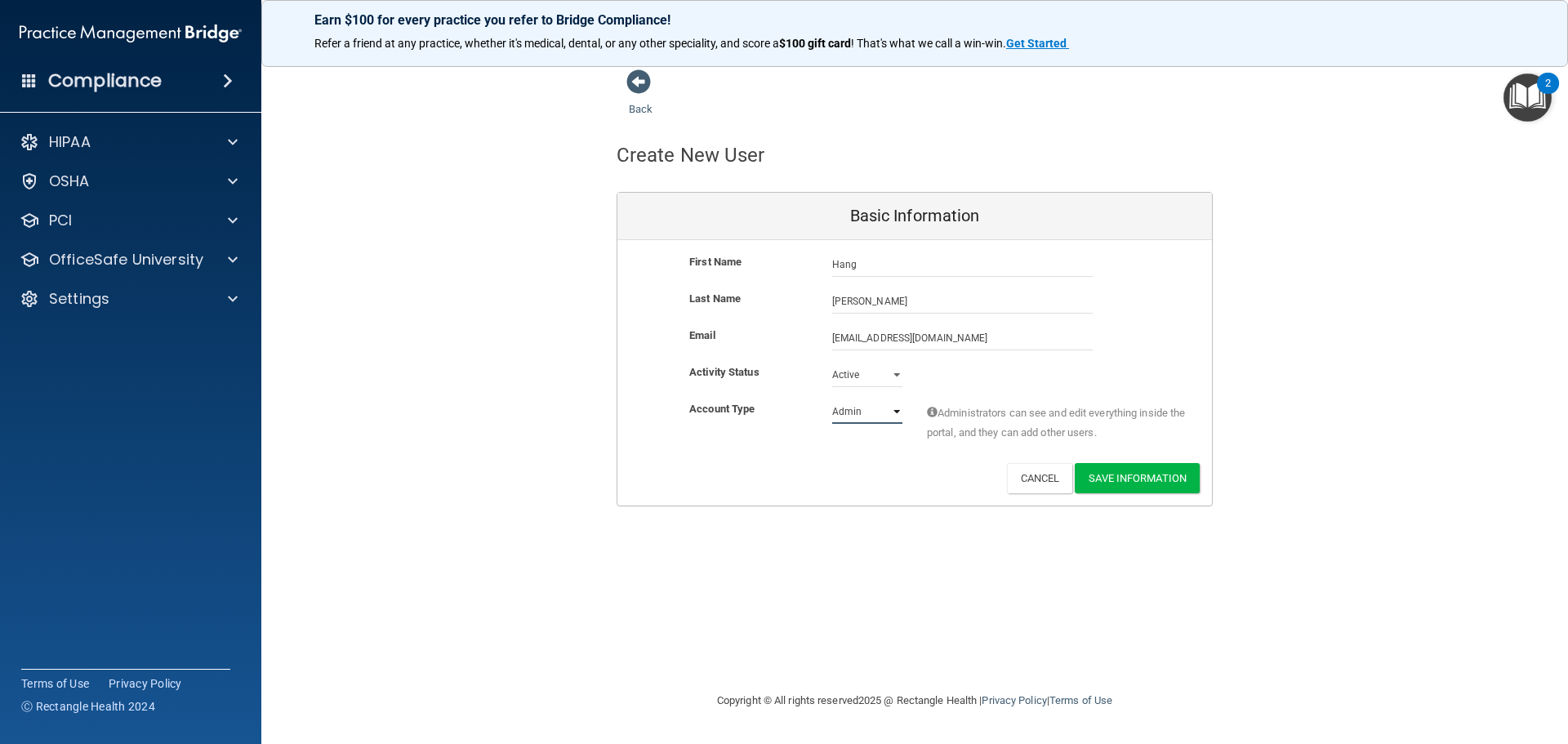
click at [896, 412] on select "Admin Member" at bounding box center [868, 412] width 70 height 25
select select "practice_member"
click at [832, 400] on select "Admin Member" at bounding box center [868, 412] width 70 height 25
click at [1101, 482] on button "Save Information" at bounding box center [1137, 478] width 125 height 30
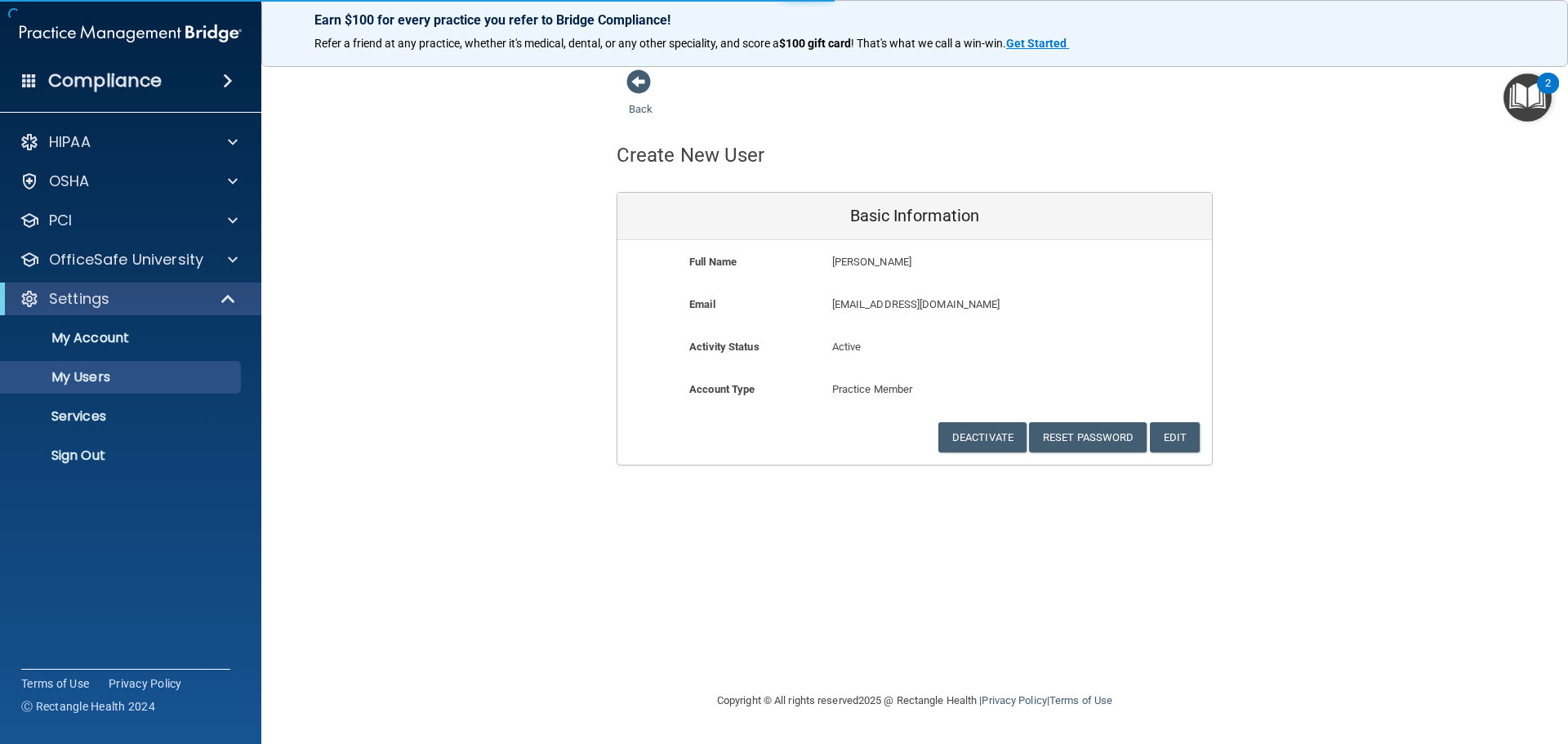
select select "20"
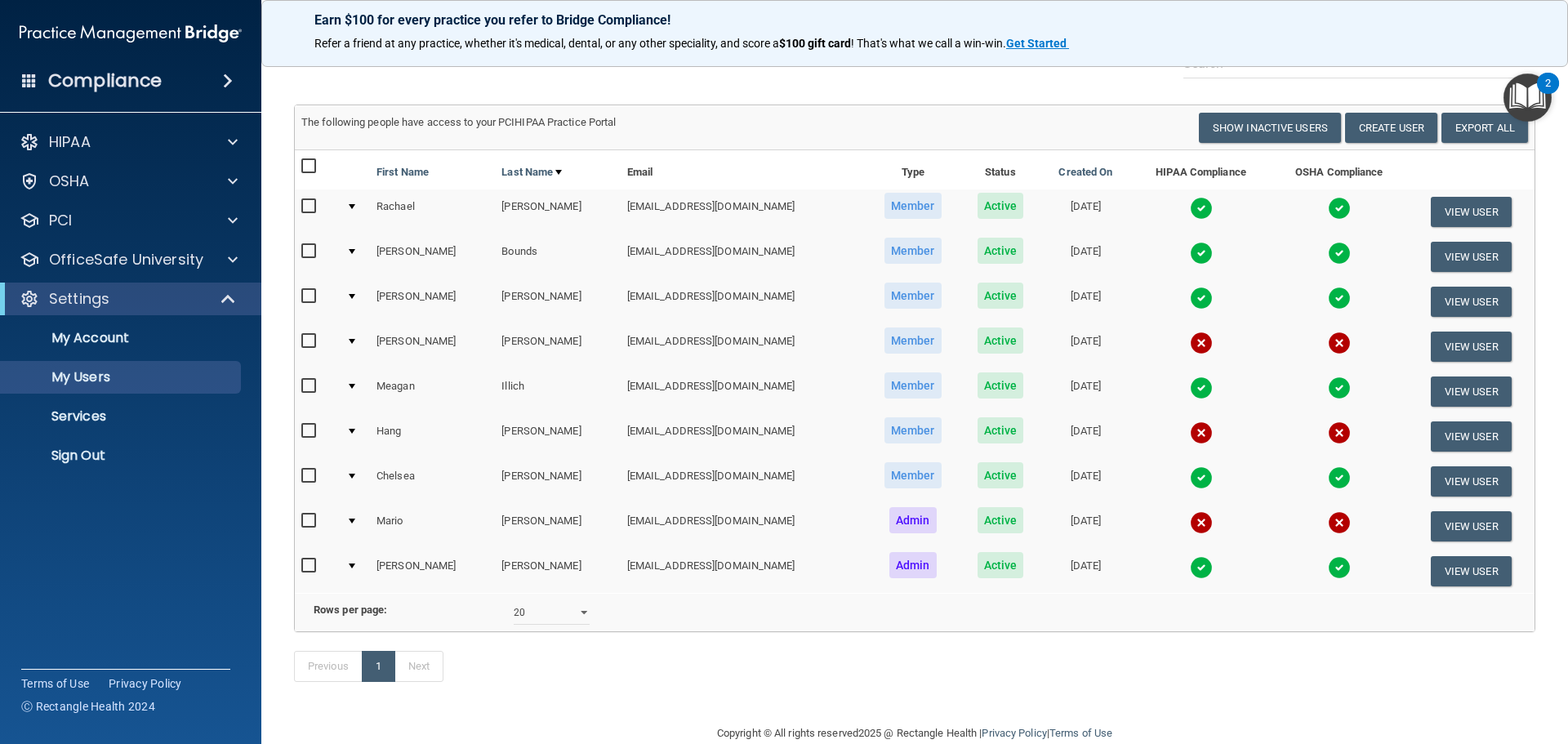
scroll to position [95, 0]
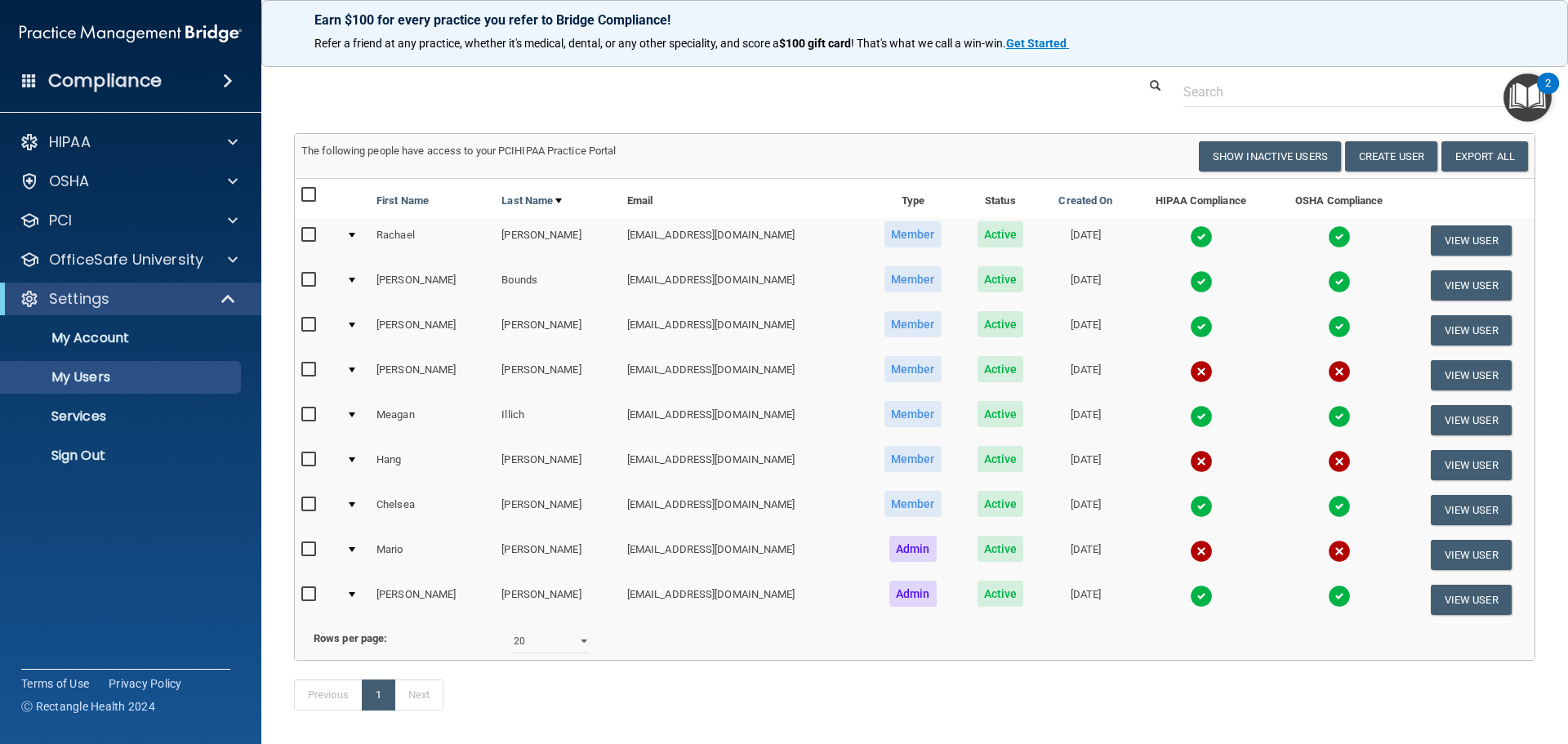
click at [309, 463] on input "checkbox" at bounding box center [310, 459] width 19 height 13
checkbox input "true"
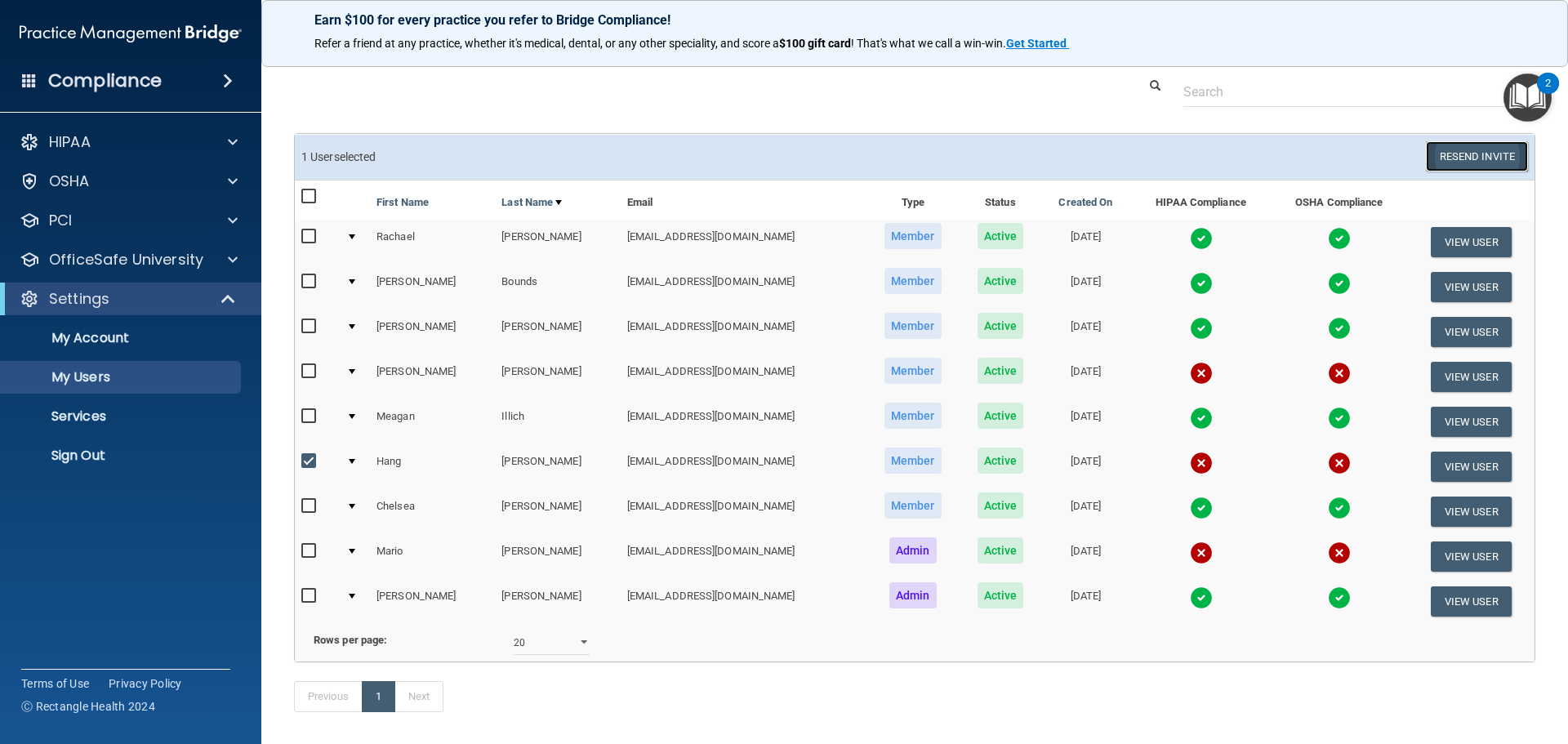
click at [1453, 166] on button "Resend Invite" at bounding box center [1477, 157] width 103 height 30
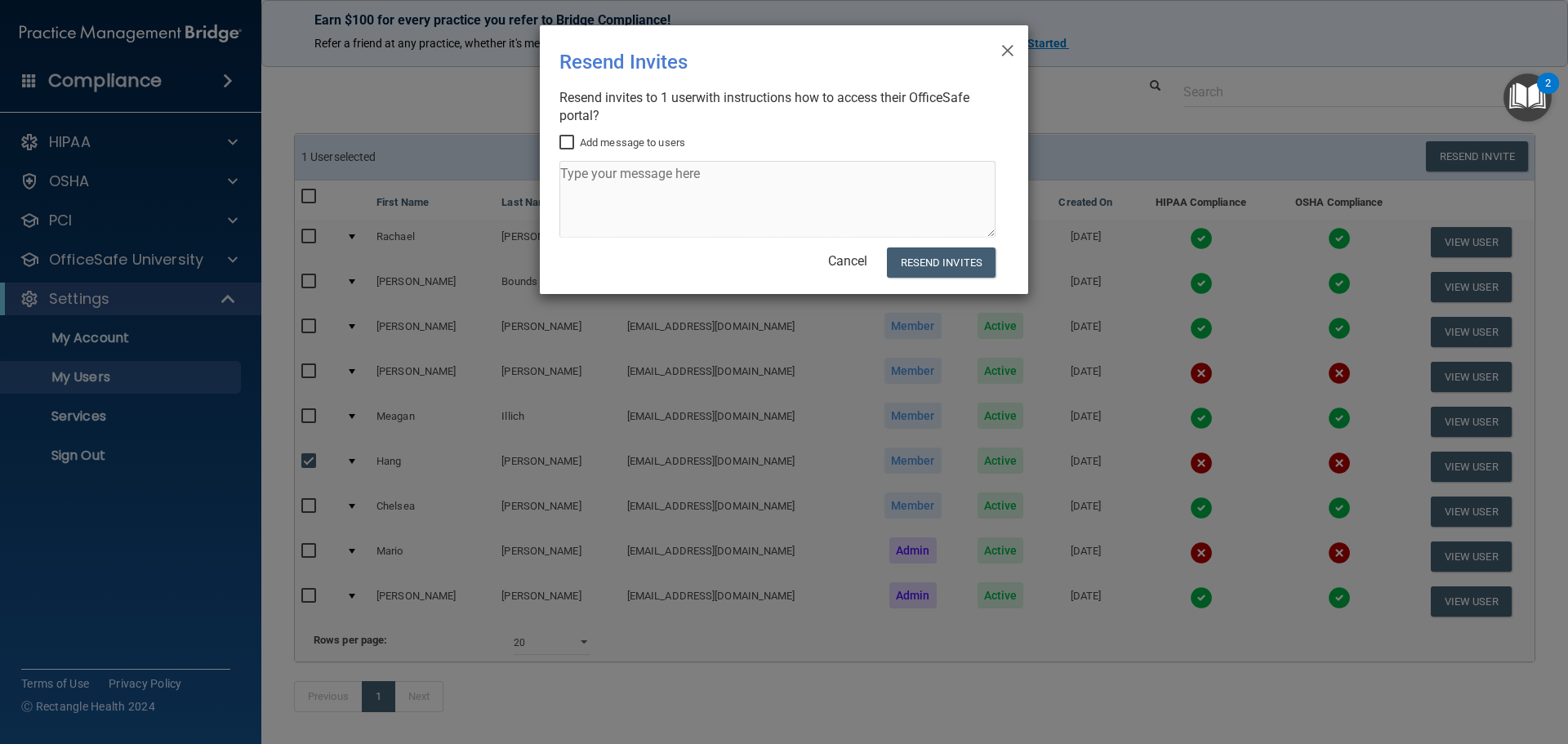
click at [566, 138] on input "Add message to users" at bounding box center [569, 143] width 19 height 13
checkbox input "true"
click at [969, 266] on button "Resend Invites" at bounding box center [941, 263] width 108 height 30
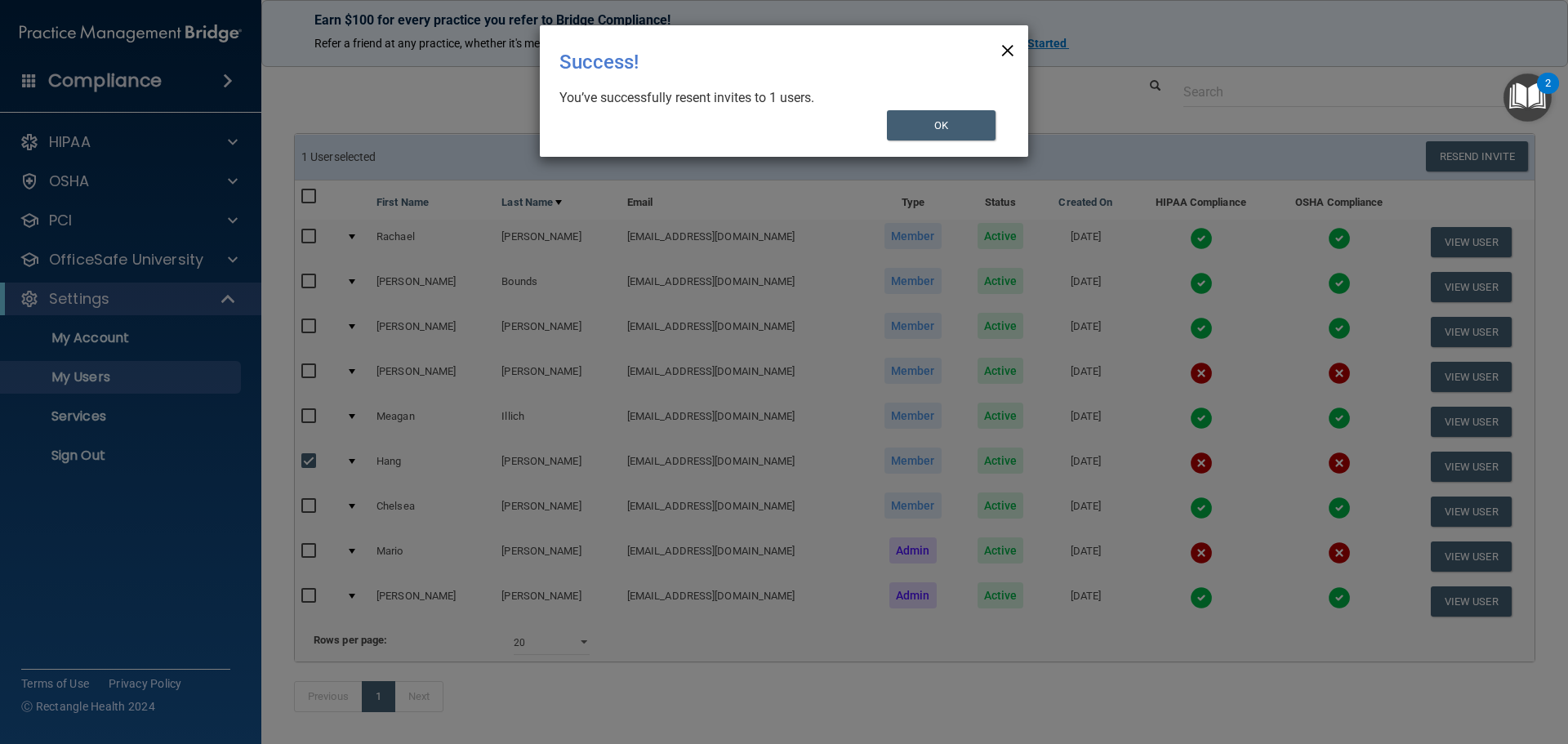
click at [1011, 48] on span "×" at bounding box center [1007, 48] width 14 height 32
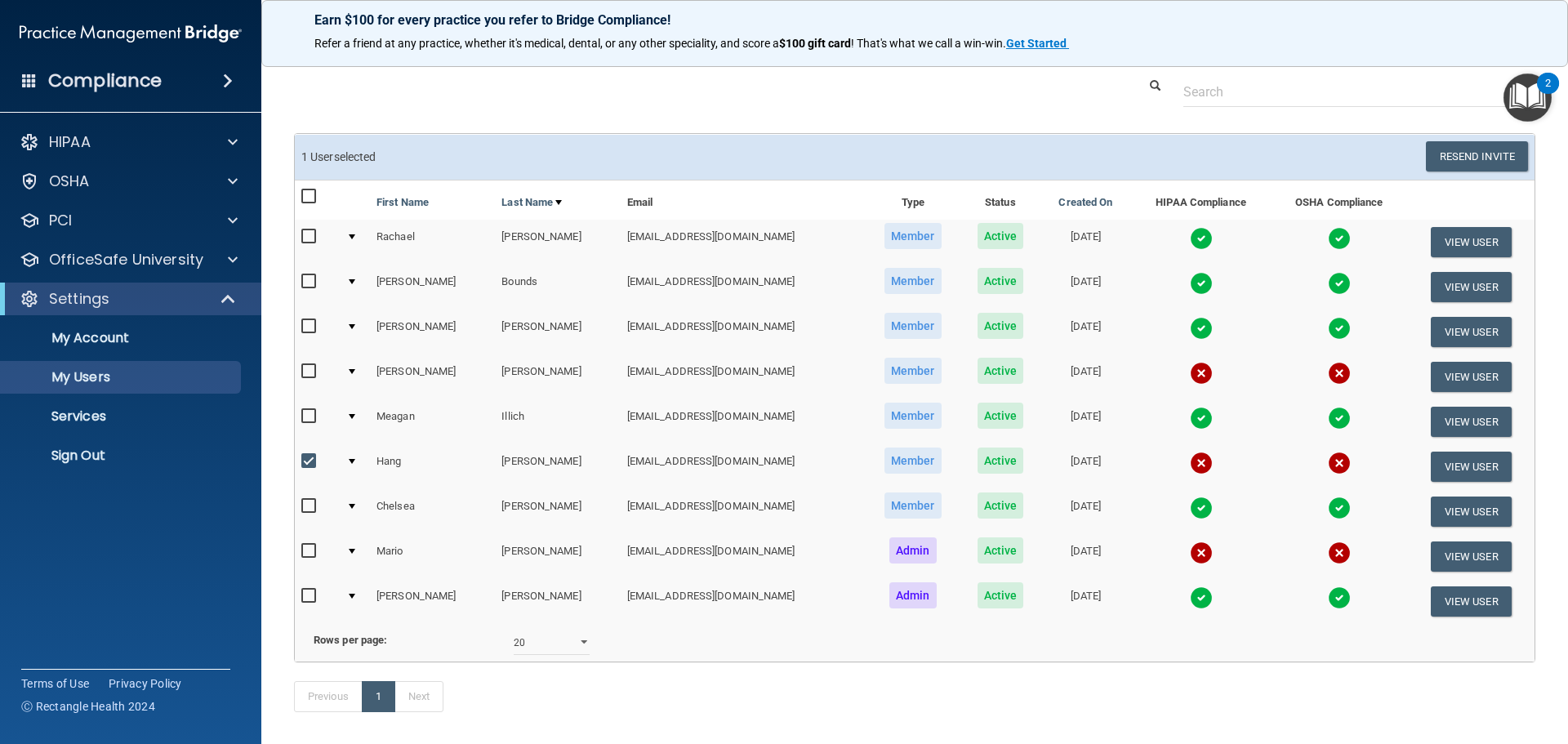
click at [1526, 101] on img "Open Resource Center, 2 new notifications" at bounding box center [1527, 97] width 48 height 48
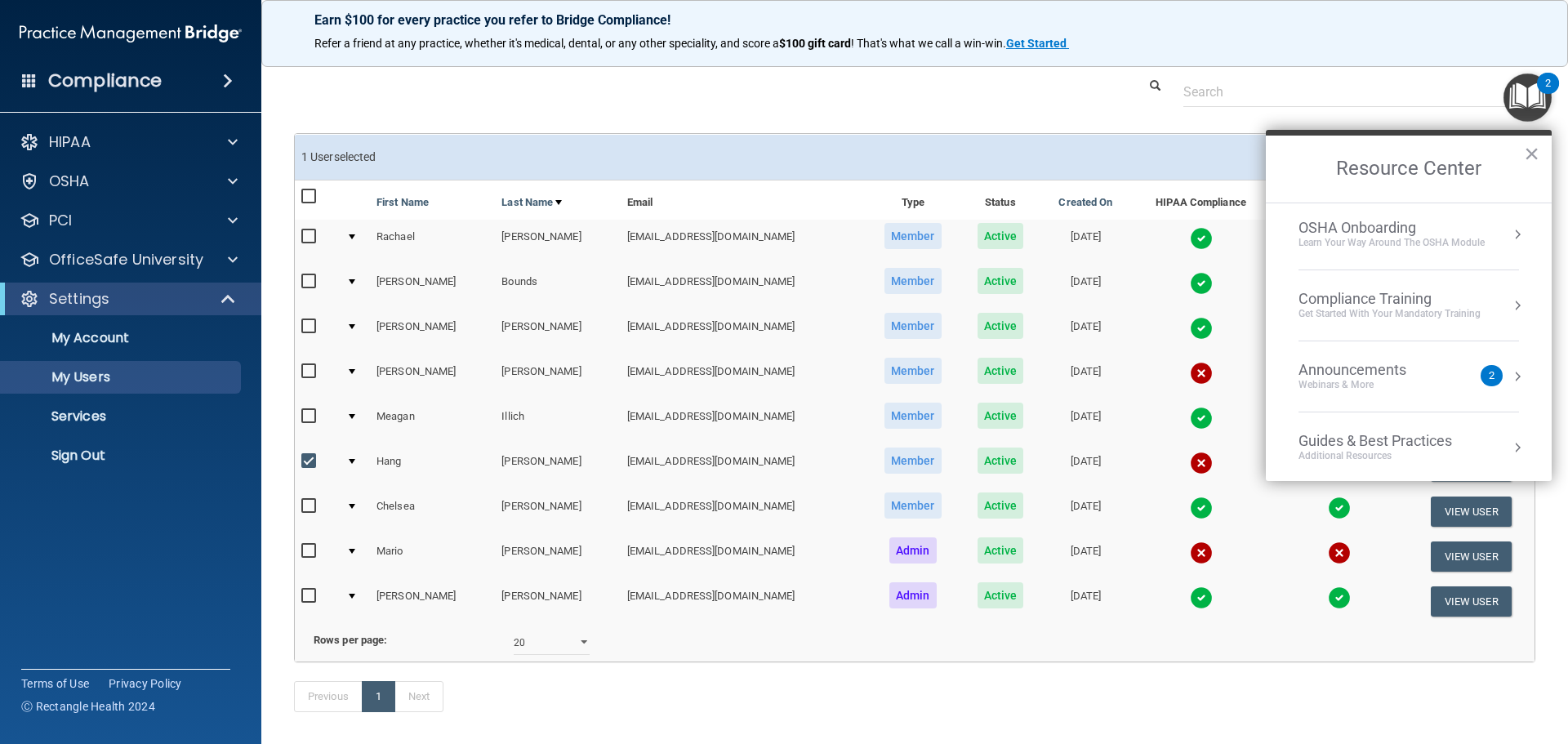
scroll to position [233, 0]
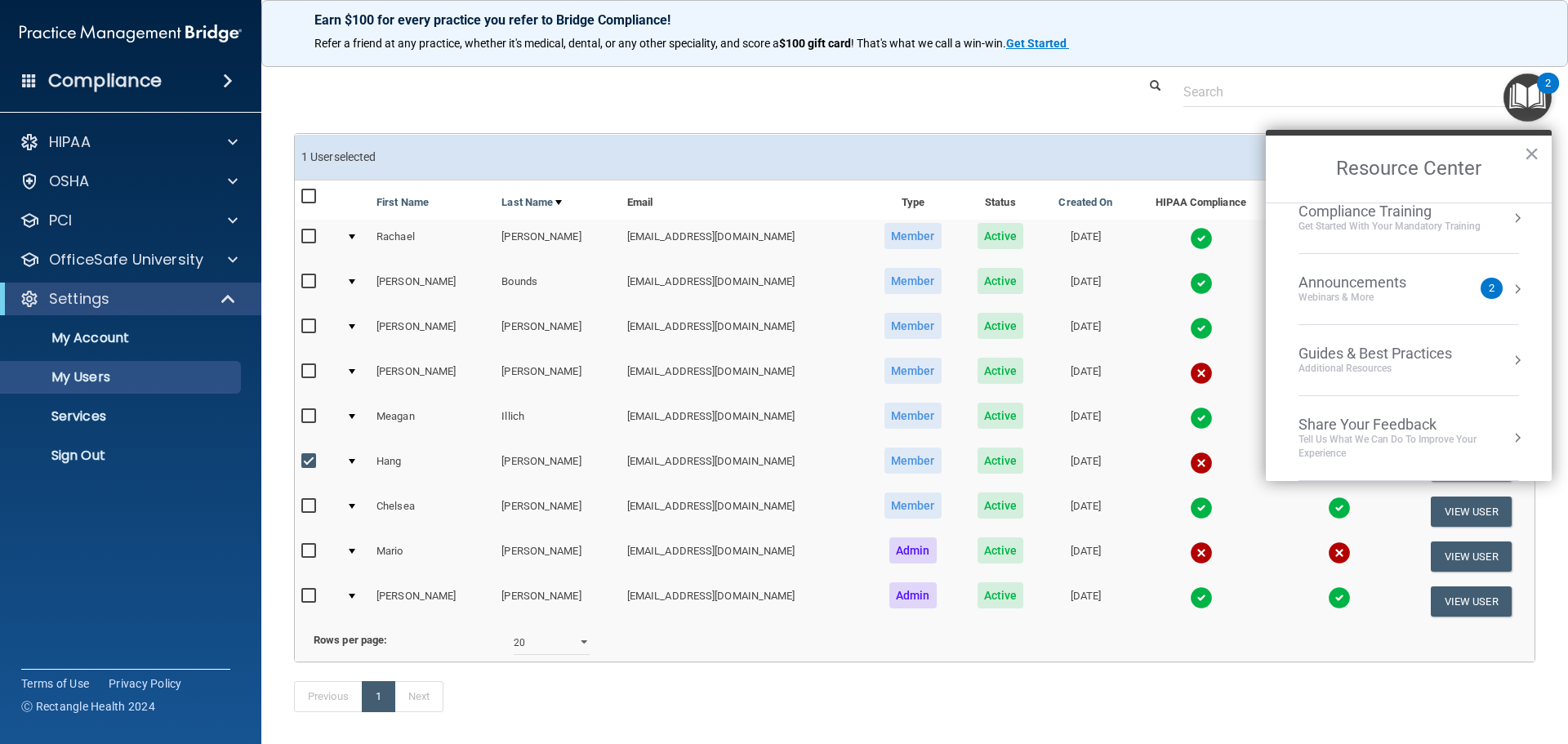
click at [1488, 288] on div "2" at bounding box center [1491, 288] width 6 height 0
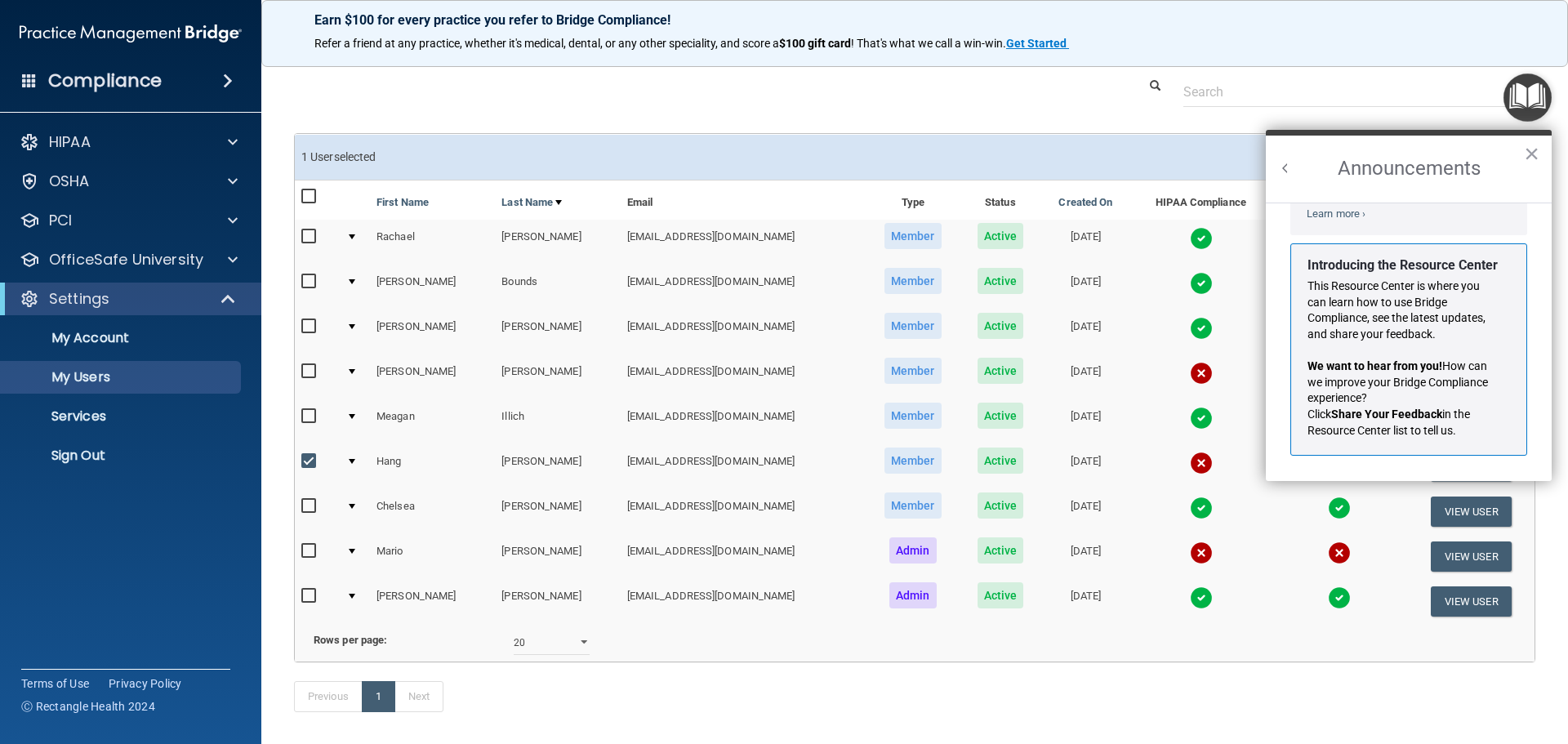
scroll to position [287, 0]
click at [1533, 157] on button "×" at bounding box center [1531, 154] width 15 height 27
